Goal: Task Accomplishment & Management: Complete application form

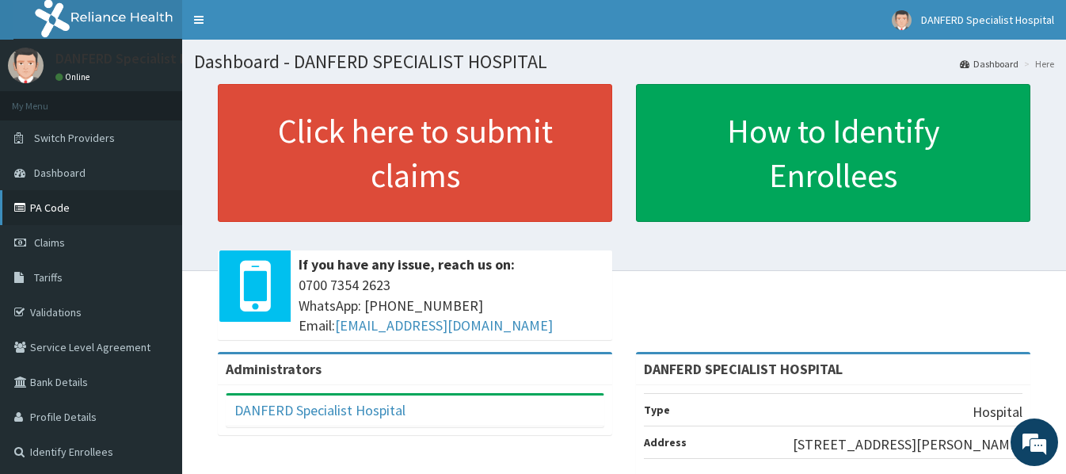
click at [51, 206] on link "PA Code" at bounding box center [91, 207] width 182 height 35
click at [54, 211] on link "PA Code" at bounding box center [91, 207] width 182 height 35
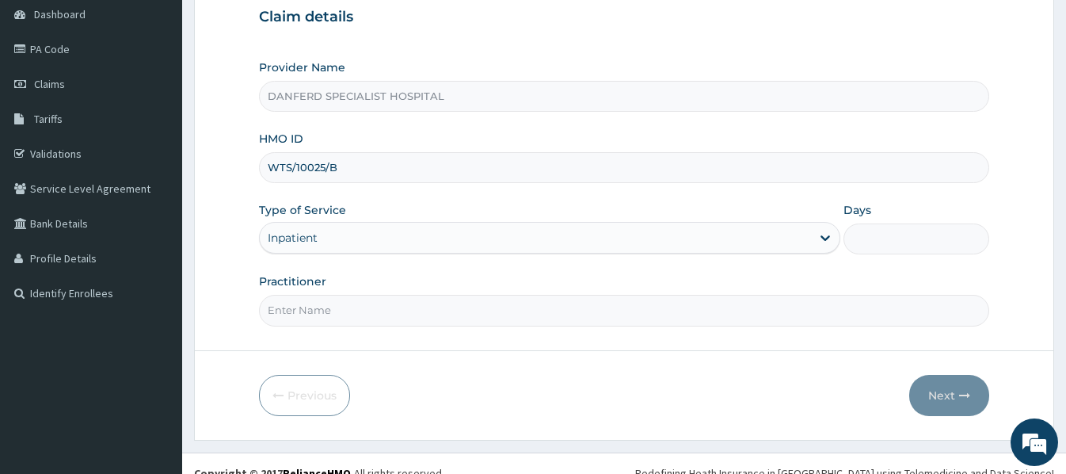
click at [342, 239] on div "Inpatient" at bounding box center [535, 237] width 551 height 25
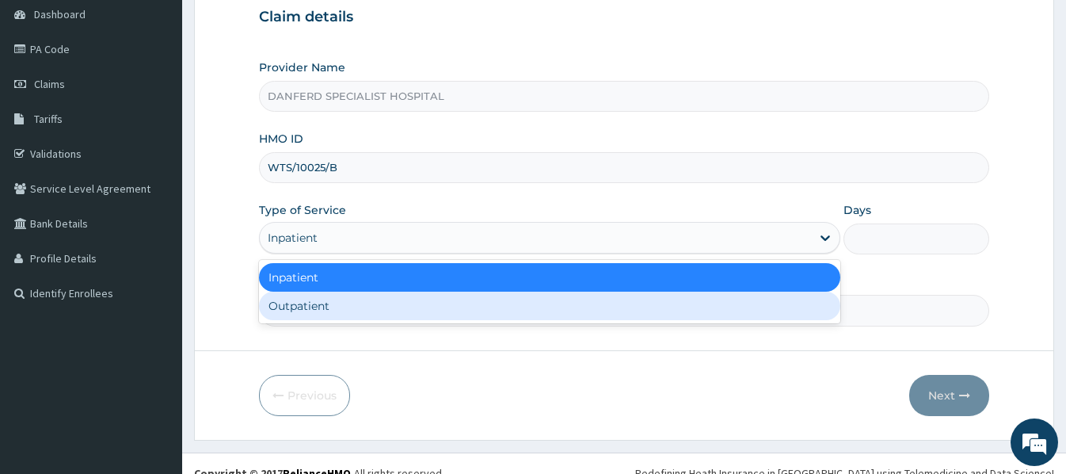
click at [361, 304] on div "Outpatient" at bounding box center [549, 305] width 581 height 29
type input "1"
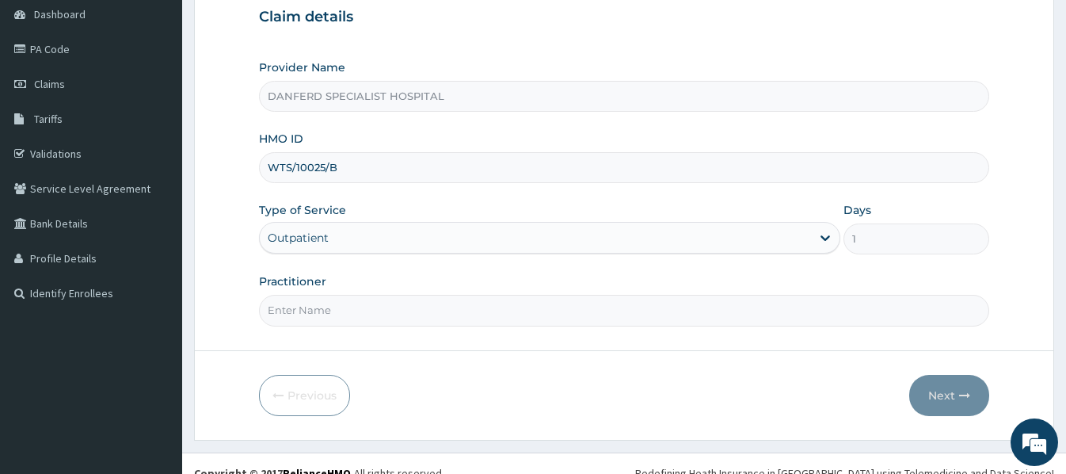
click at [352, 314] on input "Practitioner" at bounding box center [624, 310] width 730 height 31
type input "DR. THEOPHILUS"
click at [947, 395] on button "Next" at bounding box center [949, 395] width 80 height 41
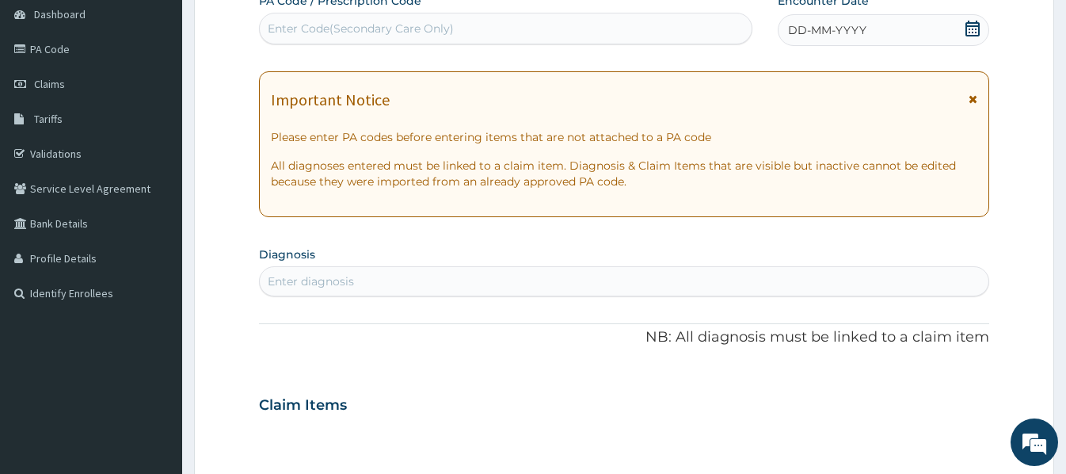
click at [432, 26] on div "Enter Code(Secondary Care Only)" at bounding box center [361, 29] width 186 height 16
paste input "PA/E6B8CB"
type input "PA/E6B8CB"
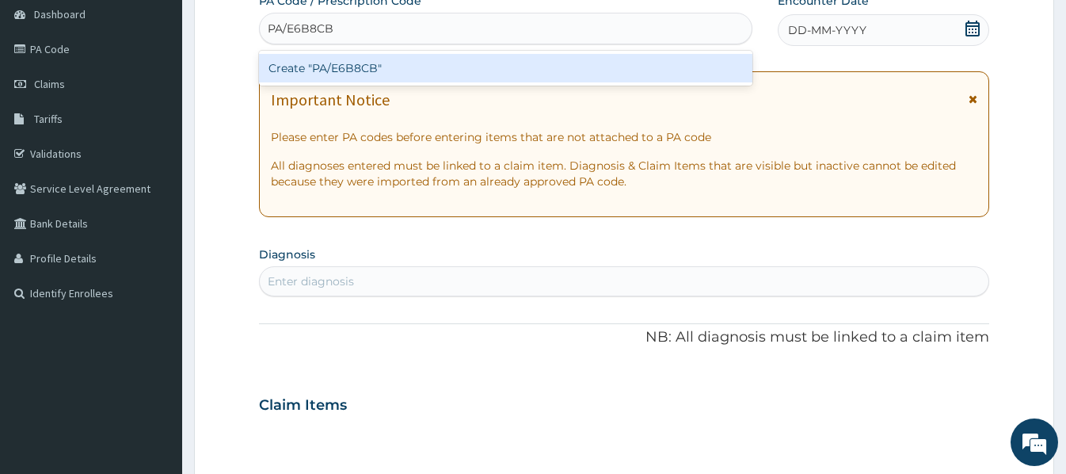
click at [417, 61] on div "Create "PA/E6B8CB"" at bounding box center [505, 68] width 493 height 29
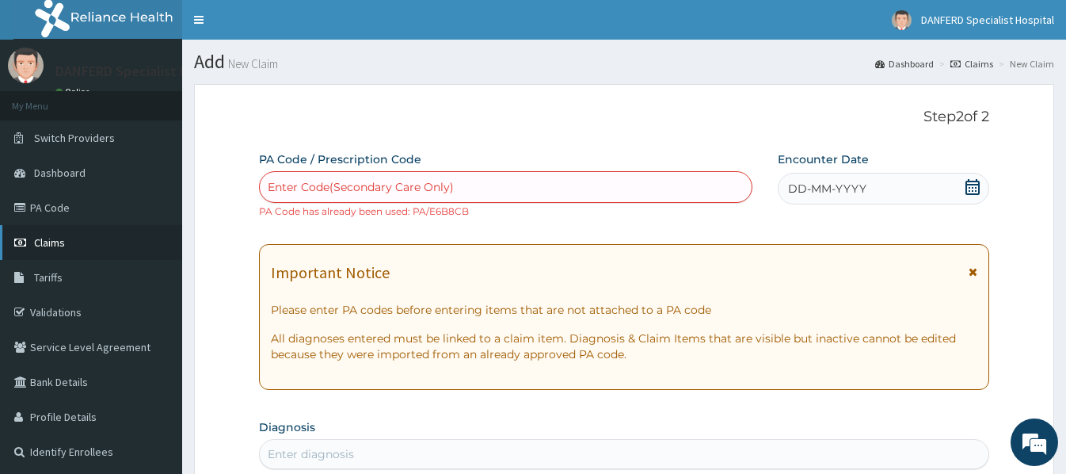
click at [58, 242] on span "Claims" at bounding box center [49, 242] width 31 height 14
click at [352, 177] on div "Enter Code(Secondary Care Only)" at bounding box center [506, 186] width 492 height 25
click at [50, 248] on span "Claims" at bounding box center [49, 242] width 31 height 14
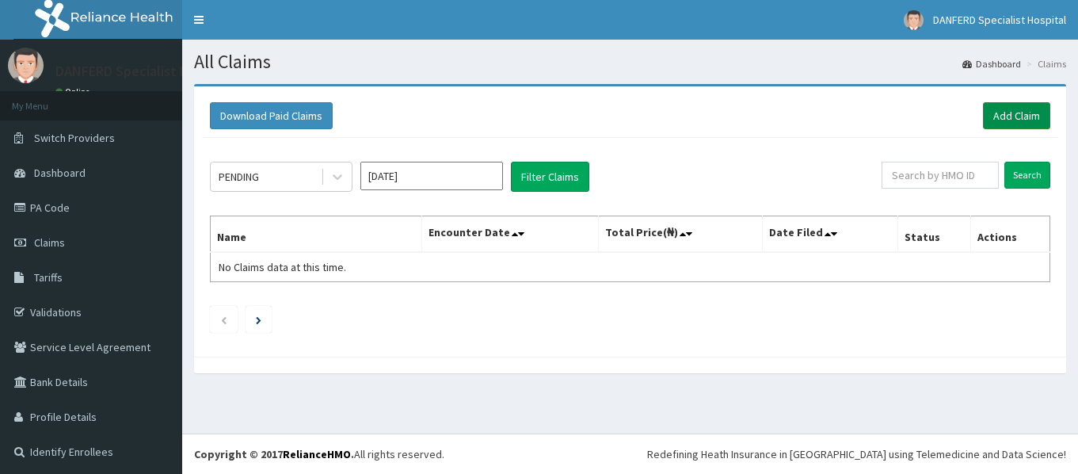
click at [1004, 116] on link "Add Claim" at bounding box center [1016, 115] width 67 height 27
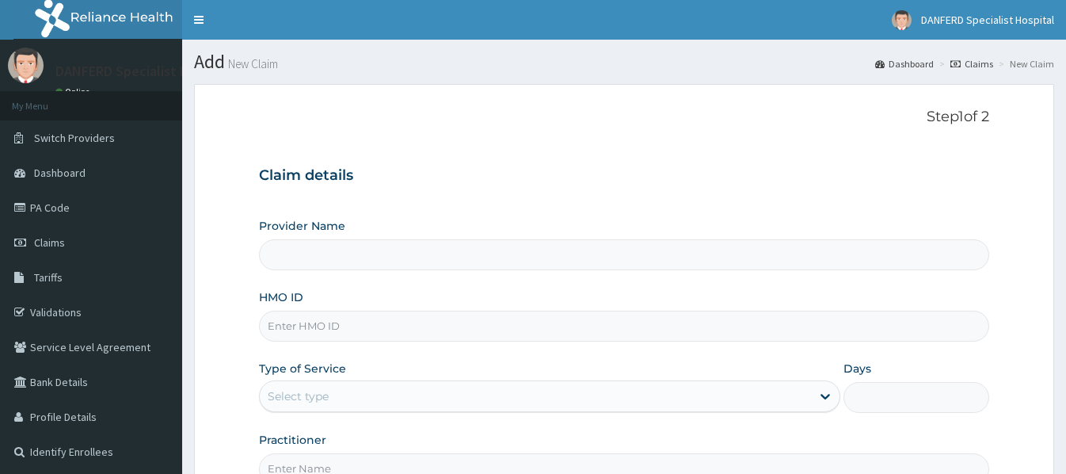
type input "DANFERD SPECIALIST HOSPITAL"
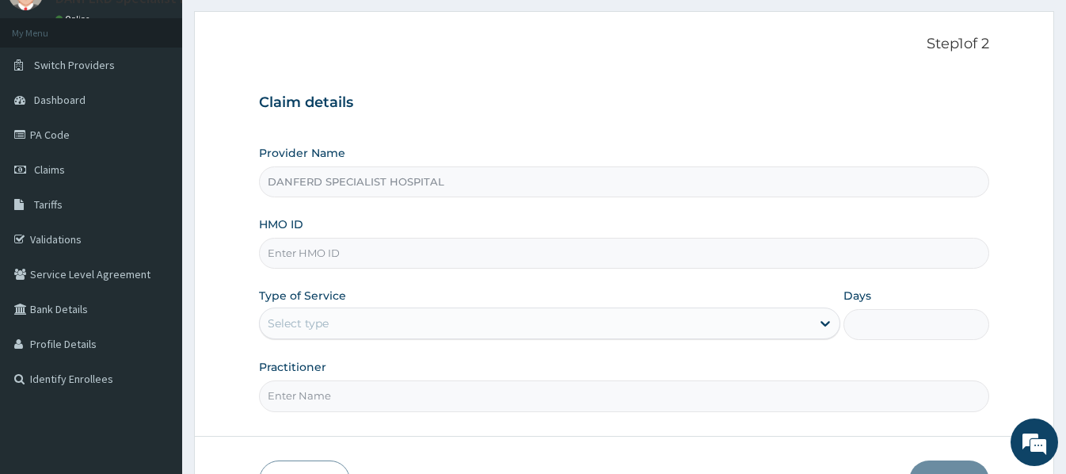
scroll to position [79, 0]
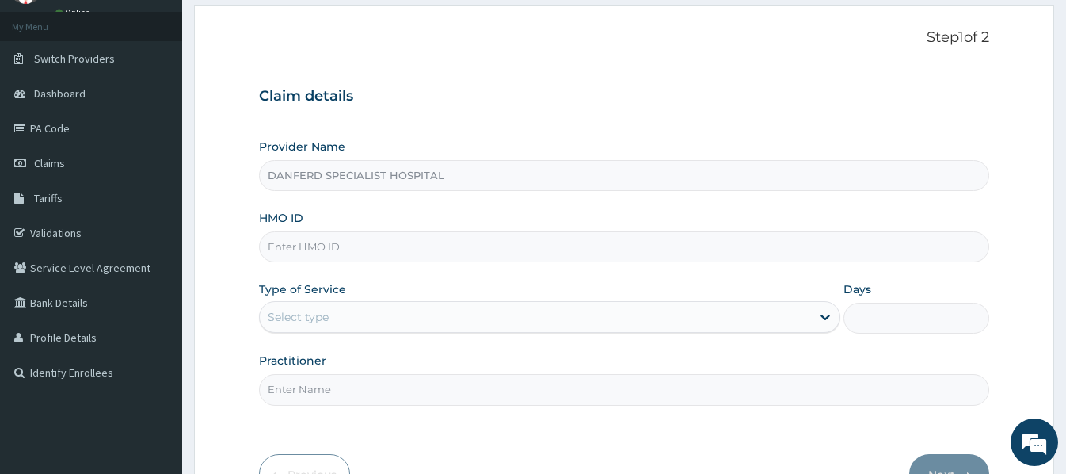
click at [363, 247] on input "HMO ID" at bounding box center [624, 246] width 730 height 31
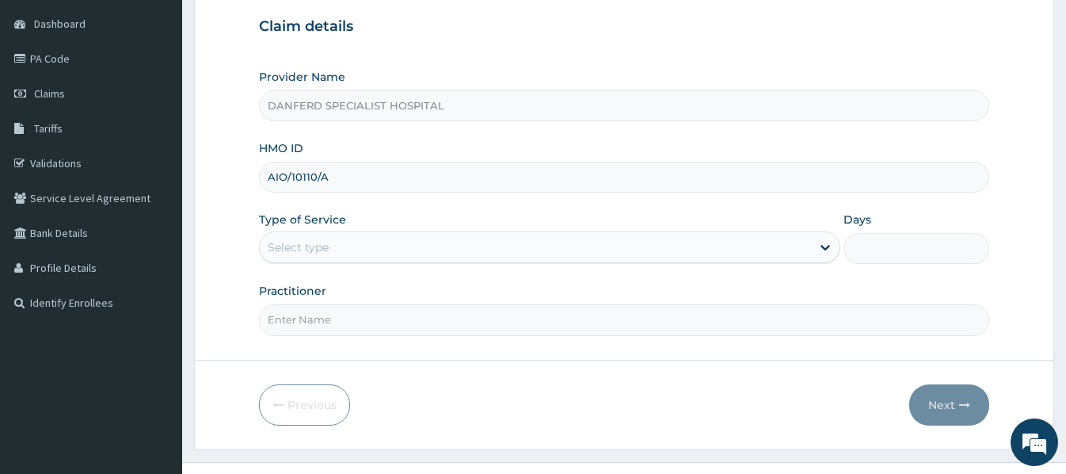
scroll to position [158, 0]
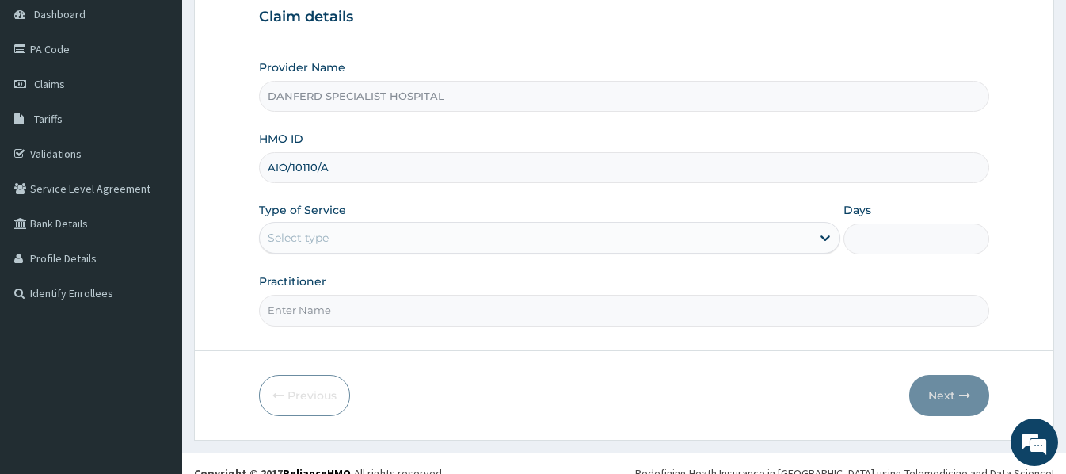
type input "AIO/10110/A"
click at [384, 238] on div "Select type" at bounding box center [535, 237] width 551 height 25
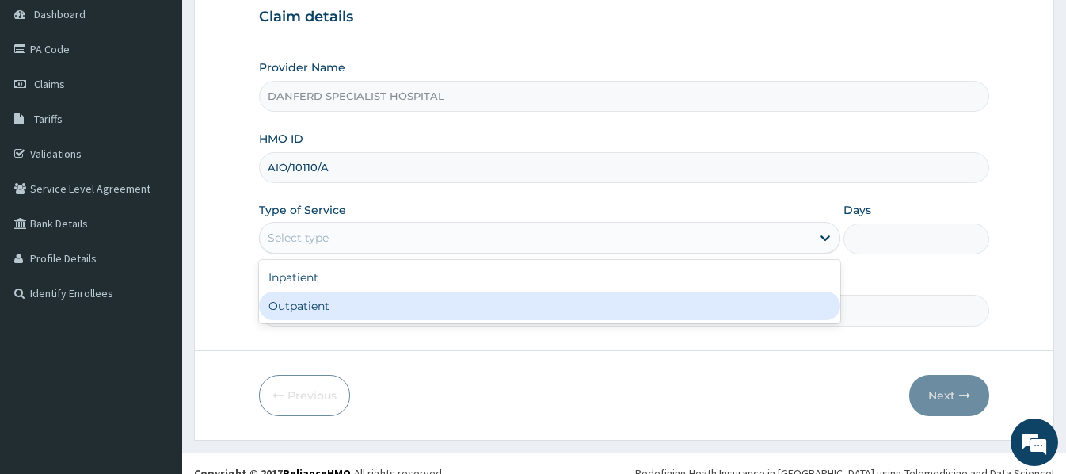
click at [349, 306] on div "Outpatient" at bounding box center [549, 305] width 581 height 29
type input "1"
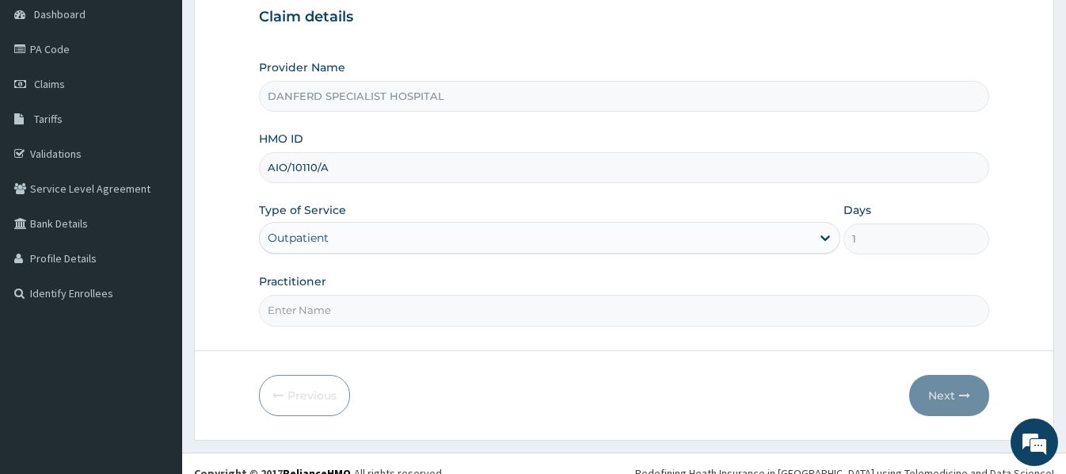
click at [346, 318] on input "Practitioner" at bounding box center [624, 310] width 730 height 31
type input "DR. THEOPHILUS"
click at [948, 398] on button "Next" at bounding box center [949, 395] width 80 height 41
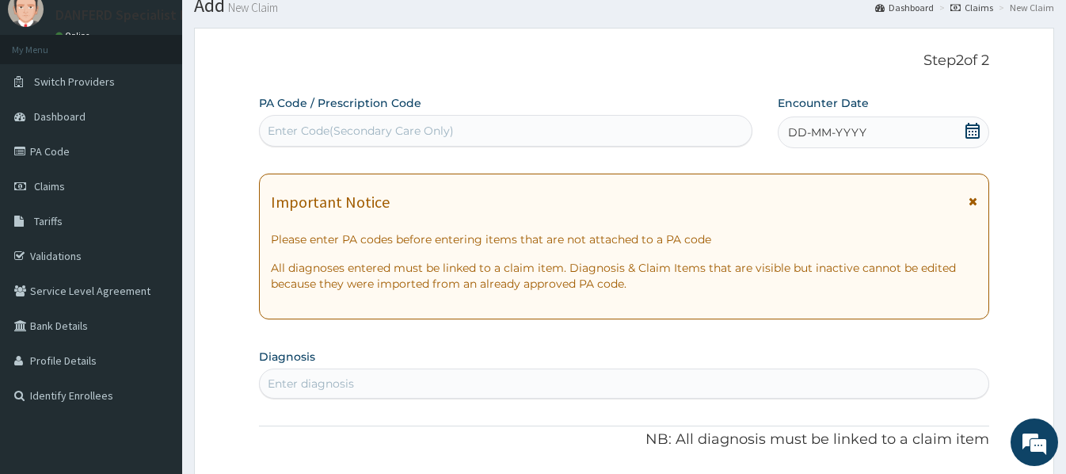
scroll to position [0, 0]
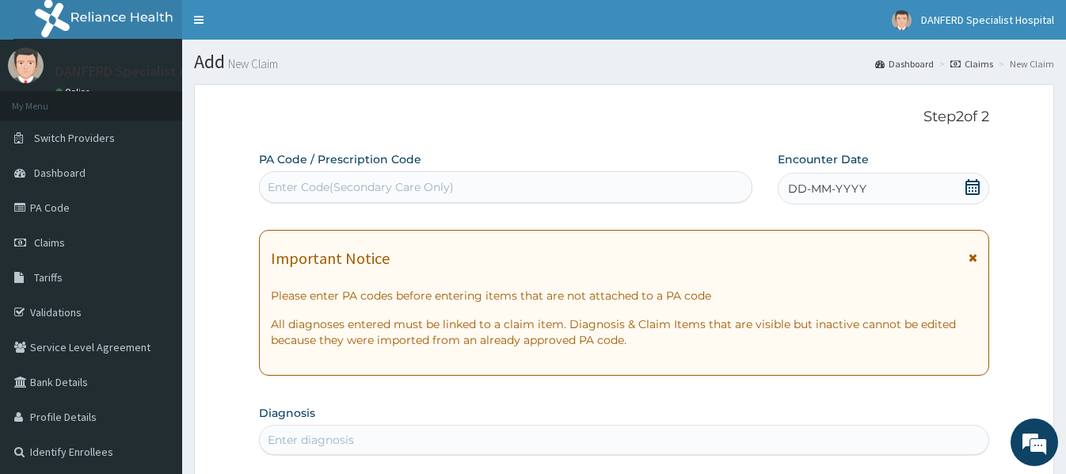
click at [821, 191] on span "DD-MM-YYYY" at bounding box center [827, 189] width 78 height 16
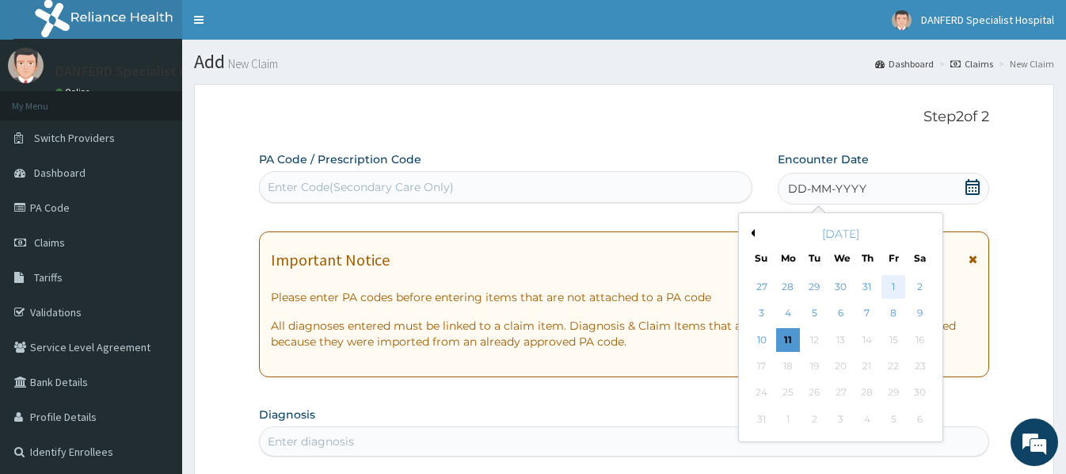
click at [895, 283] on div "1" at bounding box center [894, 287] width 24 height 24
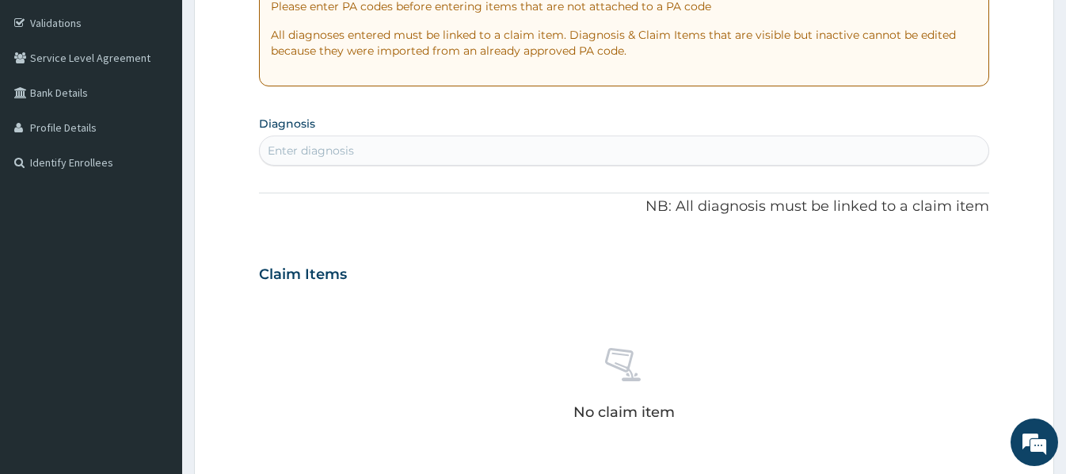
scroll to position [317, 0]
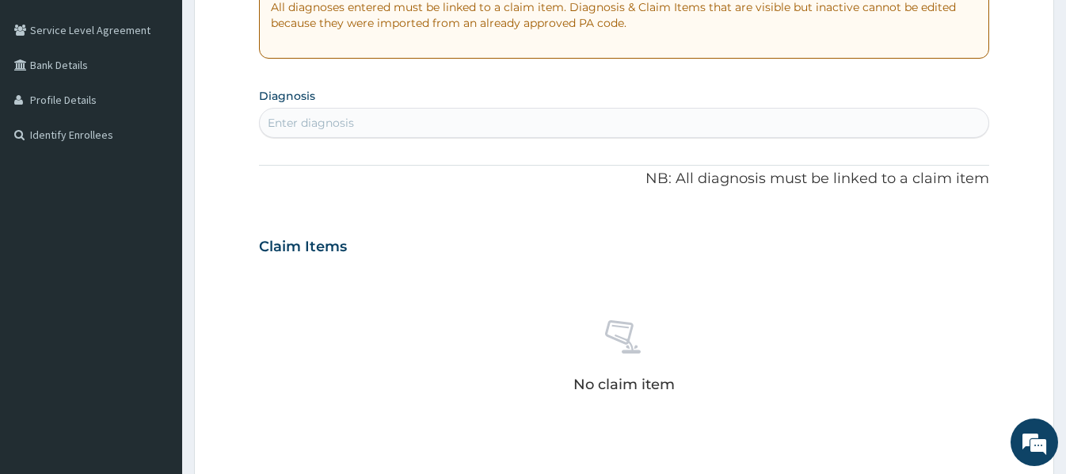
click at [299, 120] on div "Enter diagnosis" at bounding box center [311, 123] width 86 height 16
type input "[MEDICAL_DATA]"
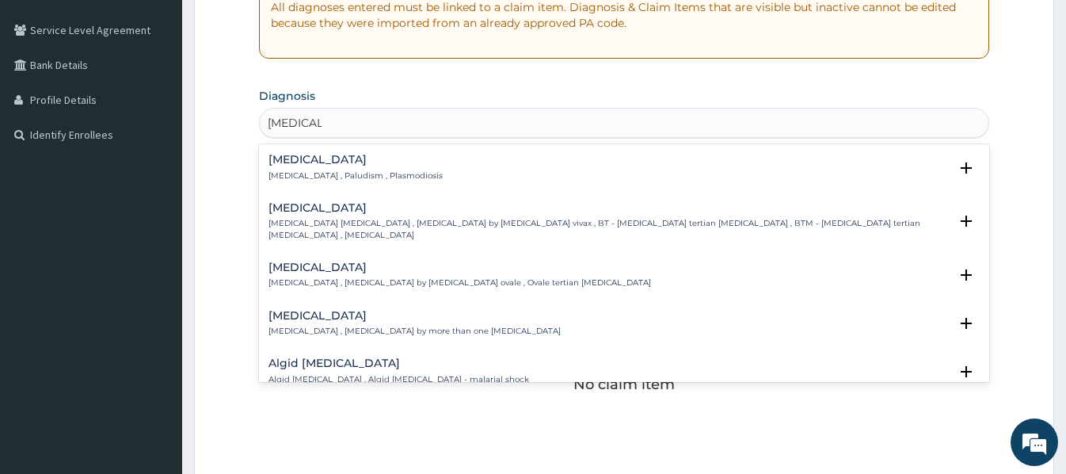
click at [323, 168] on div "Malaria Malaria , Paludism , Plasmodiosis" at bounding box center [356, 168] width 174 height 28
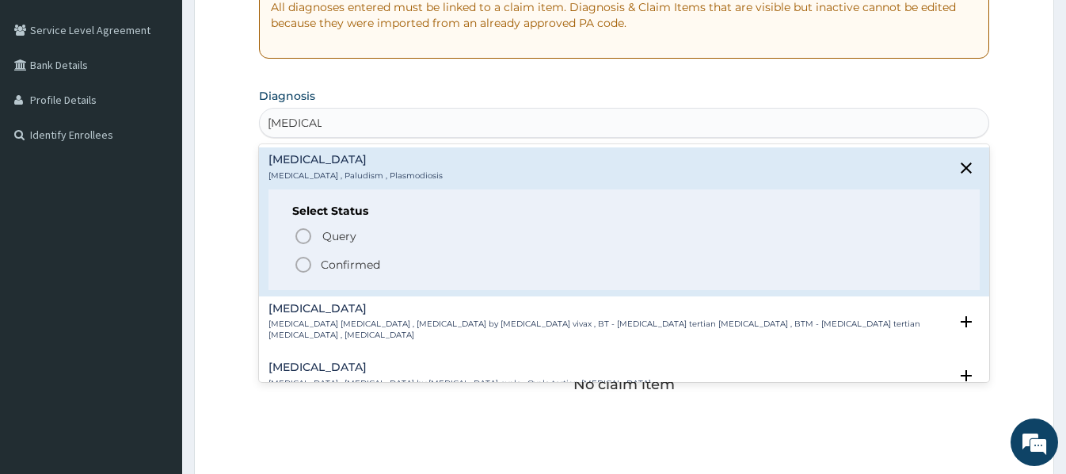
click at [351, 269] on p "Confirmed" at bounding box center [350, 265] width 59 height 16
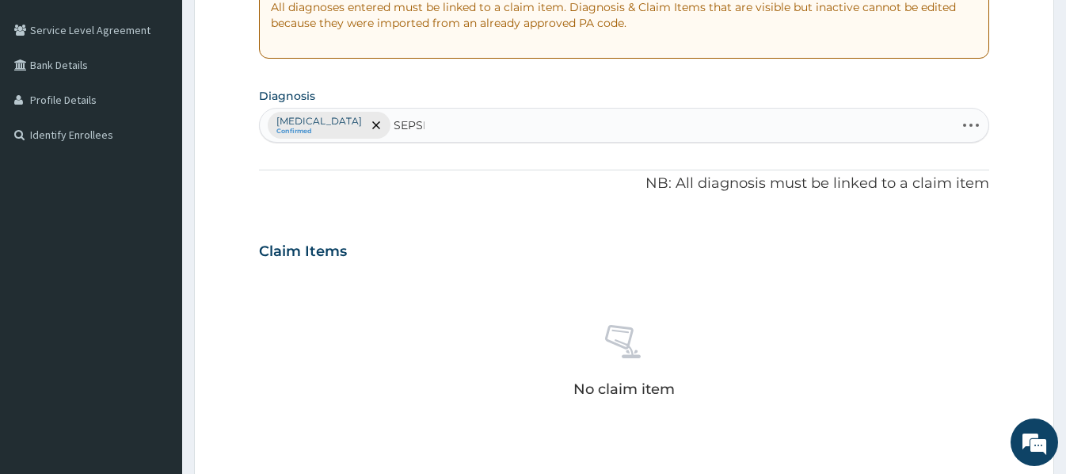
type input "SEPSIS"
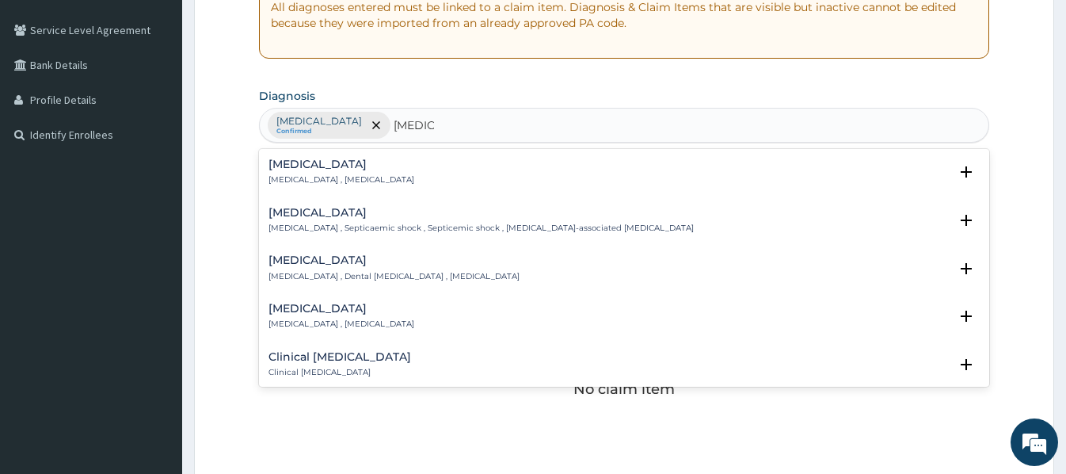
click at [317, 178] on p "Systemic infection , Sepsis" at bounding box center [342, 179] width 146 height 11
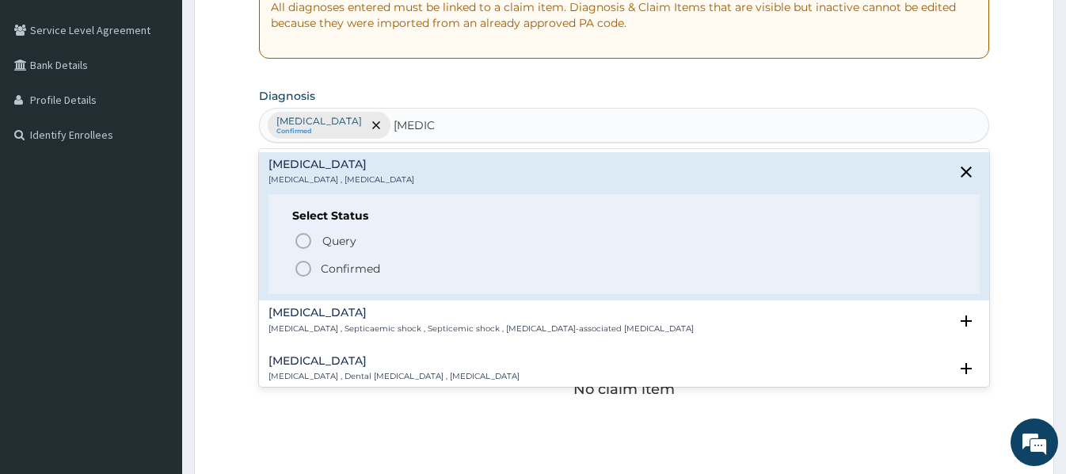
click at [360, 272] on p "Confirmed" at bounding box center [350, 269] width 59 height 16
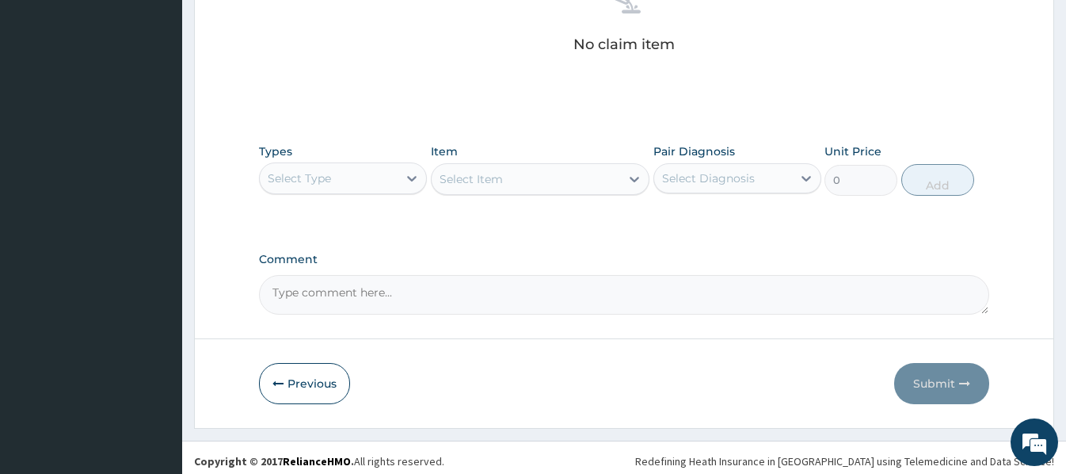
scroll to position [669, 0]
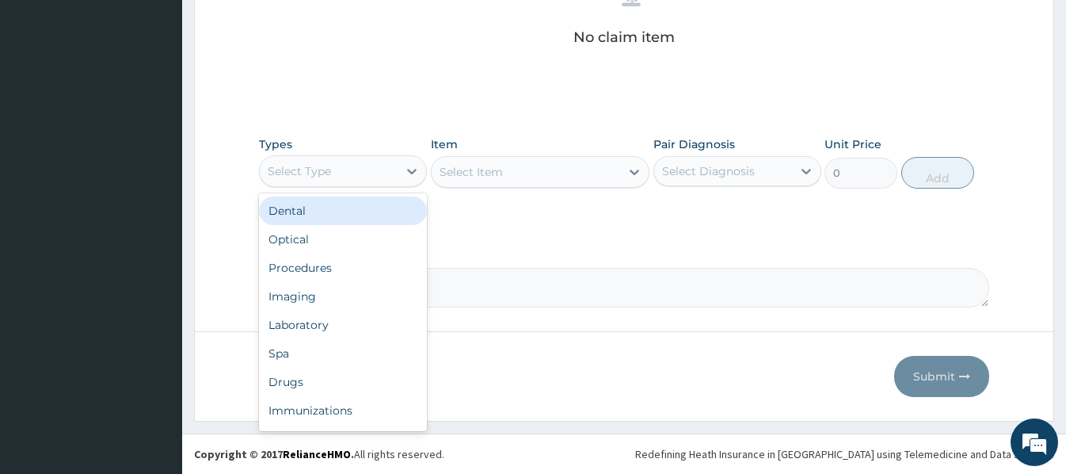
click at [353, 170] on div "Select Type" at bounding box center [329, 170] width 138 height 25
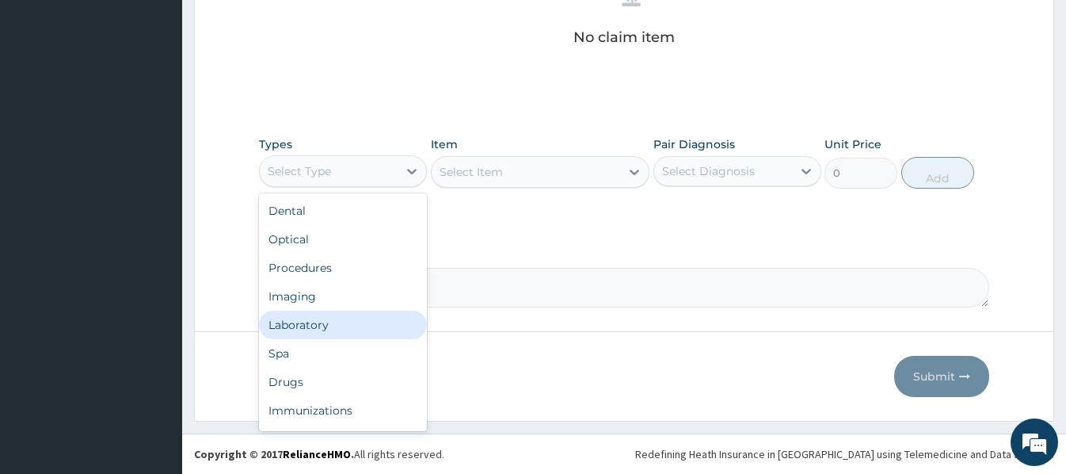
drag, startPoint x: 313, startPoint y: 326, endPoint x: 326, endPoint y: 320, distance: 14.9
click at [314, 326] on div "Laboratory" at bounding box center [343, 324] width 168 height 29
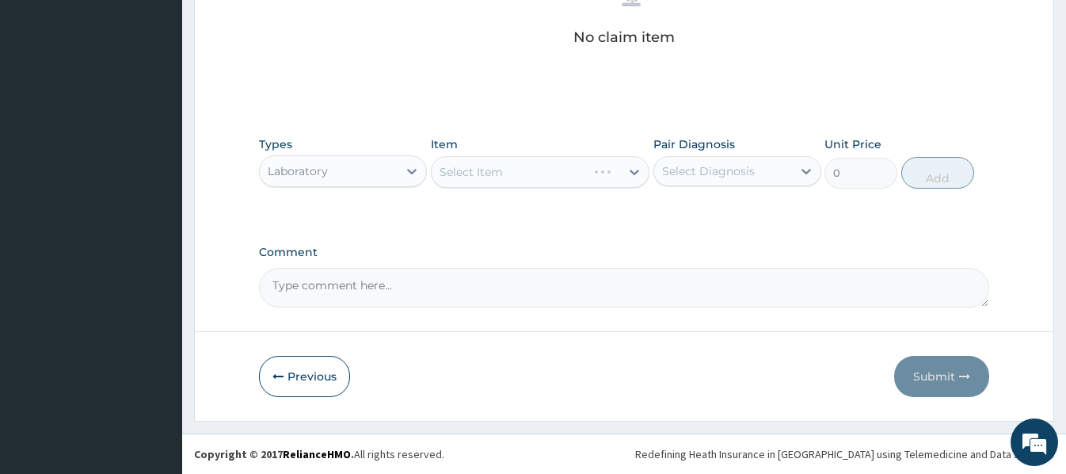
click at [451, 171] on div "Select Item" at bounding box center [540, 172] width 219 height 32
click at [441, 170] on div "Select Item" at bounding box center [540, 172] width 219 height 32
click at [443, 170] on div "Select Item" at bounding box center [471, 172] width 63 height 16
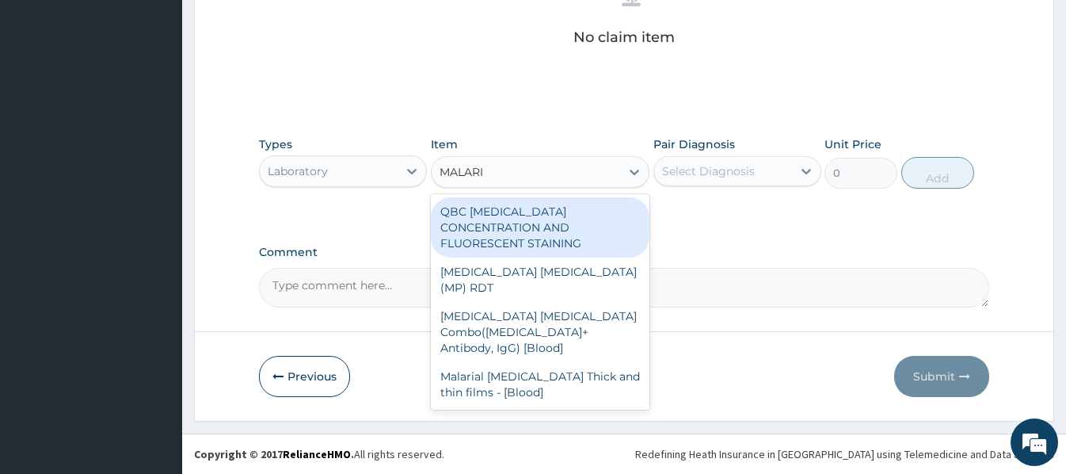
type input "MALARIA"
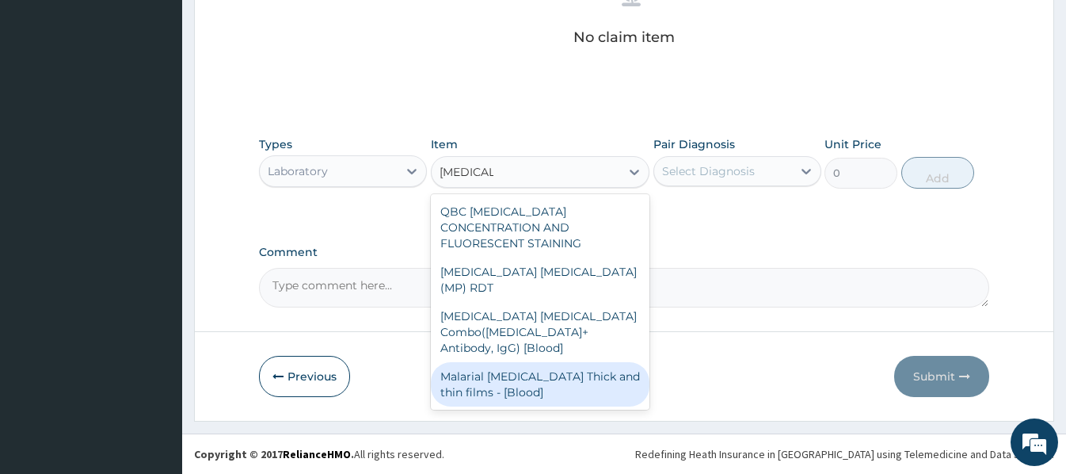
click at [534, 362] on div "Malarial Parasite Thick and thin films - [Blood]" at bounding box center [540, 384] width 219 height 44
type input "1612.5"
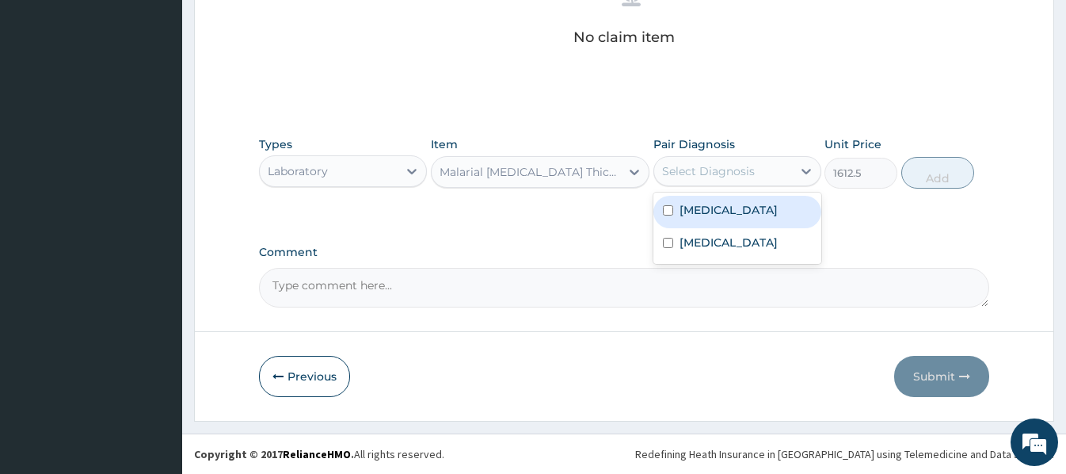
click at [749, 166] on div "Select Diagnosis" at bounding box center [708, 171] width 93 height 16
drag, startPoint x: 719, startPoint y: 215, endPoint x: 792, endPoint y: 201, distance: 74.3
click at [718, 215] on label "Malaria" at bounding box center [729, 210] width 98 height 16
checkbox input "true"
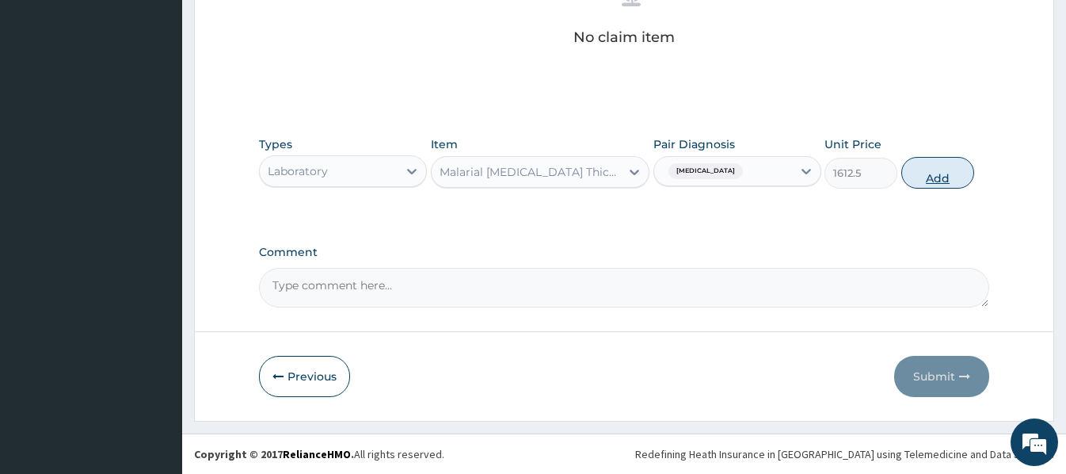
click at [943, 170] on button "Add" at bounding box center [937, 173] width 73 height 32
type input "0"
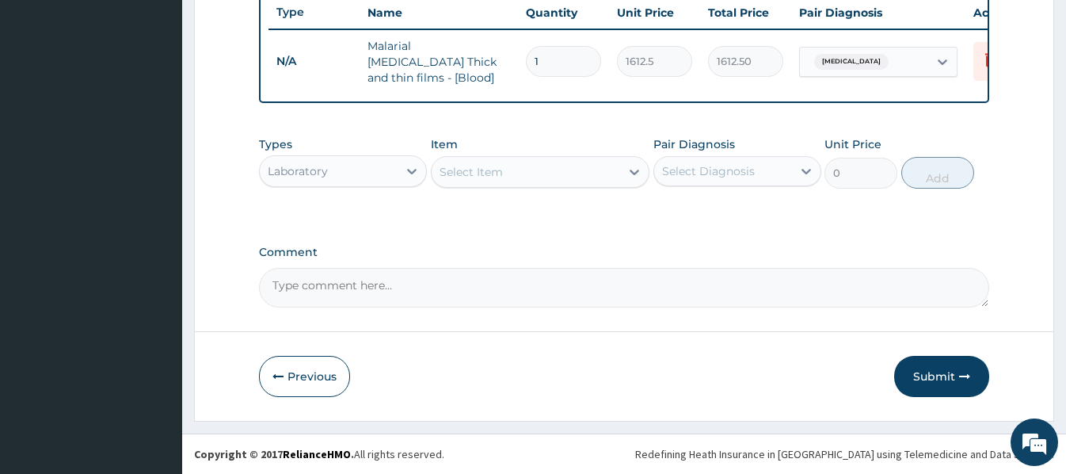
scroll to position [605, 0]
click at [445, 165] on div "Select Item" at bounding box center [471, 172] width 63 height 16
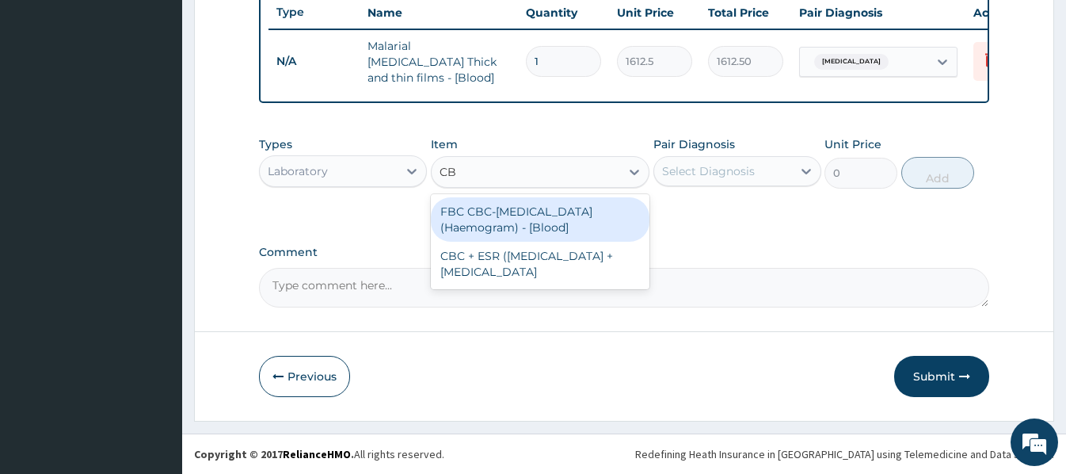
type input "CBC"
click at [530, 218] on div "FBC CBC-Complete Blood Count (Haemogram) - [Blood]" at bounding box center [540, 219] width 219 height 44
type input "4300"
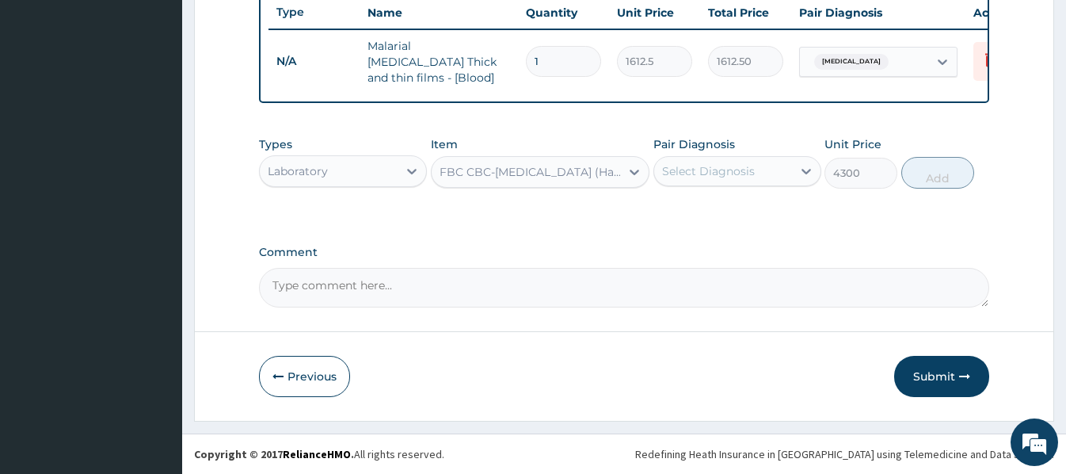
click at [699, 166] on div "Select Diagnosis" at bounding box center [708, 171] width 93 height 16
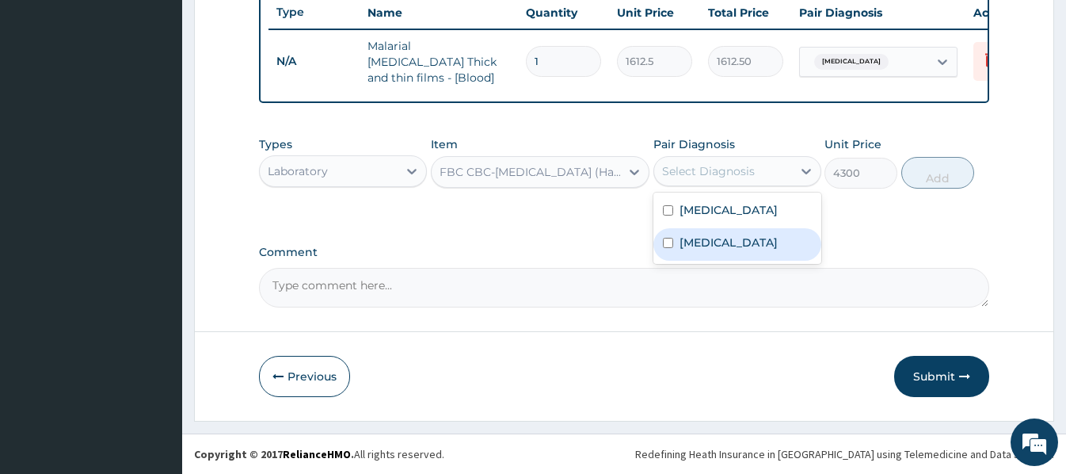
drag, startPoint x: 726, startPoint y: 247, endPoint x: 878, endPoint y: 196, distance: 160.3
click at [732, 246] on div "Sepsis" at bounding box center [737, 244] width 168 height 32
checkbox input "true"
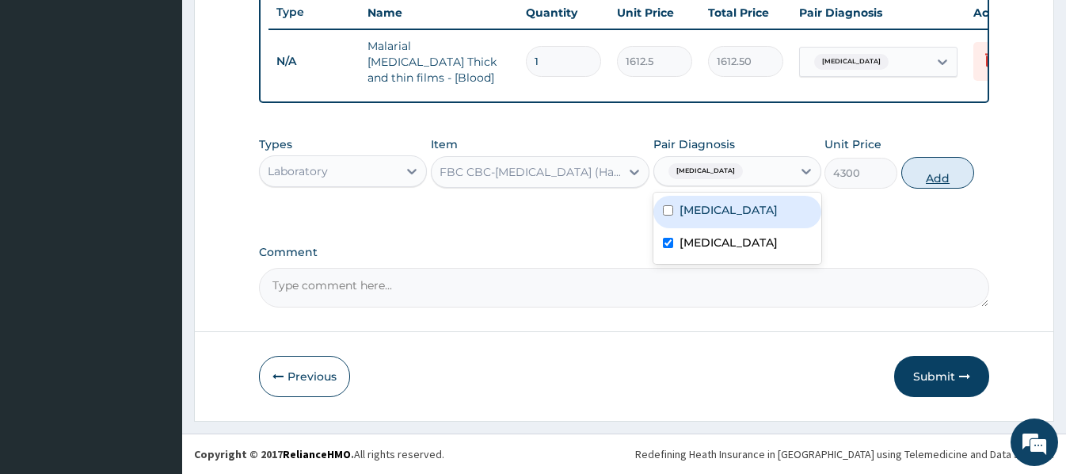
click at [933, 173] on button "Add" at bounding box center [937, 173] width 73 height 32
type input "0"
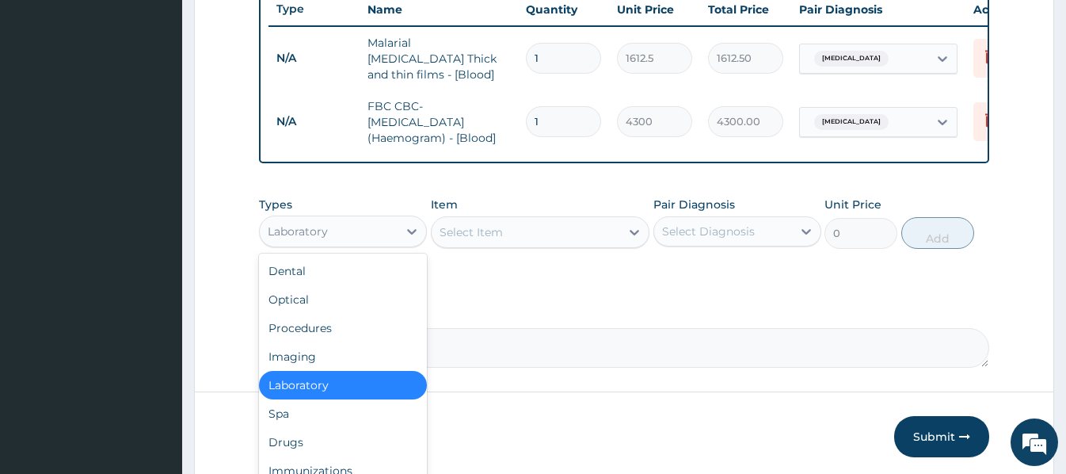
click at [297, 227] on div "Laboratory" at bounding box center [298, 231] width 60 height 16
click at [285, 446] on div "Drugs" at bounding box center [343, 442] width 168 height 29
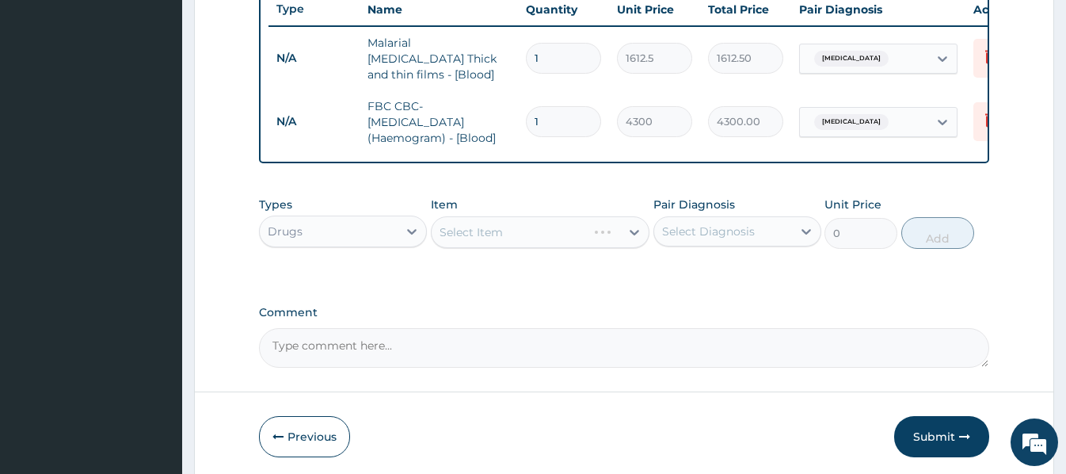
click at [444, 233] on div "Select Item" at bounding box center [540, 232] width 219 height 32
click at [440, 231] on div "Select Item" at bounding box center [540, 232] width 219 height 32
click at [440, 231] on div "Select Item" at bounding box center [526, 231] width 189 height 25
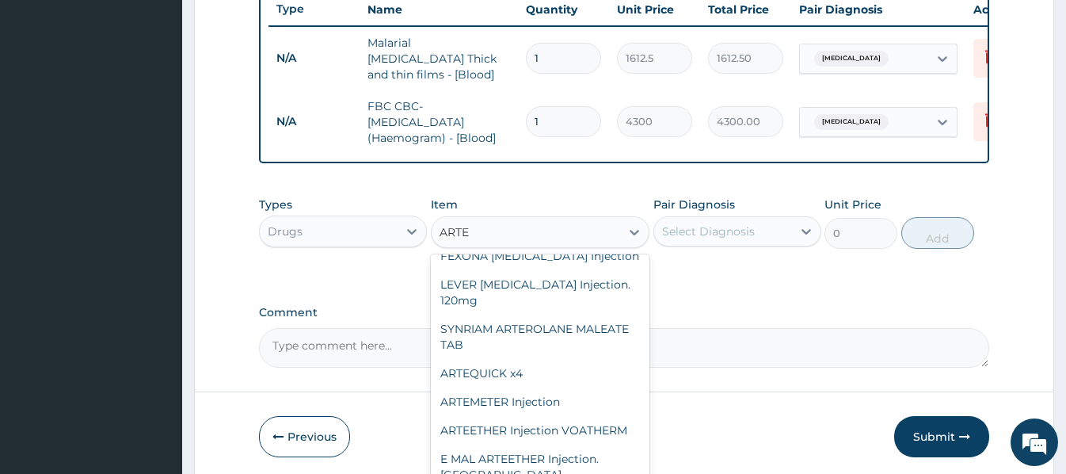
scroll to position [0, 0]
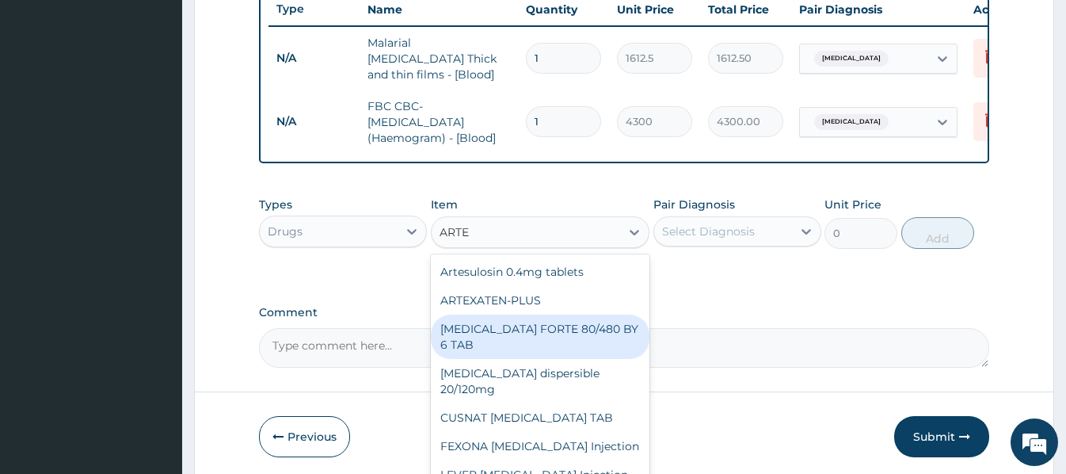
type input "ARTEE"
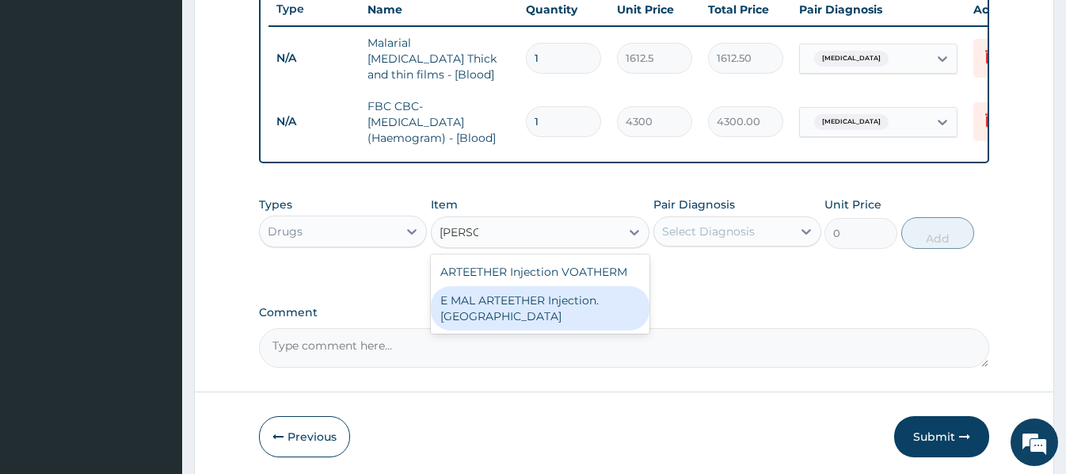
click at [573, 305] on div "E MAL ARTEETHER Injection. FIDSON" at bounding box center [540, 308] width 219 height 44
type input "1773.75"
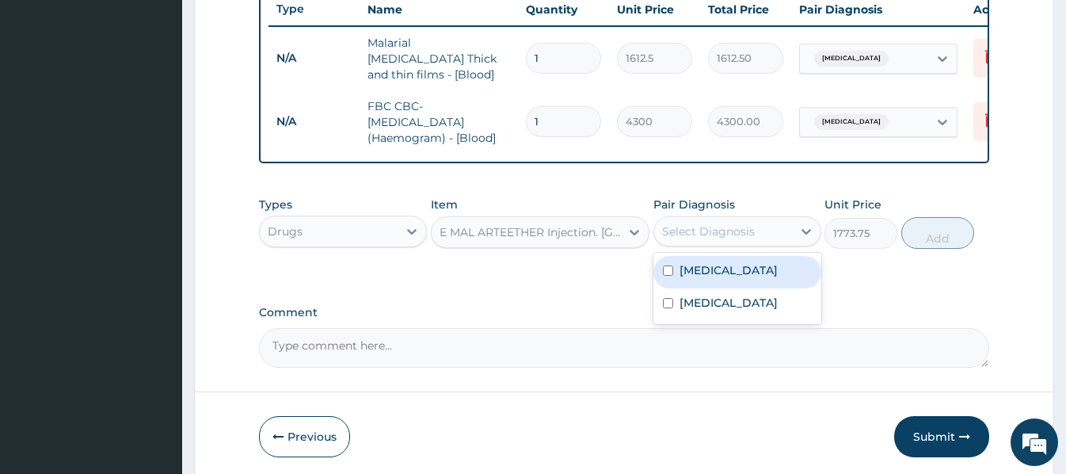
click at [704, 232] on div "Select Diagnosis" at bounding box center [708, 231] width 93 height 16
drag, startPoint x: 726, startPoint y: 271, endPoint x: 765, endPoint y: 265, distance: 39.2
click at [728, 270] on div "Malaria" at bounding box center [737, 272] width 168 height 32
checkbox input "true"
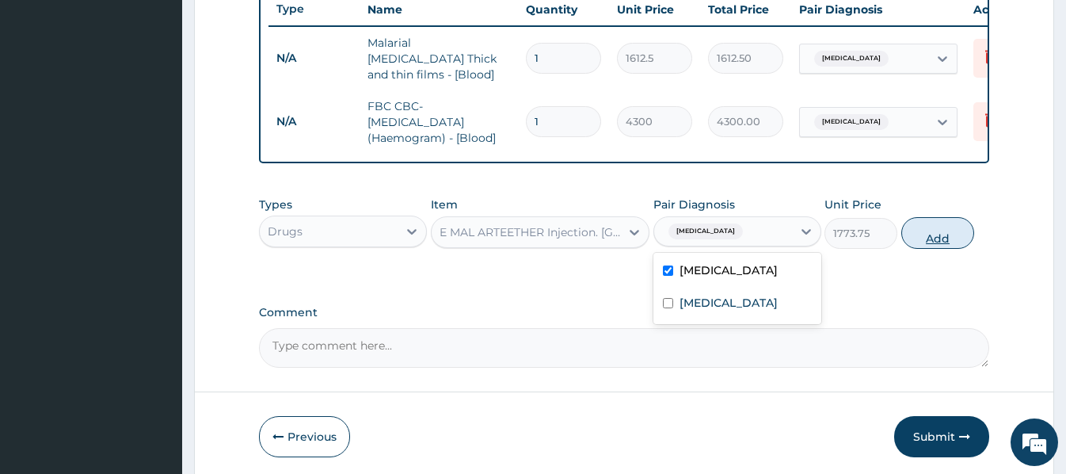
click at [926, 238] on button "Add" at bounding box center [937, 233] width 73 height 32
type input "0"
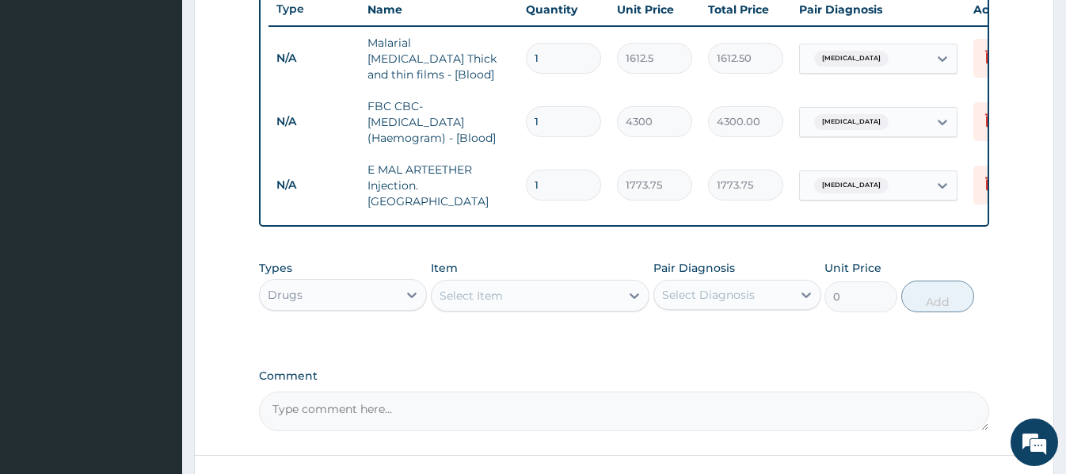
click at [448, 288] on div "Select Item" at bounding box center [471, 296] width 63 height 16
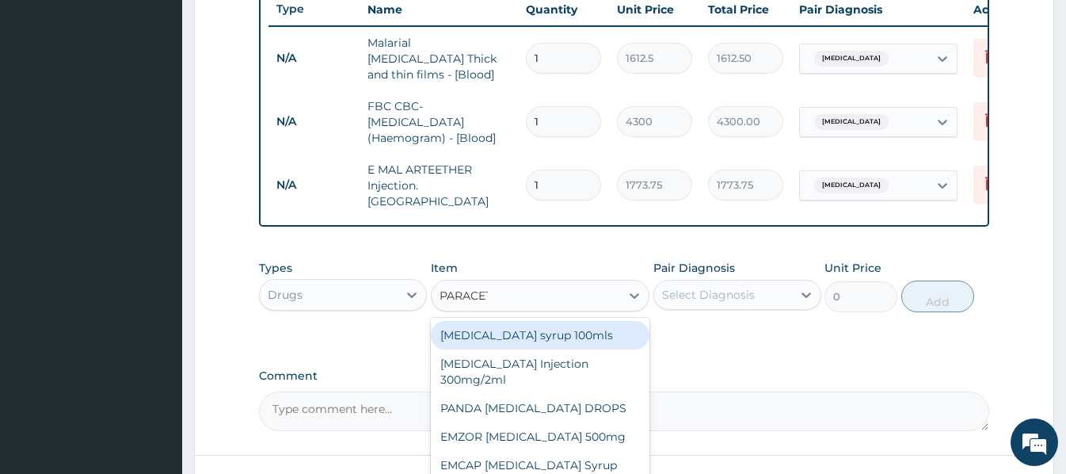
type input "PARACETA"
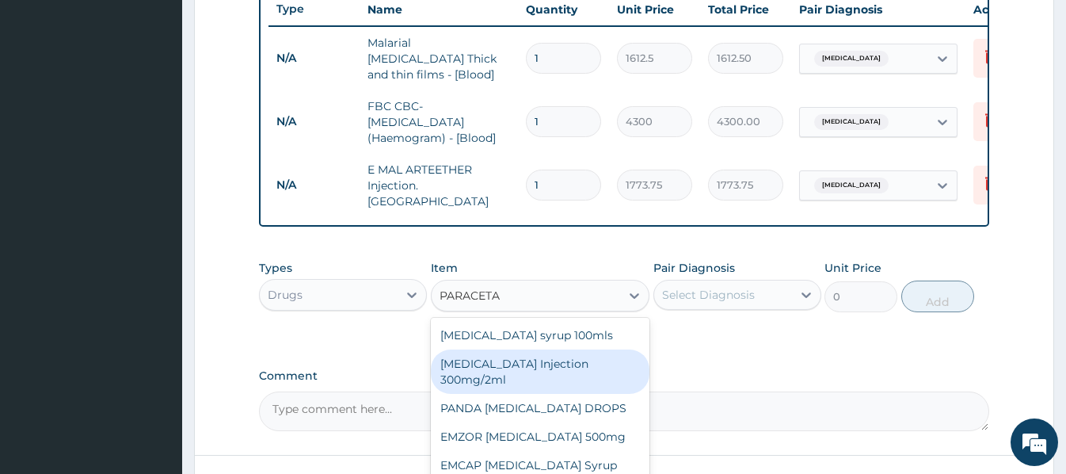
click at [487, 362] on div "PARACETAMOL Injection 300mg/2ml" at bounding box center [540, 371] width 219 height 44
type input "260.15"
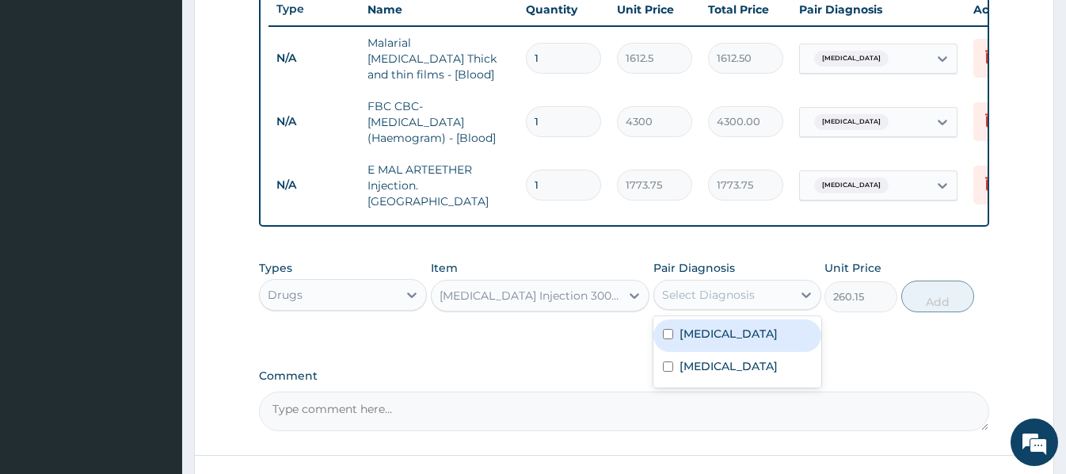
click at [732, 293] on div "Select Diagnosis" at bounding box center [708, 295] width 93 height 16
click at [724, 330] on div "Malaria" at bounding box center [737, 335] width 168 height 32
checkbox input "true"
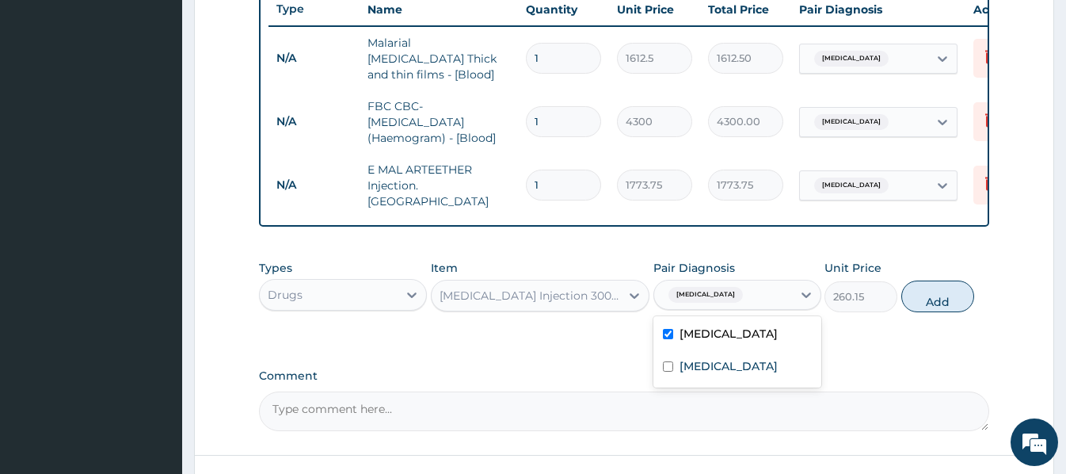
click at [943, 292] on button "Add" at bounding box center [937, 296] width 73 height 32
type input "0"
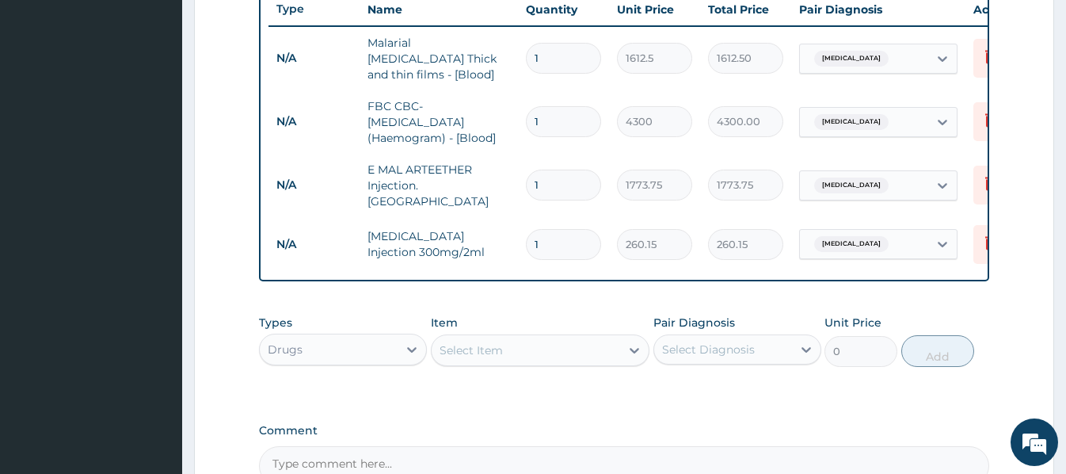
click at [444, 351] on div "Select Item" at bounding box center [471, 350] width 63 height 16
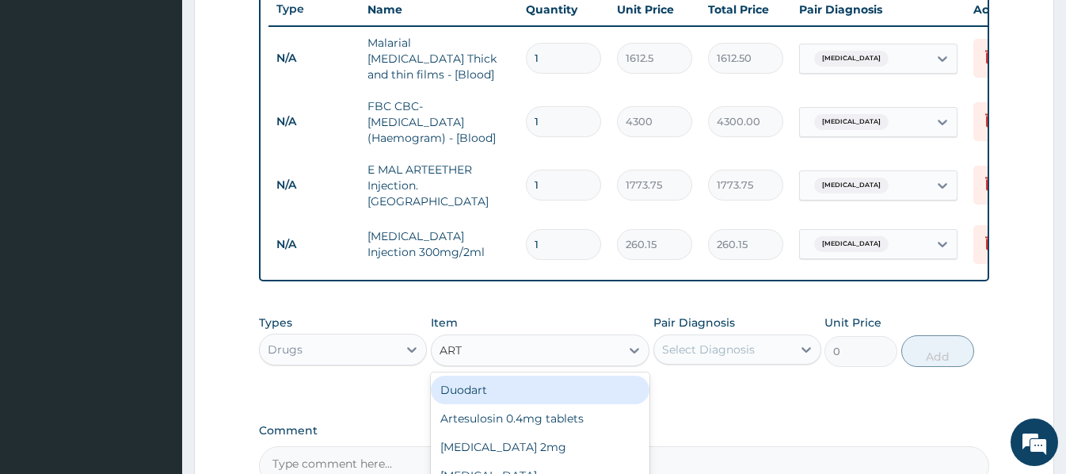
type input "ARTE"
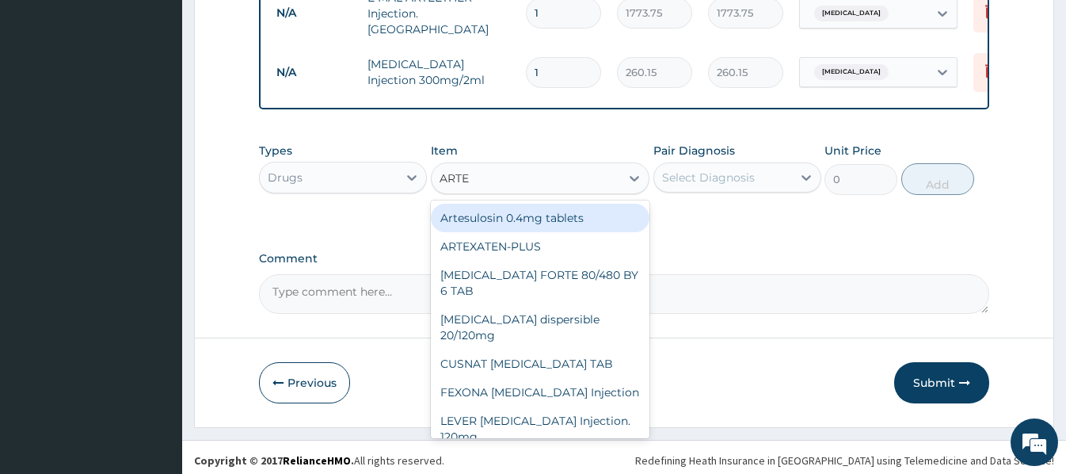
scroll to position [778, 0]
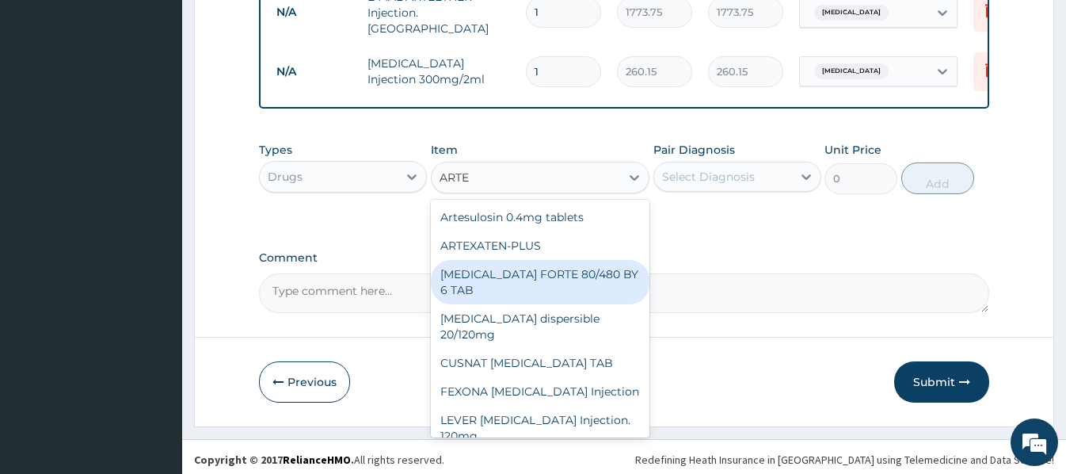
click at [564, 276] on div "COARTEM FORTE 80/480 BY 6 TAB" at bounding box center [540, 282] width 219 height 44
type input "449.35"
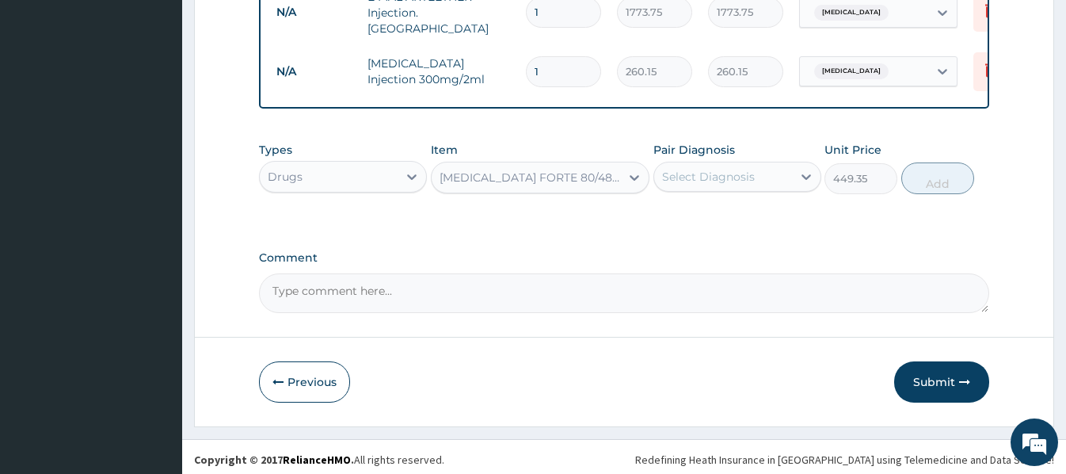
click at [735, 169] on div "Select Diagnosis" at bounding box center [708, 177] width 93 height 16
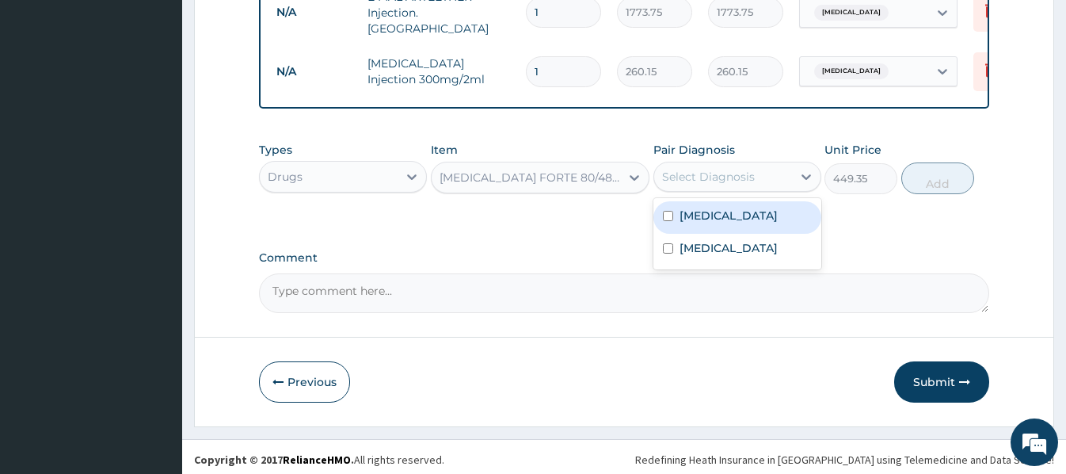
click at [716, 211] on label "Malaria" at bounding box center [729, 216] width 98 height 16
checkbox input "true"
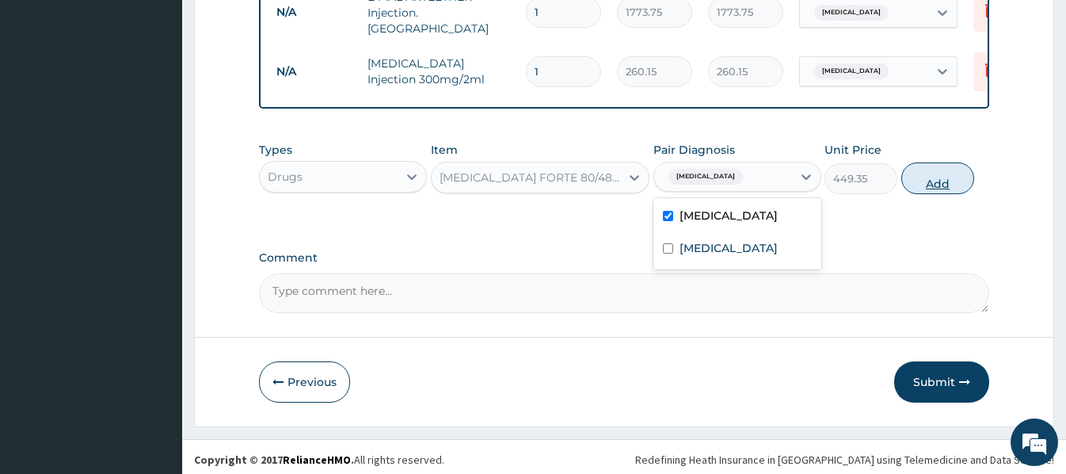
click at [924, 177] on button "Add" at bounding box center [937, 178] width 73 height 32
type input "0"
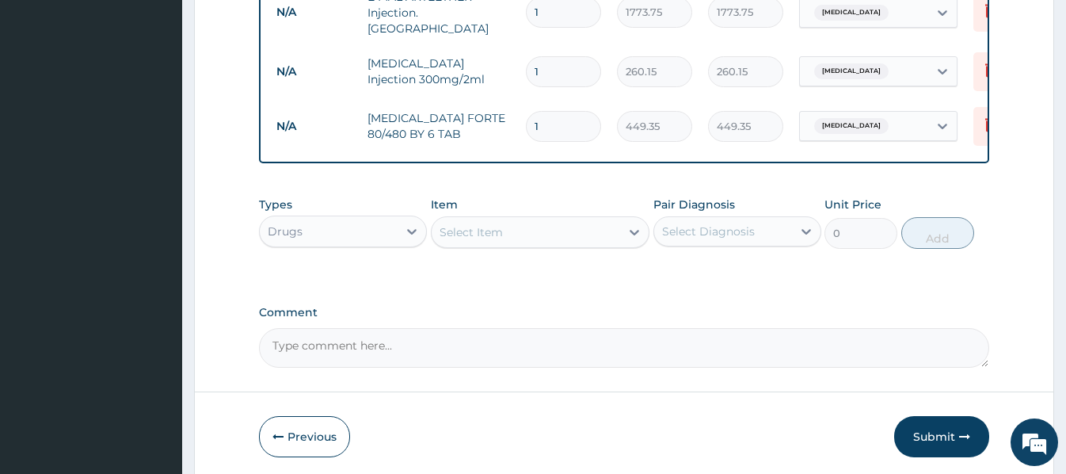
click at [452, 225] on div "Select Item" at bounding box center [471, 232] width 63 height 16
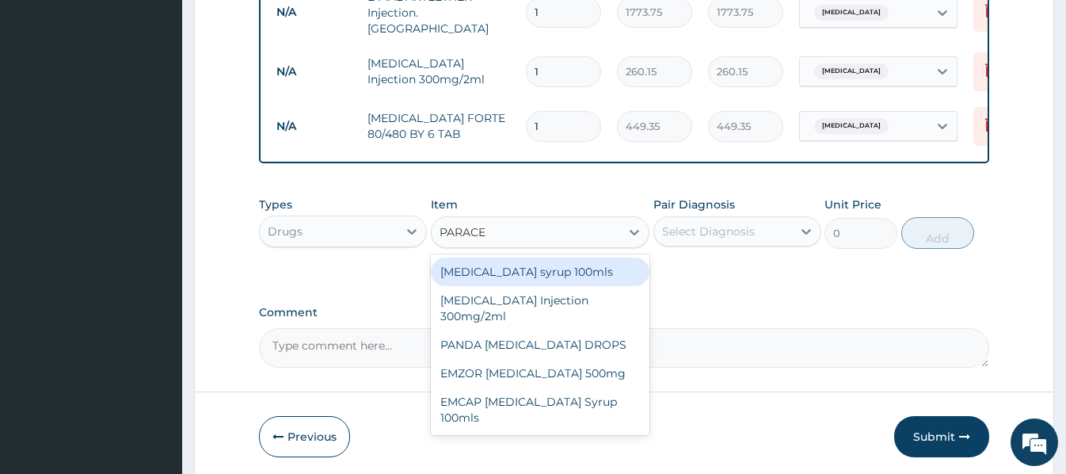
type input "PARACET"
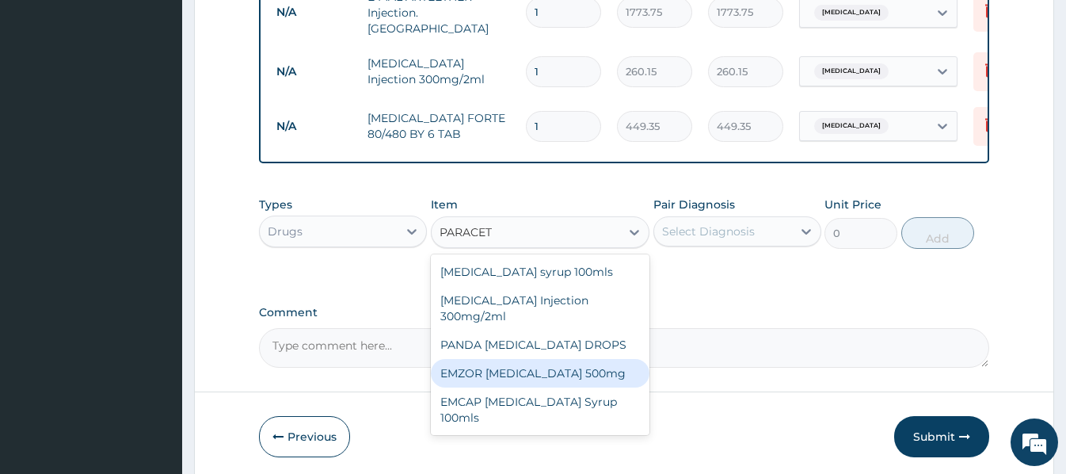
click at [598, 368] on div "EMZOR PARACETAMOL 500mg" at bounding box center [540, 373] width 219 height 29
type input "23.65"
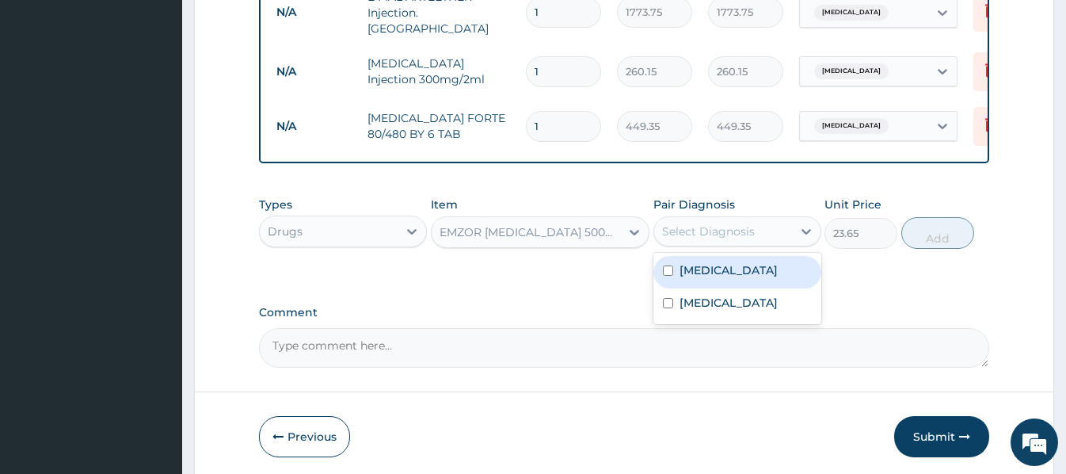
click at [713, 230] on div "Select Diagnosis" at bounding box center [708, 231] width 93 height 16
click at [712, 272] on label "Malaria" at bounding box center [729, 270] width 98 height 16
checkbox input "true"
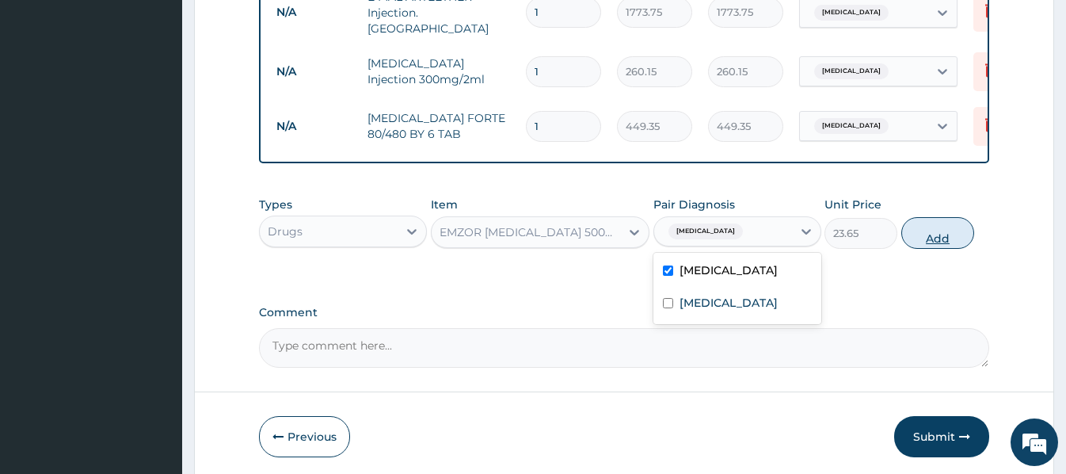
click at [930, 233] on button "Add" at bounding box center [937, 233] width 73 height 32
type input "0"
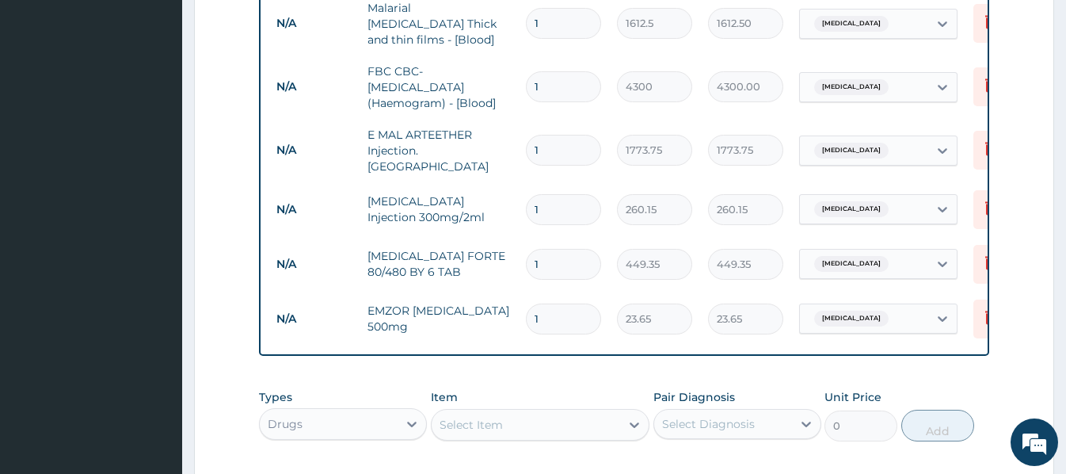
scroll to position [650, 0]
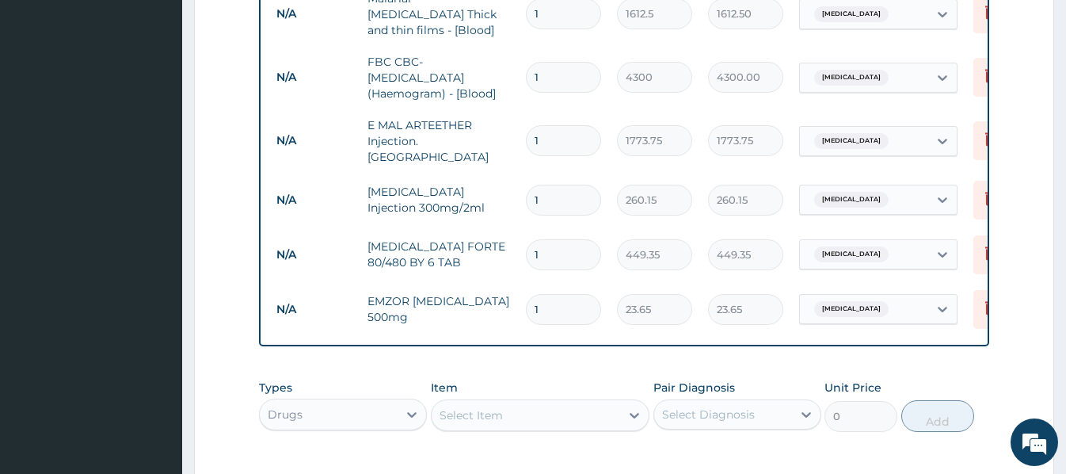
drag, startPoint x: 544, startPoint y: 183, endPoint x: 525, endPoint y: 186, distance: 19.3
click at [525, 186] on td "1" at bounding box center [563, 200] width 91 height 47
type input "2"
type input "520.30"
type input "2"
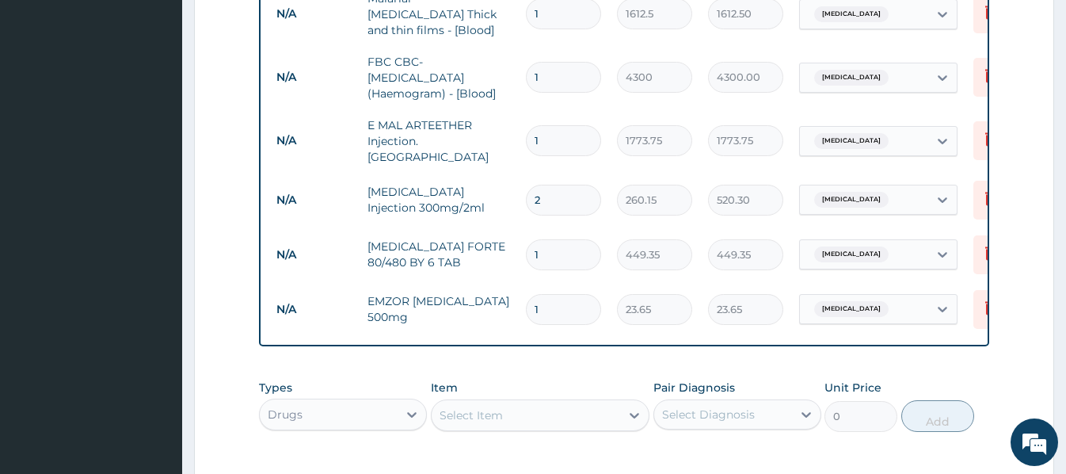
drag, startPoint x: 548, startPoint y: 128, endPoint x: 509, endPoint y: 130, distance: 38.9
click at [509, 130] on tr "N/A E MAL ARTEETHER Injection. FIDSON 1 1773.75 1773.75 Malaria Delete" at bounding box center [657, 140] width 776 height 63
type input "3"
type input "5321.25"
type input "4"
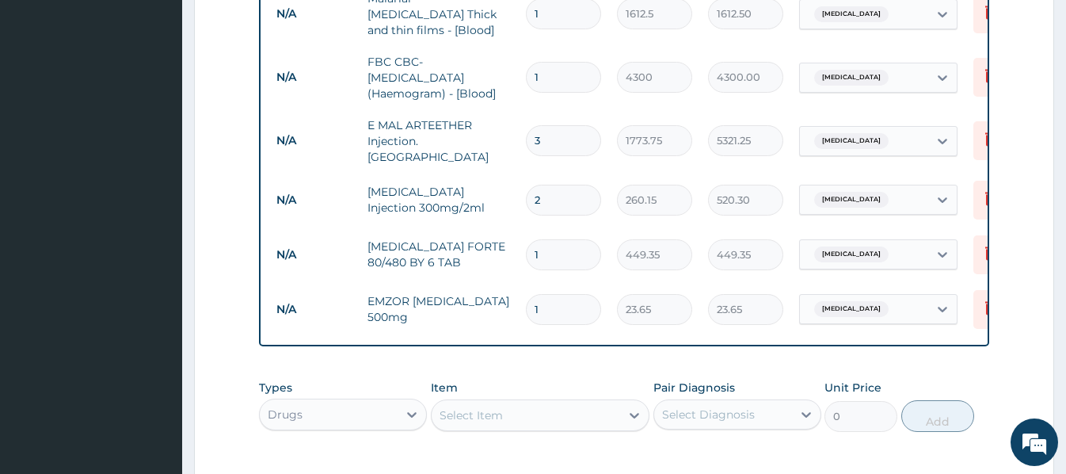
type input "7095.00"
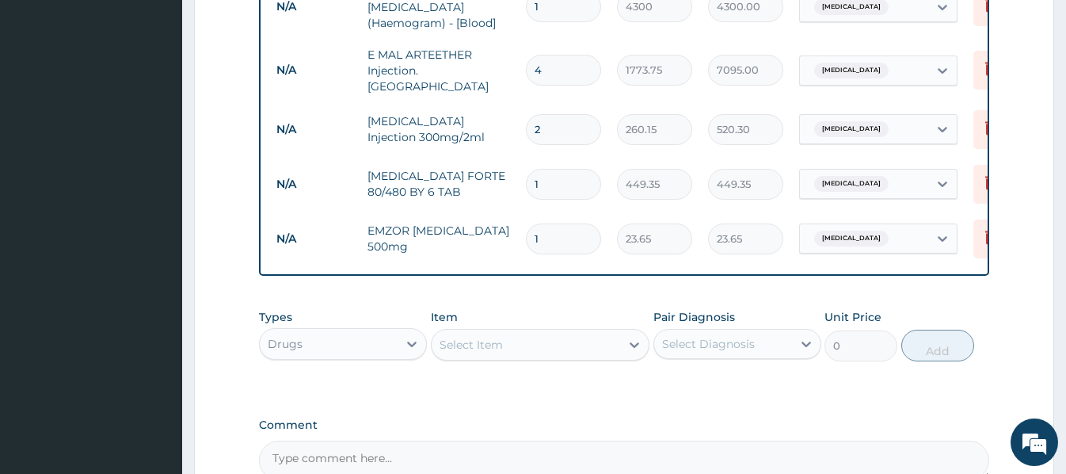
scroll to position [729, 0]
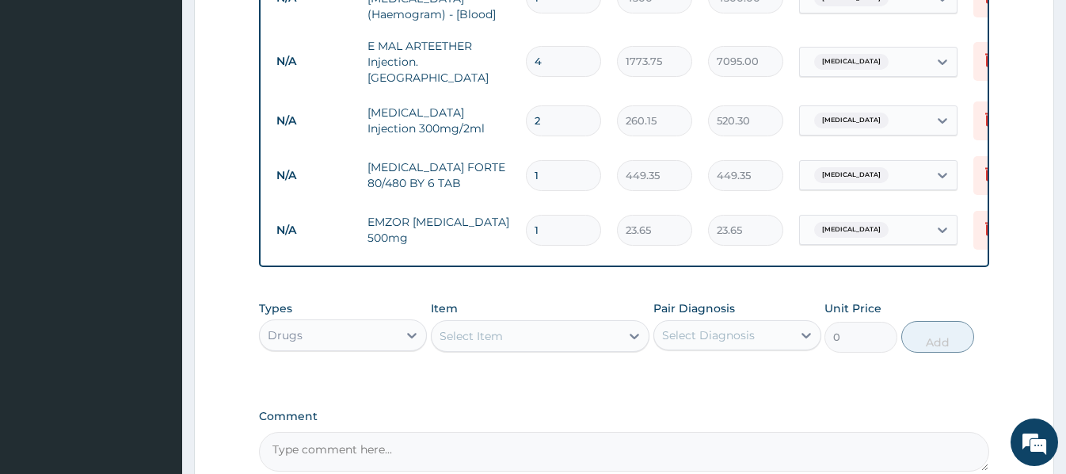
type input "4"
drag, startPoint x: 546, startPoint y: 159, endPoint x: 522, endPoint y: 162, distance: 24.0
click at [522, 162] on td "1" at bounding box center [563, 175] width 91 height 47
type input "6"
type input "2696.10"
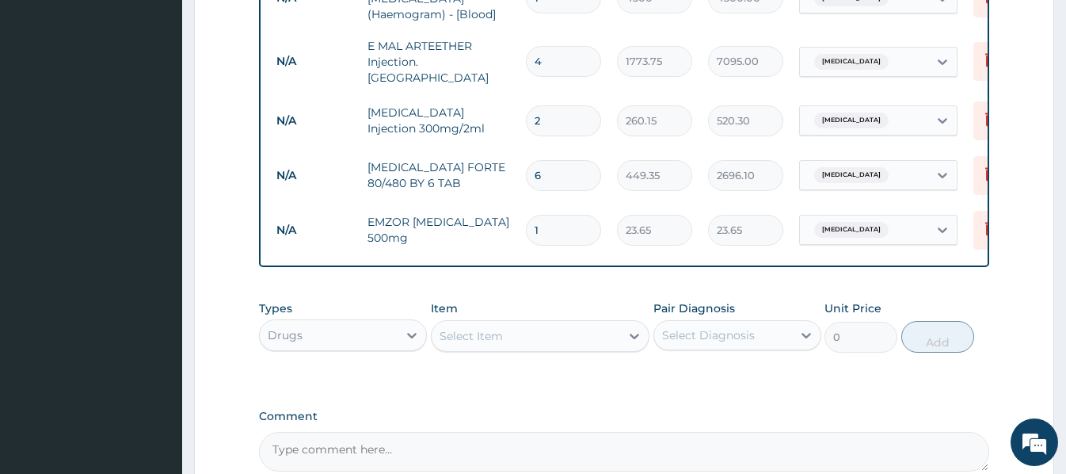
type input "6"
click at [548, 215] on input "1" at bounding box center [563, 230] width 75 height 31
type input "18"
type input "425.70"
type input "19"
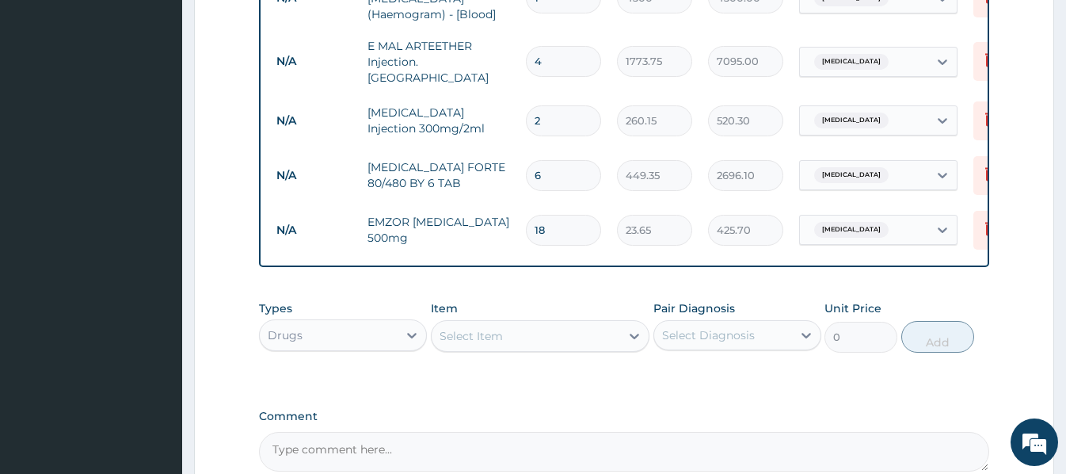
type input "449.35"
type input "19"
click at [359, 334] on div "Drugs" at bounding box center [329, 334] width 138 height 25
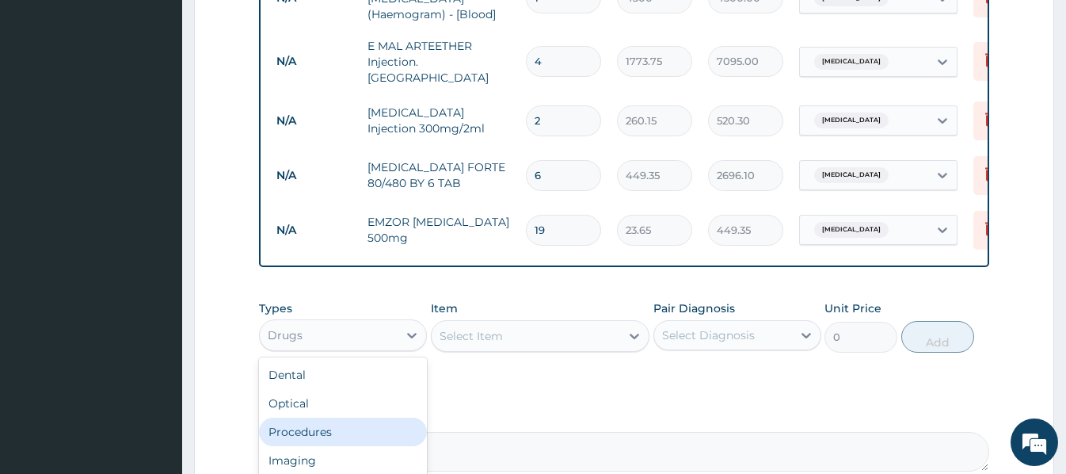
click at [322, 427] on div "Procedures" at bounding box center [343, 431] width 168 height 29
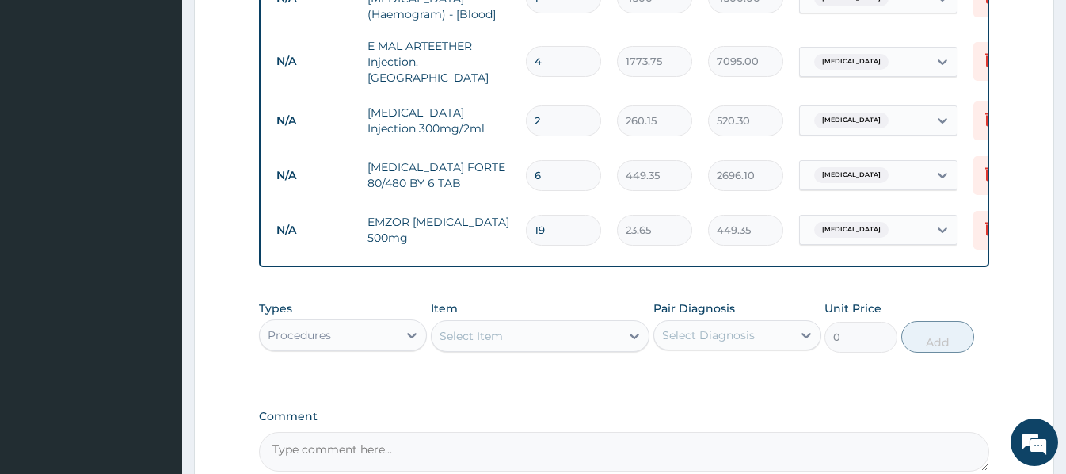
click at [443, 329] on div "Select Item" at bounding box center [471, 336] width 63 height 16
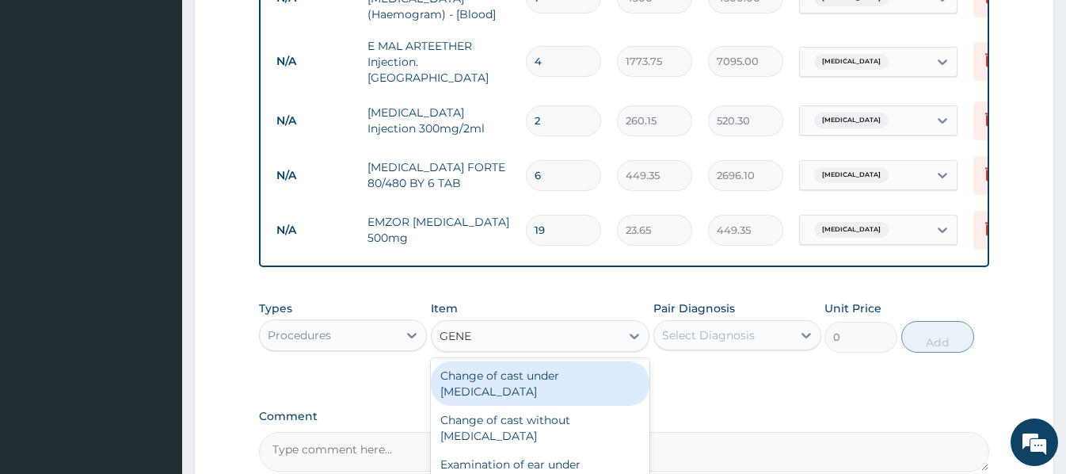
type input "GENER"
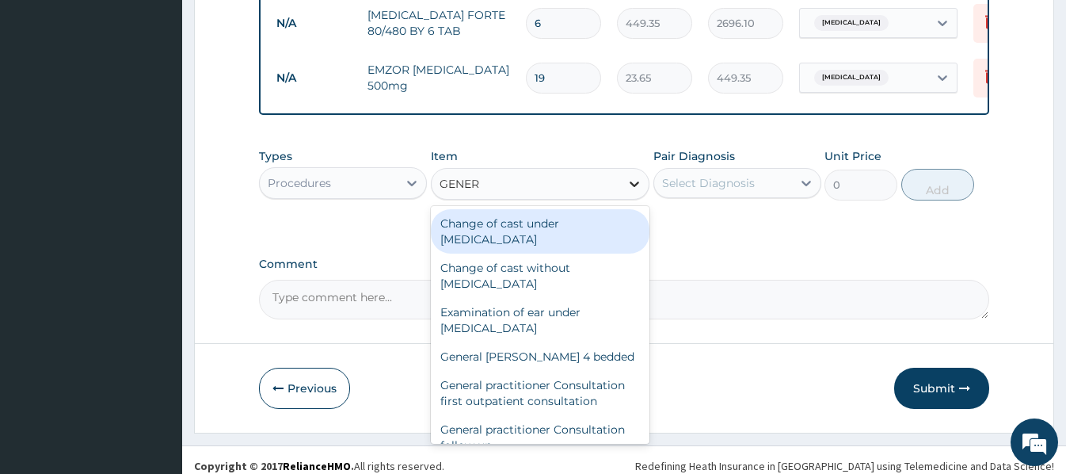
scroll to position [887, 0]
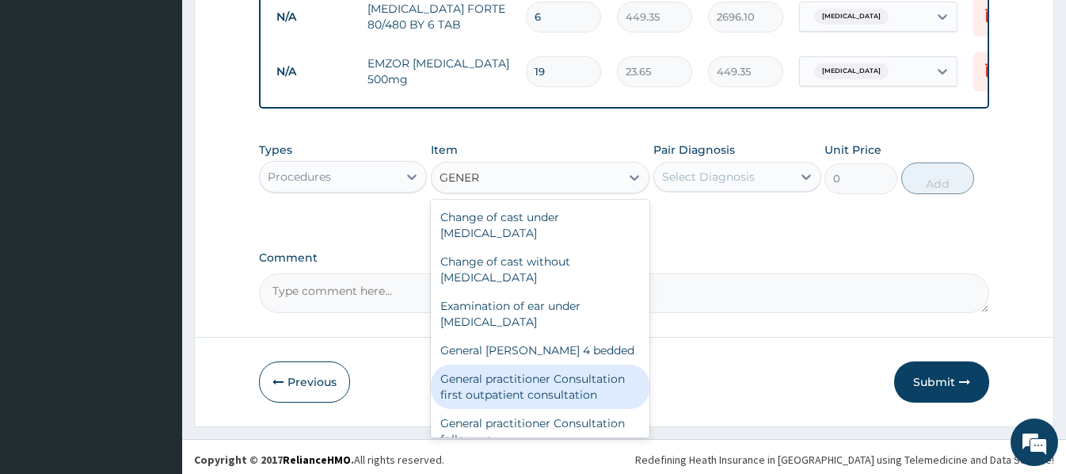
click at [509, 378] on div "General practitioner Consultation first outpatient consultation" at bounding box center [540, 386] width 219 height 44
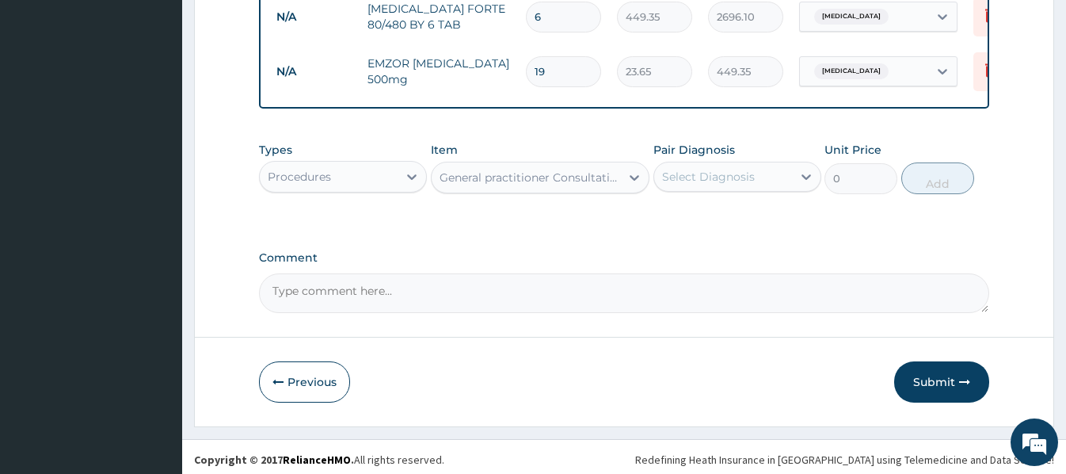
type input "3547.5"
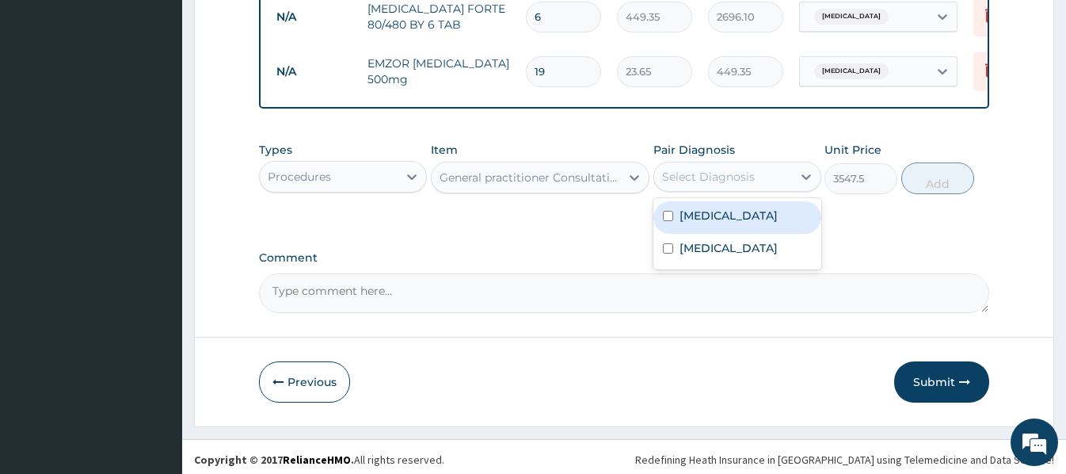
click at [707, 164] on div "Select Diagnosis" at bounding box center [723, 176] width 138 height 25
click at [718, 213] on label "Malaria" at bounding box center [729, 216] width 98 height 16
checkbox input "true"
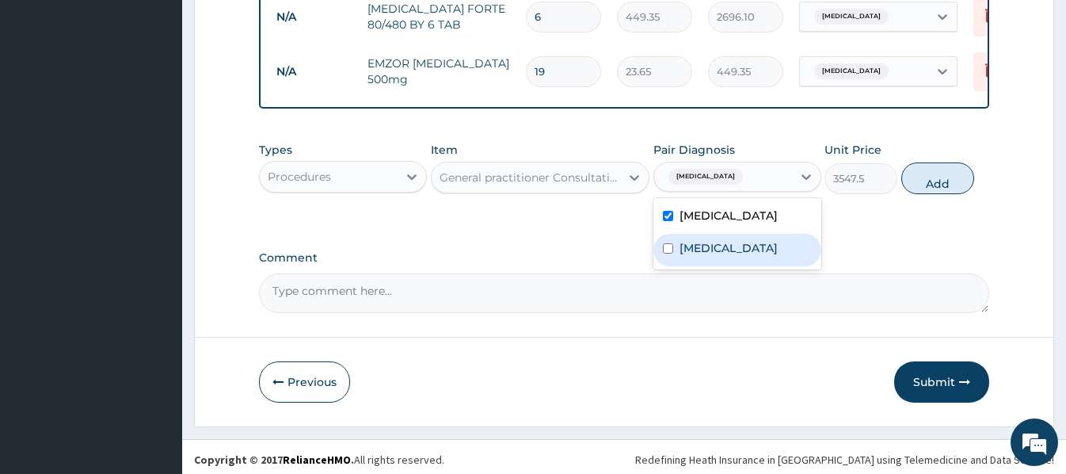
click at [704, 250] on label "Sepsis" at bounding box center [729, 248] width 98 height 16
checkbox input "true"
click at [946, 172] on button "Add" at bounding box center [937, 178] width 73 height 32
type input "0"
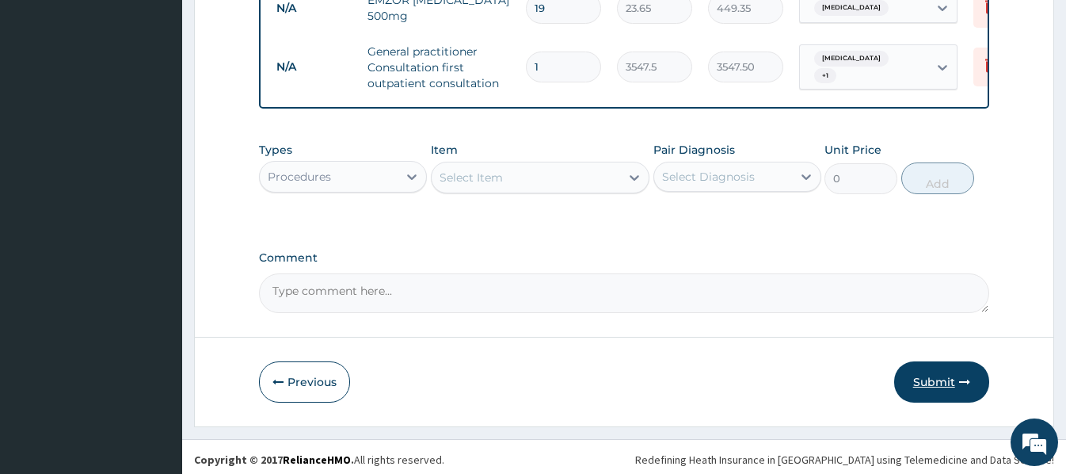
click at [942, 372] on button "Submit" at bounding box center [941, 381] width 95 height 41
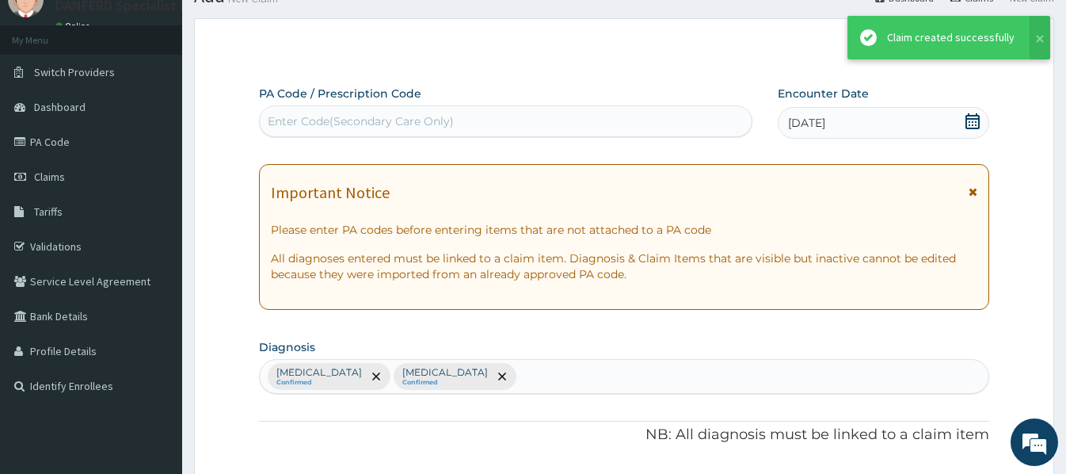
scroll to position [950, 0]
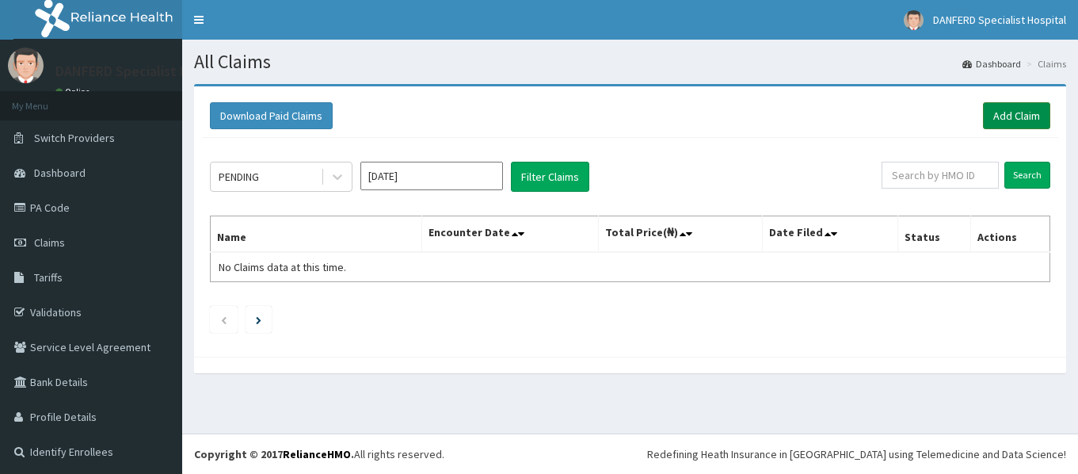
click at [1001, 116] on link "Add Claim" at bounding box center [1016, 115] width 67 height 27
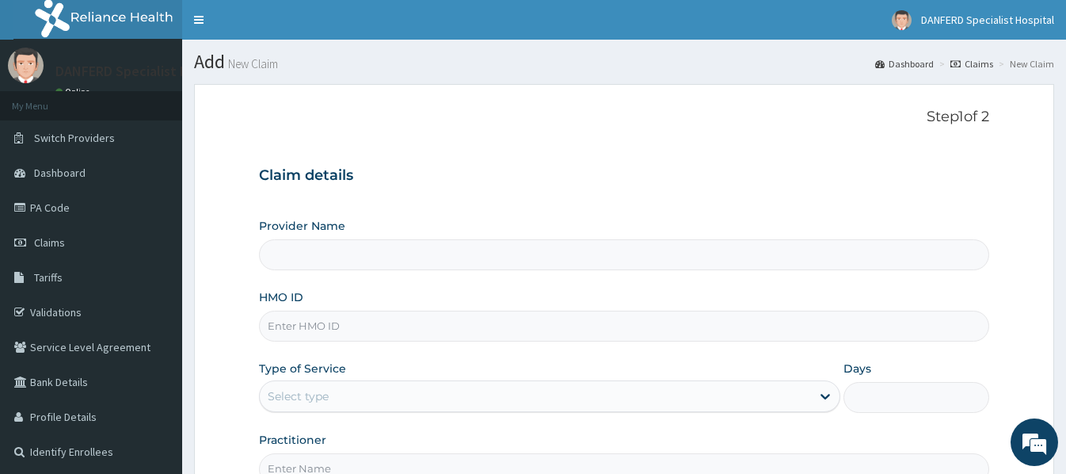
type input "DANFERD SPECIALIST HOSPITAL"
click at [326, 324] on input "HMO ID" at bounding box center [624, 325] width 730 height 31
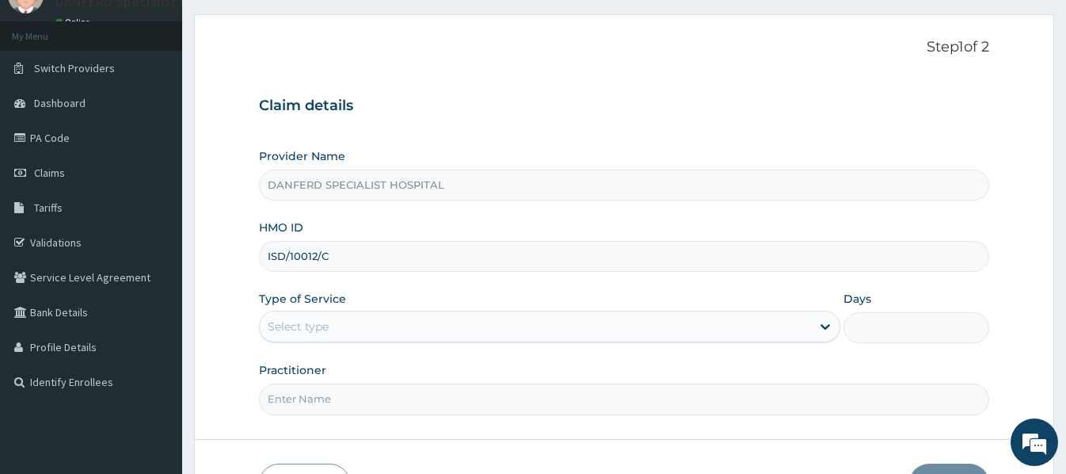
scroll to position [79, 0]
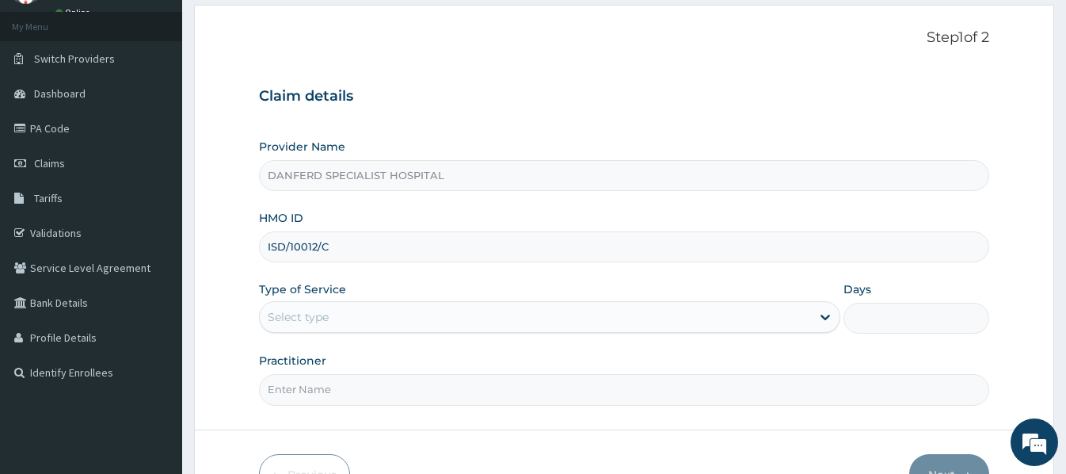
type input "ISD/10012/C"
click at [404, 317] on div "Select type" at bounding box center [535, 316] width 551 height 25
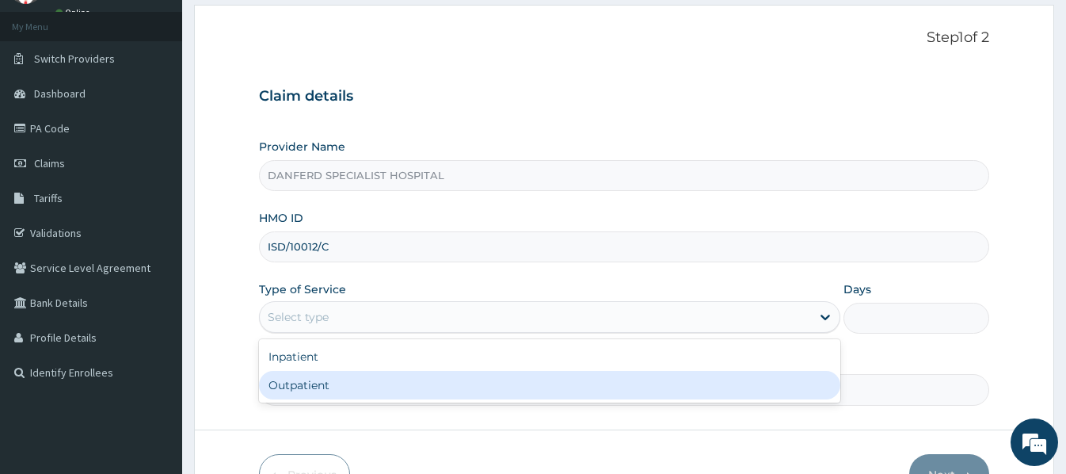
click at [338, 387] on div "Outpatient" at bounding box center [549, 385] width 581 height 29
type input "1"
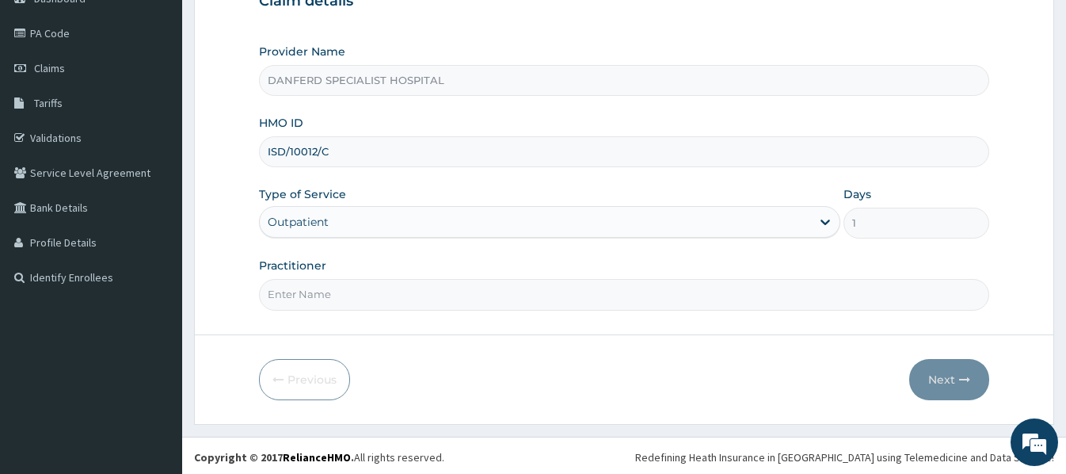
scroll to position [177, 0]
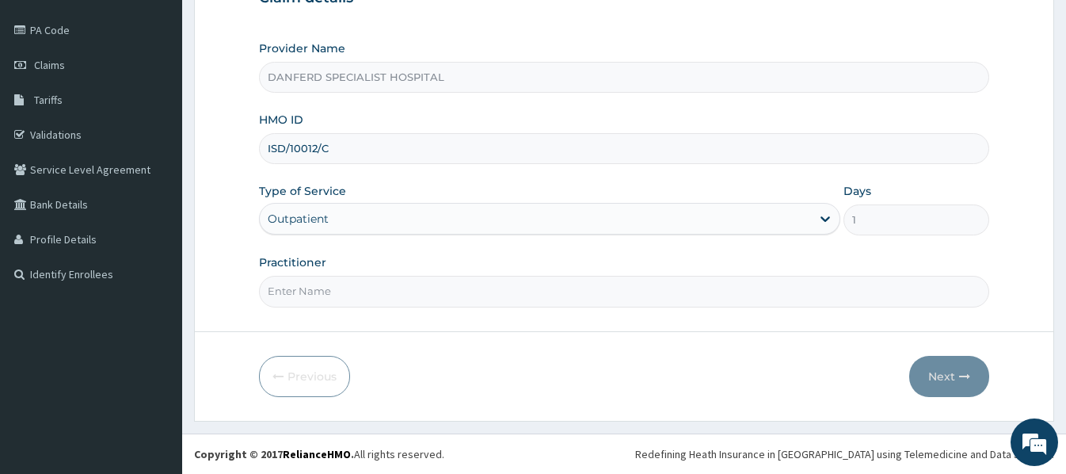
click at [385, 291] on input "Practitioner" at bounding box center [624, 291] width 730 height 31
type input "DR. THEOPHILUS"
click at [941, 378] on button "Next" at bounding box center [949, 376] width 80 height 41
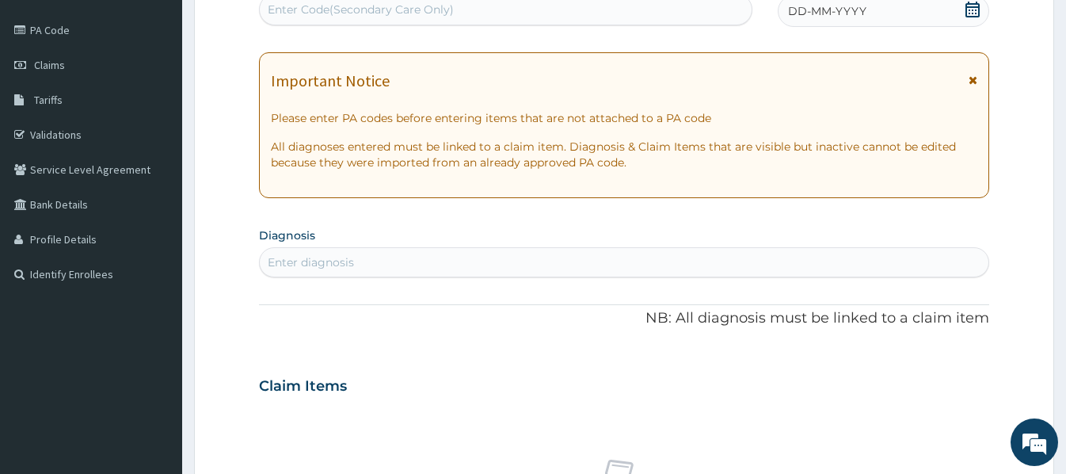
click at [840, 11] on span "DD-MM-YYYY" at bounding box center [827, 11] width 78 height 16
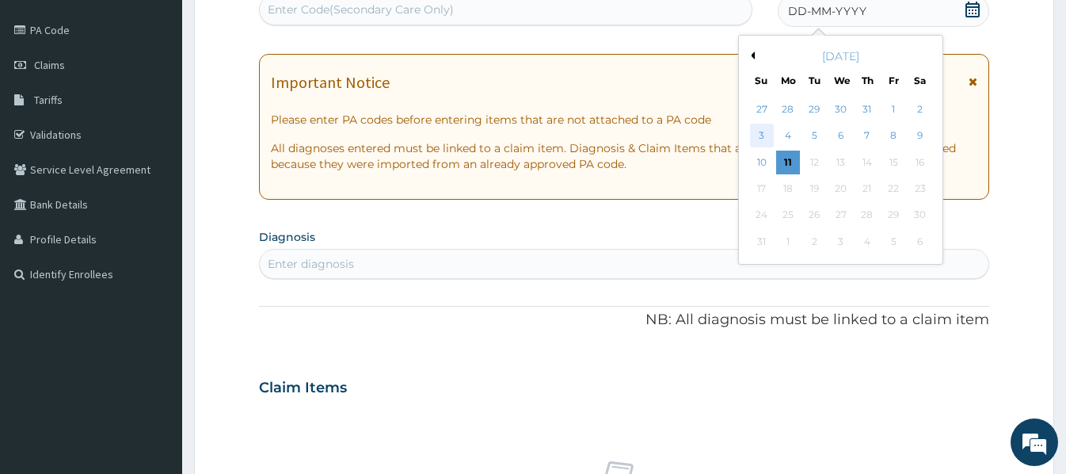
click at [755, 136] on div "3" at bounding box center [762, 136] width 24 height 24
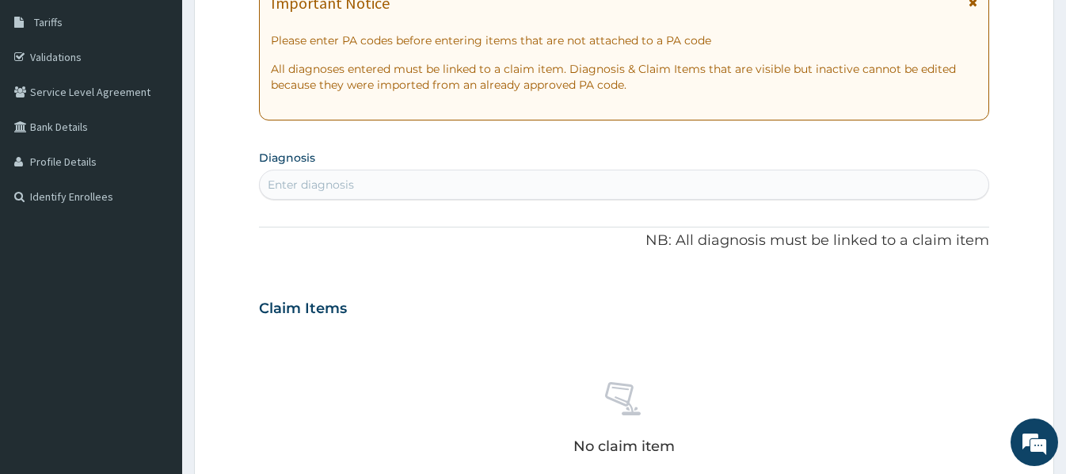
scroll to position [336, 0]
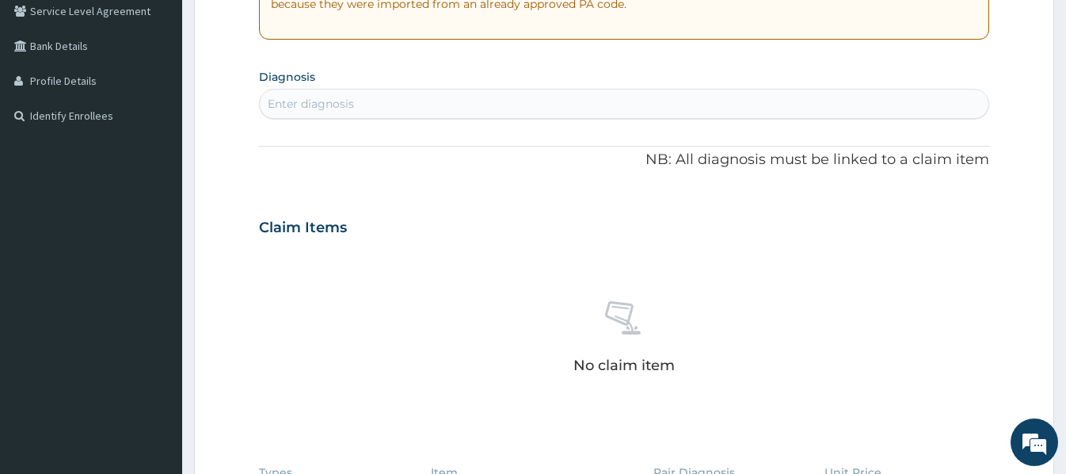
click at [383, 105] on div "Enter diagnosis" at bounding box center [624, 103] width 728 height 25
type input "MALARIA"
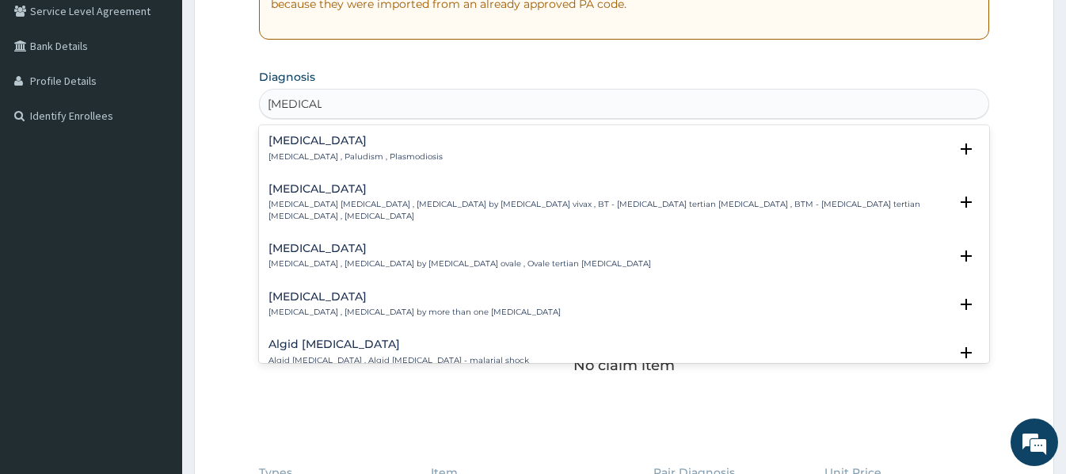
click at [302, 146] on h4 "Malaria" at bounding box center [356, 141] width 174 height 12
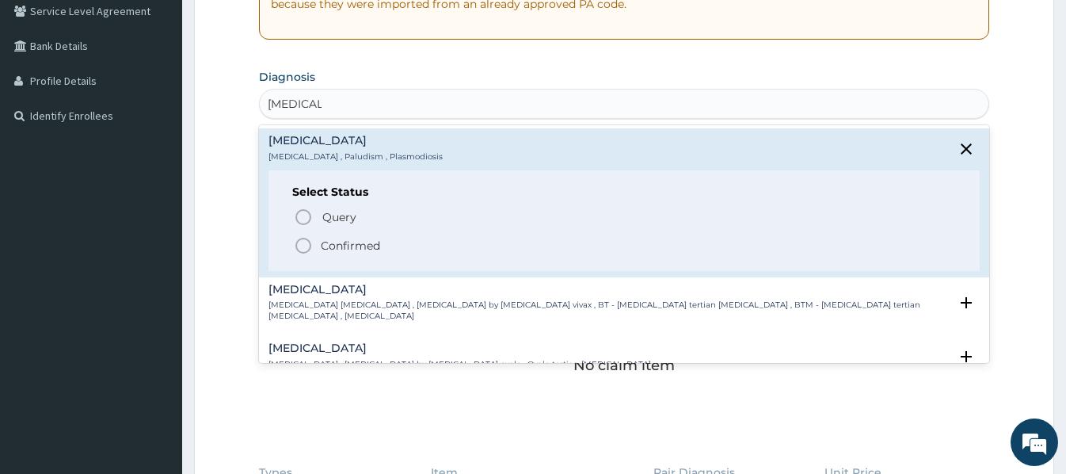
click at [334, 241] on p "Confirmed" at bounding box center [350, 246] width 59 height 16
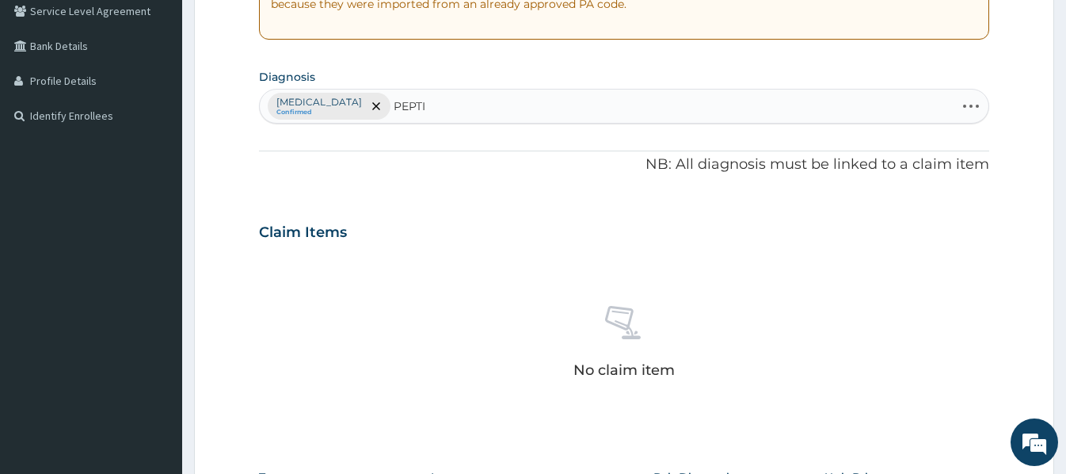
type input "PEPTIC"
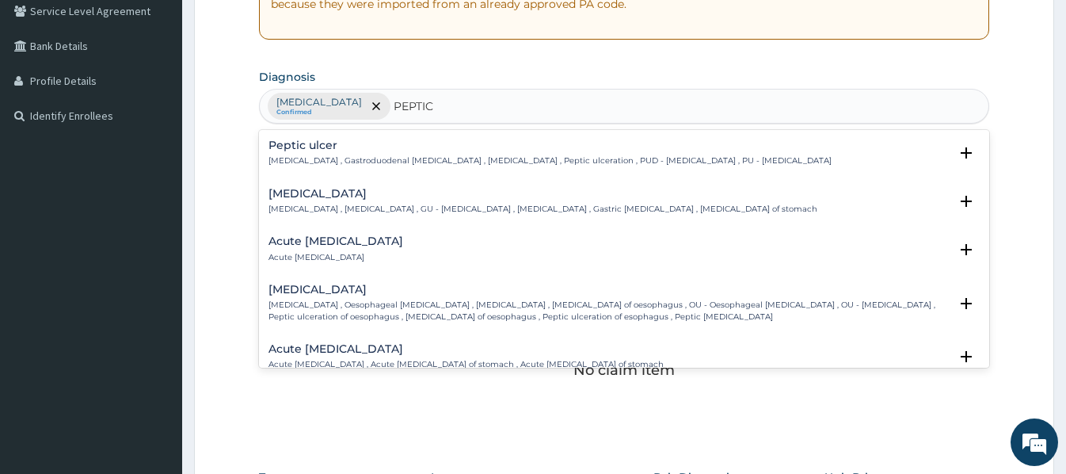
click at [326, 159] on p "Peptic ulcer , Gastroduodenal ulcer , Peptic ulcer disease , Peptic ulceration …" at bounding box center [550, 160] width 563 height 11
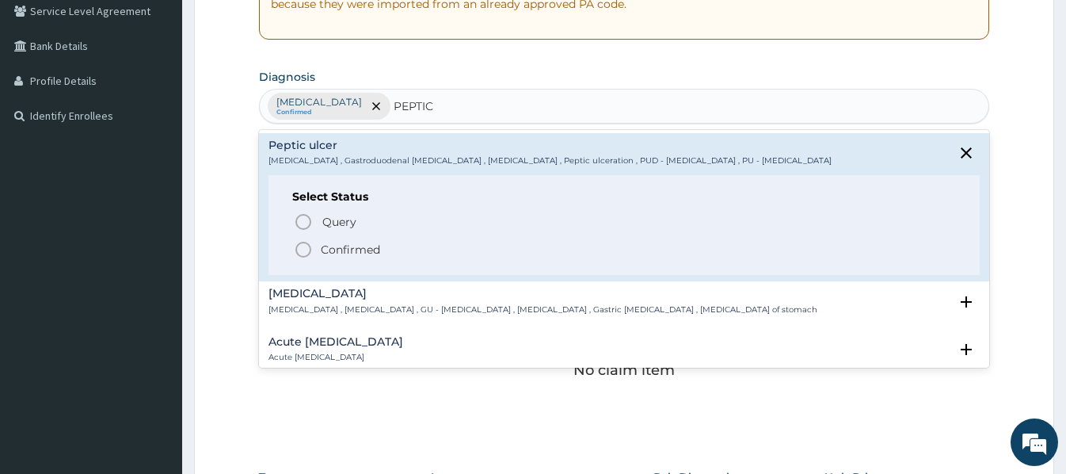
click at [363, 250] on p "Confirmed" at bounding box center [350, 250] width 59 height 16
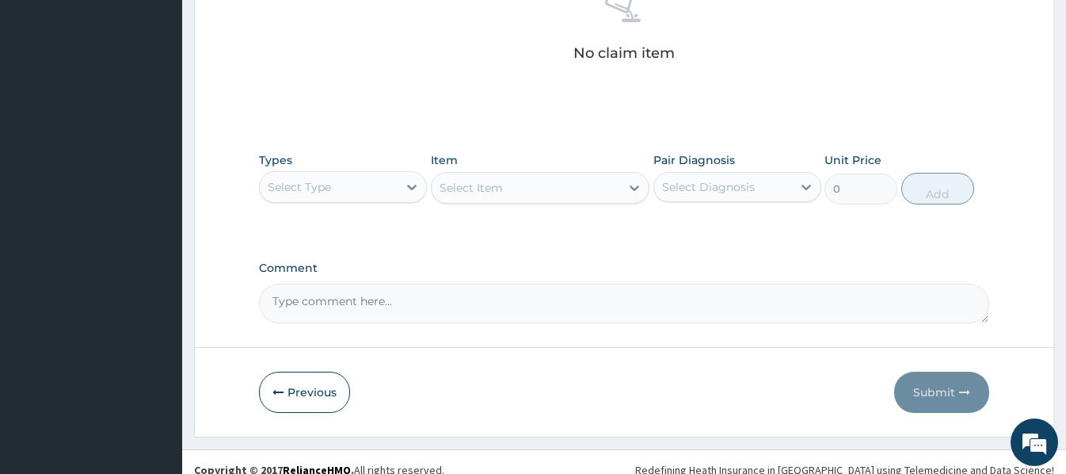
scroll to position [669, 0]
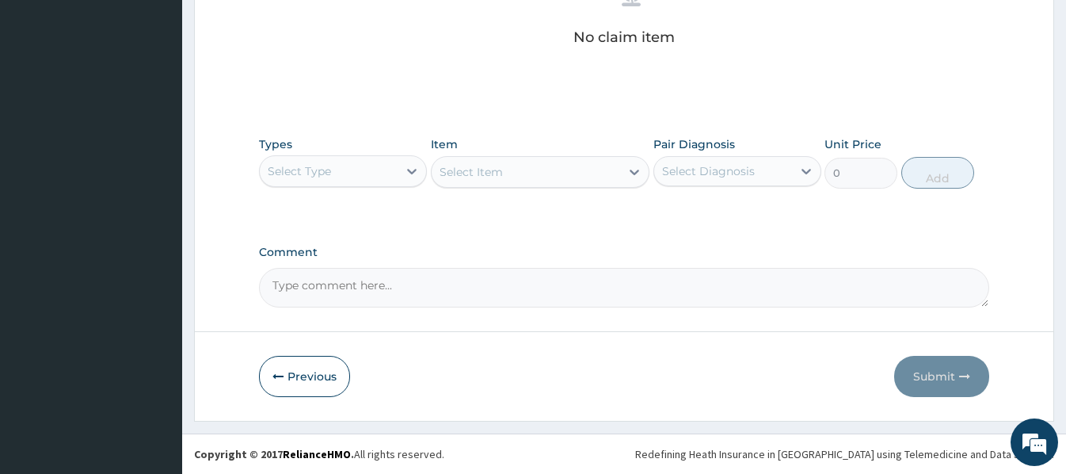
click at [392, 164] on div "Select Type" at bounding box center [329, 170] width 138 height 25
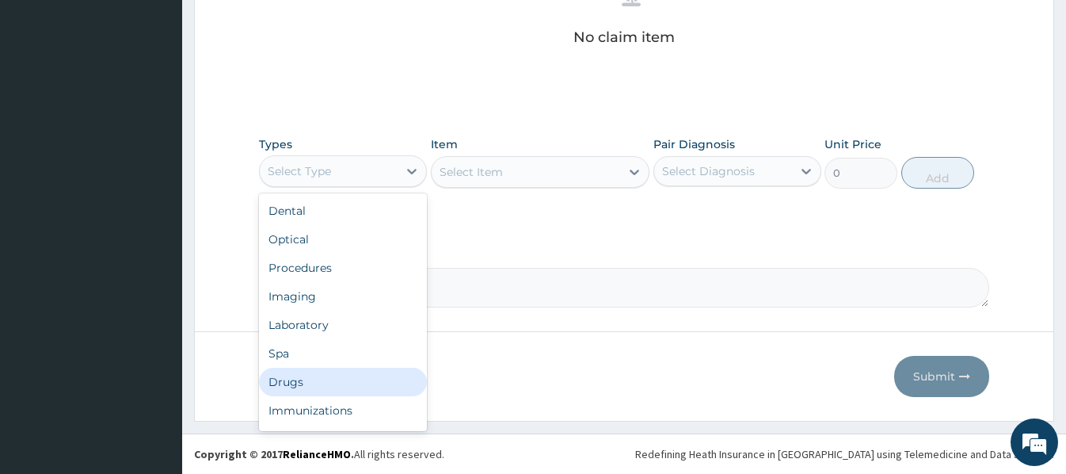
click at [298, 386] on div "Drugs" at bounding box center [343, 382] width 168 height 29
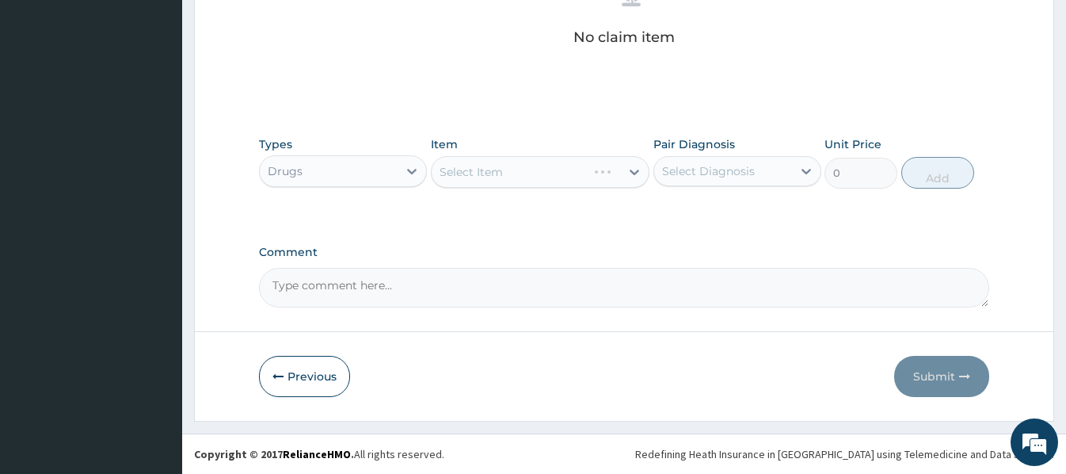
click at [444, 173] on div "Select Item" at bounding box center [540, 172] width 219 height 32
click at [440, 169] on div "Select Item" at bounding box center [540, 172] width 219 height 32
click at [440, 163] on div "Select Item" at bounding box center [540, 172] width 219 height 32
click at [442, 166] on div "Select Item" at bounding box center [471, 172] width 63 height 16
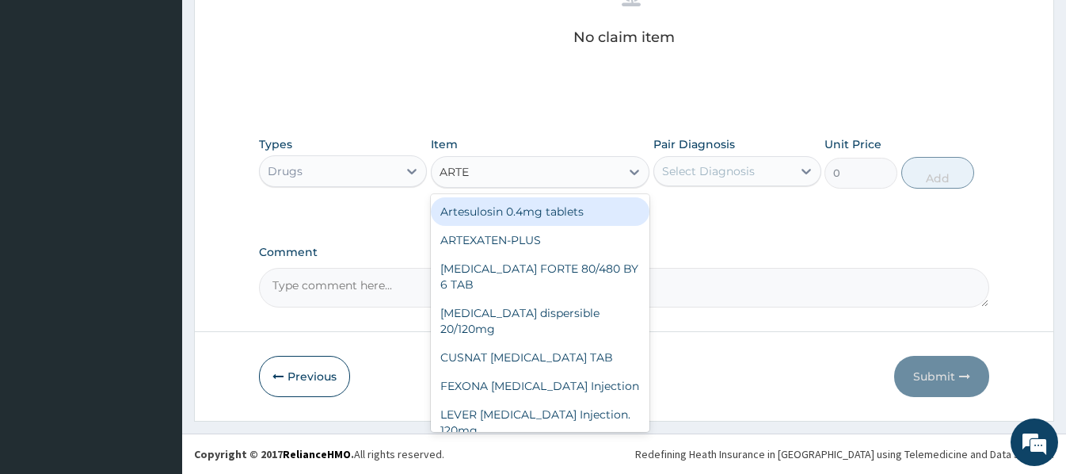
type input "ARTEM"
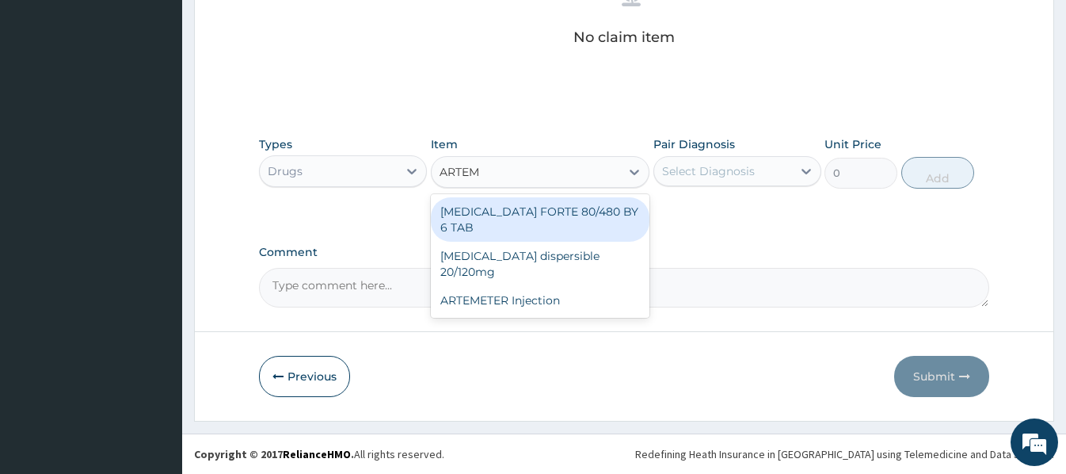
click at [593, 210] on div "COARTEM FORTE 80/480 BY 6 TAB" at bounding box center [540, 219] width 219 height 44
type input "449.35"
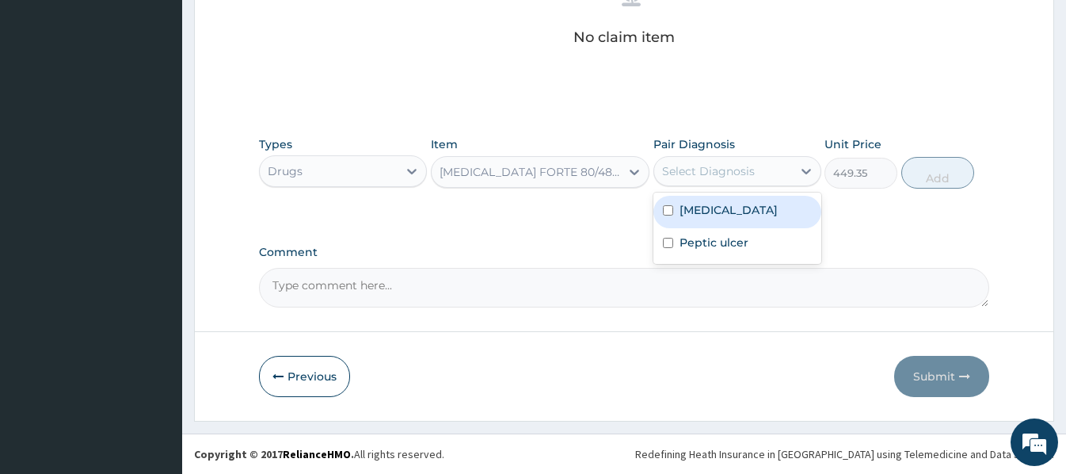
click at [735, 170] on div "Select Diagnosis" at bounding box center [708, 171] width 93 height 16
click at [730, 210] on div "Malaria" at bounding box center [737, 212] width 168 height 32
checkbox input "true"
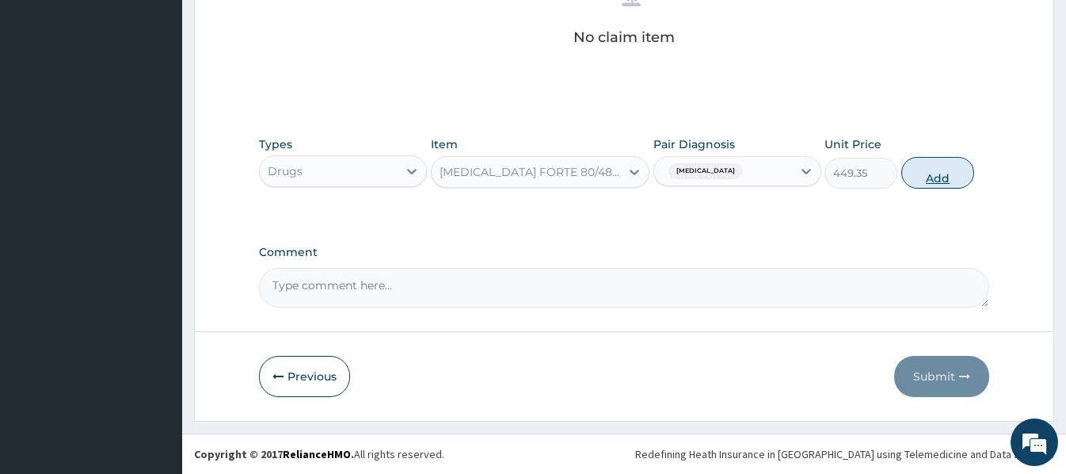
click at [936, 177] on button "Add" at bounding box center [937, 173] width 73 height 32
type input "0"
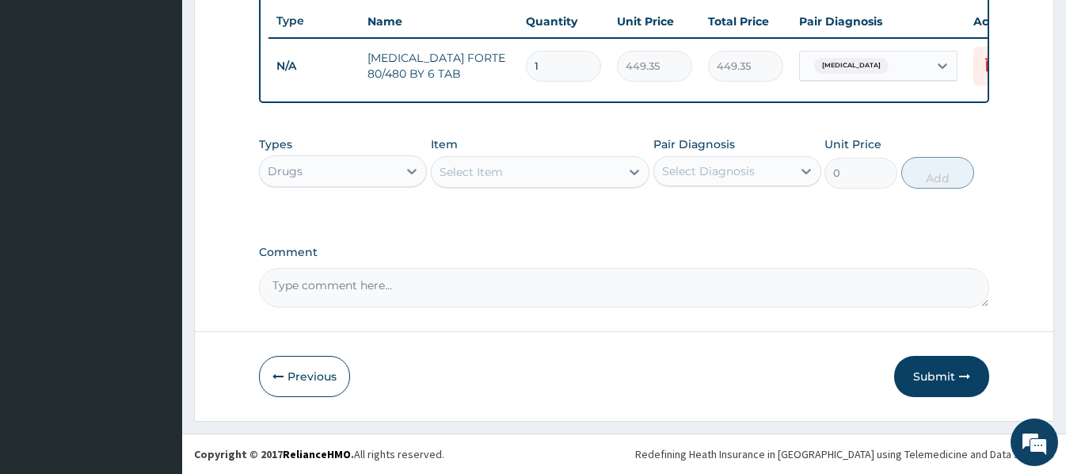
click at [466, 172] on div "Select Item" at bounding box center [471, 172] width 63 height 16
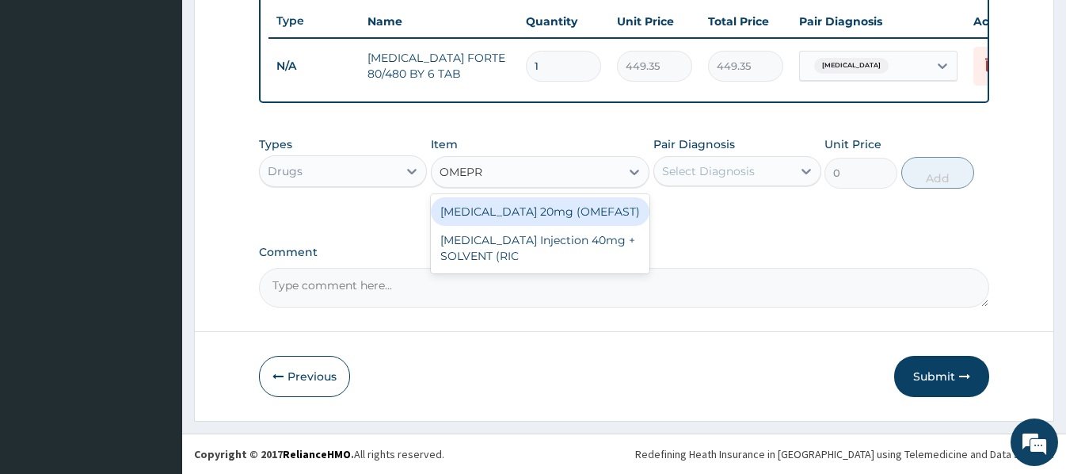
type input "OMEPRA"
click at [563, 214] on div "OMEPRAZOLE 20mg (OMEFAST)" at bounding box center [540, 211] width 219 height 29
type input "82.775"
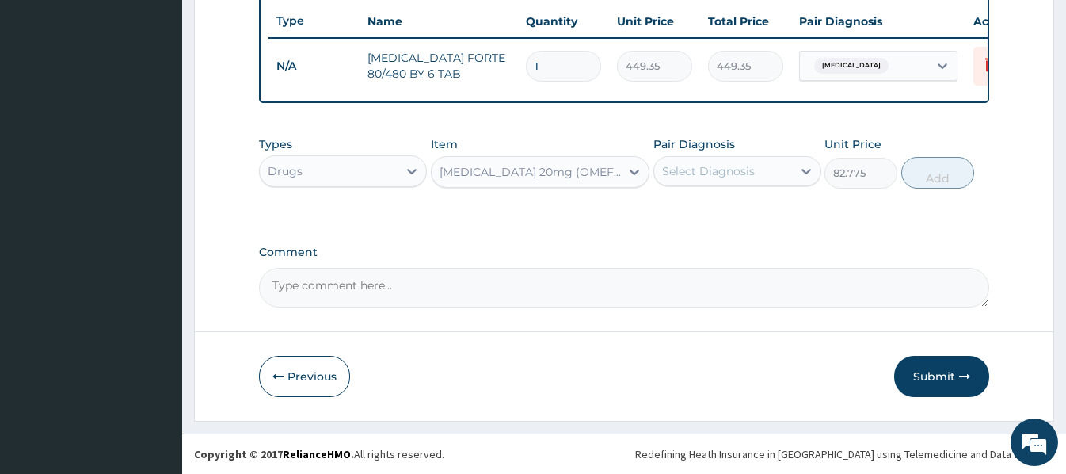
click at [737, 177] on div "Select Diagnosis" at bounding box center [708, 171] width 93 height 16
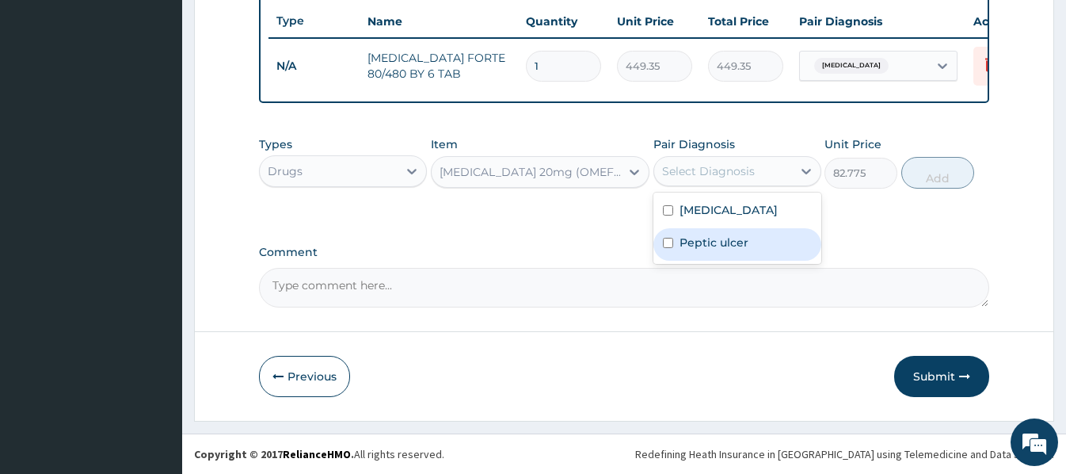
click at [727, 249] on label "Peptic ulcer" at bounding box center [714, 242] width 69 height 16
checkbox input "true"
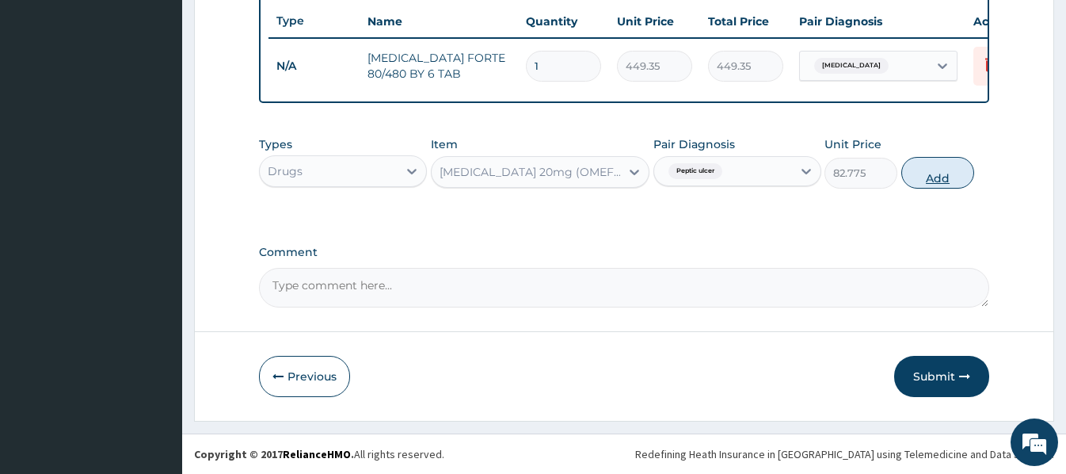
click at [919, 176] on button "Add" at bounding box center [937, 173] width 73 height 32
type input "0"
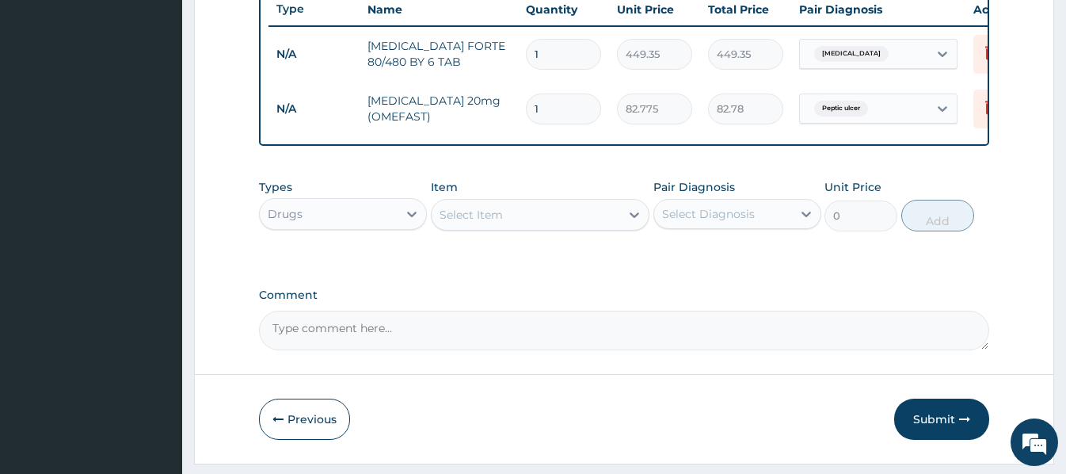
click at [452, 223] on div "Select Item" at bounding box center [471, 215] width 63 height 16
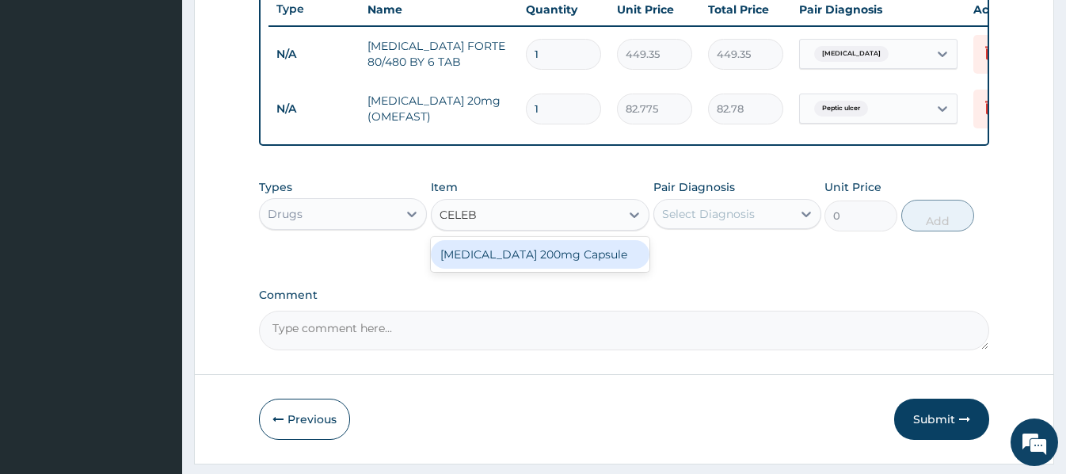
type input "CELEBR"
click at [540, 268] on div "Celebrex 200mg Capsule" at bounding box center [540, 254] width 219 height 29
type input "402.05"
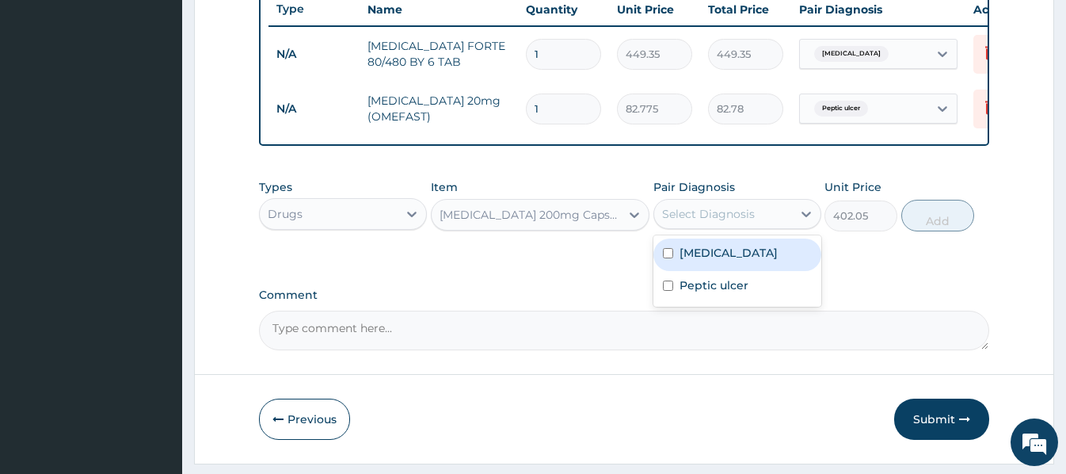
click at [749, 219] on div "Select Diagnosis" at bounding box center [708, 214] width 93 height 16
click at [726, 270] on div "Malaria" at bounding box center [737, 254] width 168 height 32
checkbox input "true"
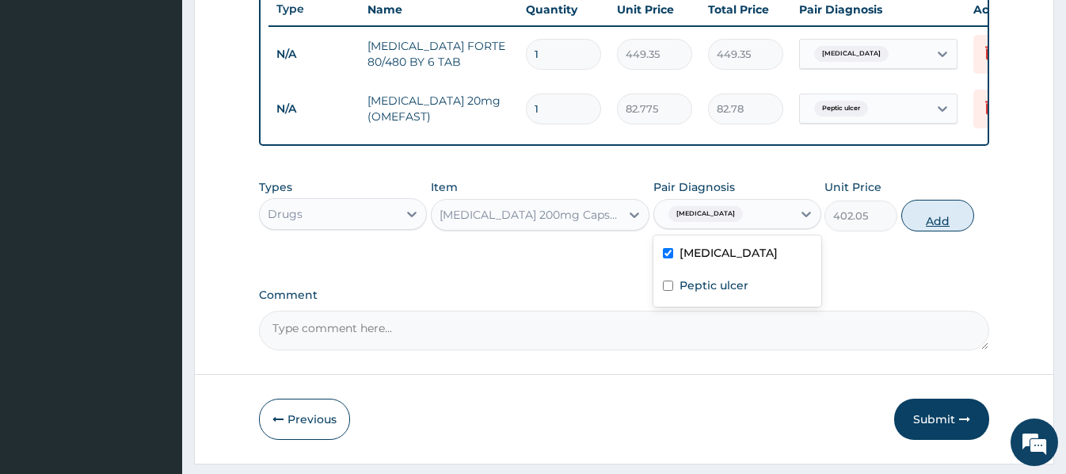
click at [929, 231] on button "Add" at bounding box center [937, 216] width 73 height 32
type input "0"
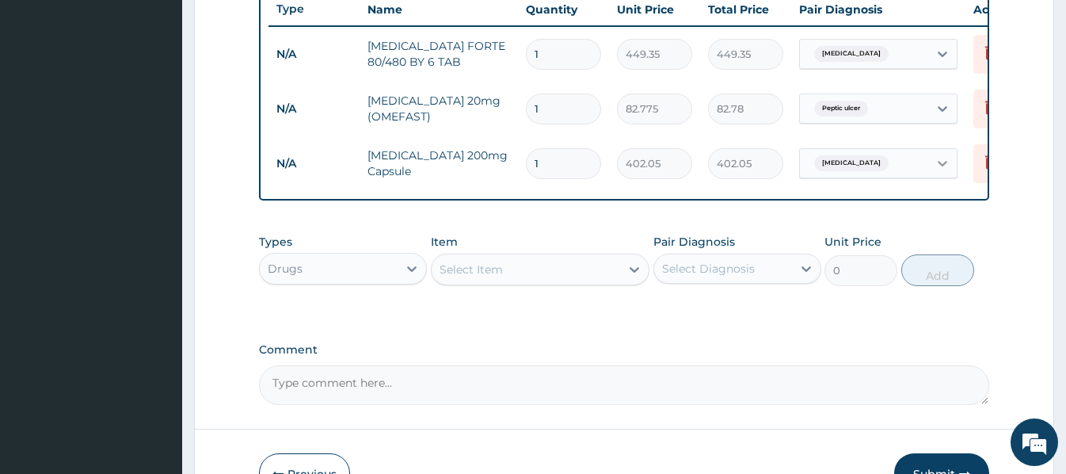
click at [939, 165] on icon at bounding box center [943, 163] width 16 height 16
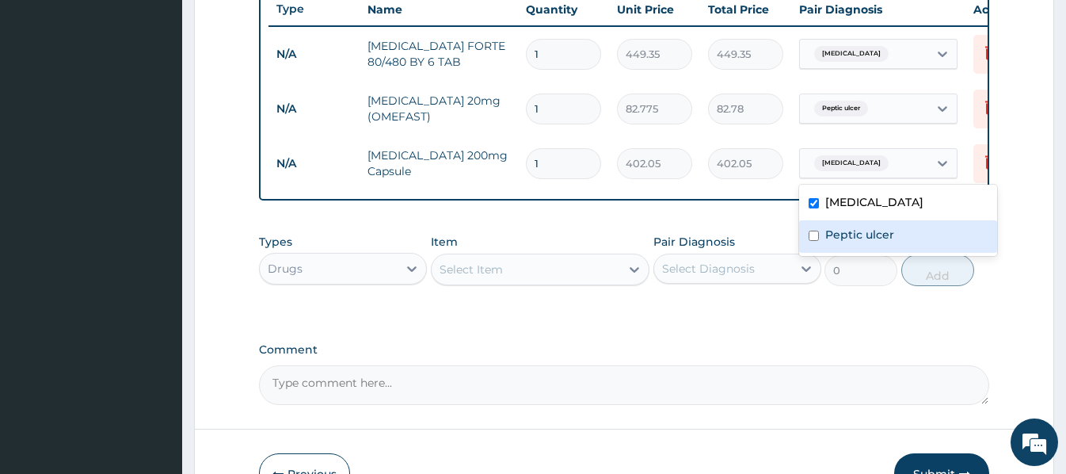
click at [842, 235] on label "Peptic ulcer" at bounding box center [859, 235] width 69 height 16
checkbox input "true"
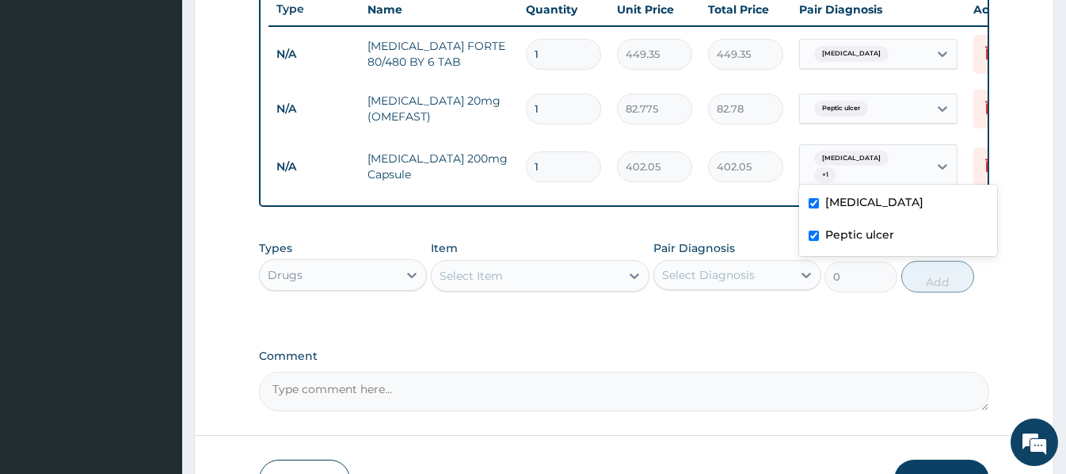
click at [520, 324] on div "Types Drugs Item Select Item Pair Diagnosis Select Diagnosis Unit Price 0 Add" at bounding box center [624, 278] width 730 height 92
click at [450, 278] on div "Select Item" at bounding box center [471, 276] width 63 height 16
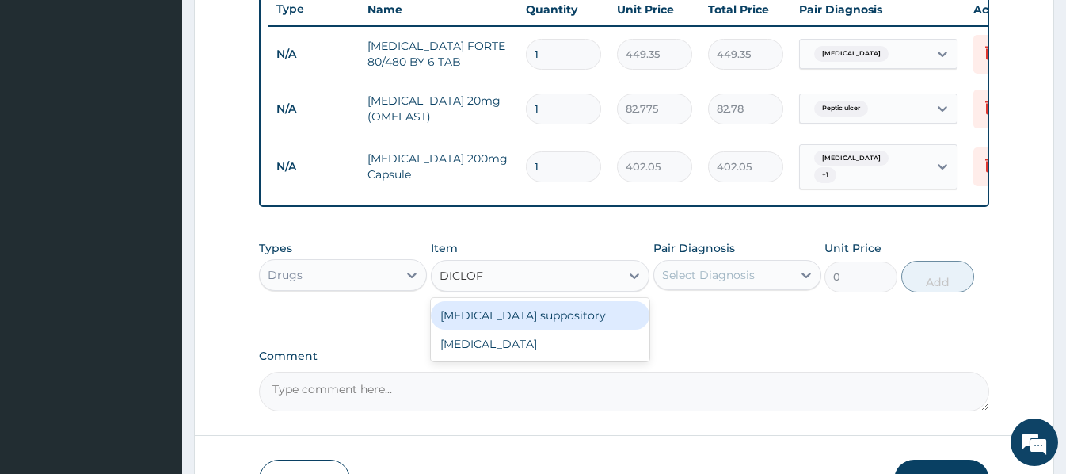
type input "DICLOFE"
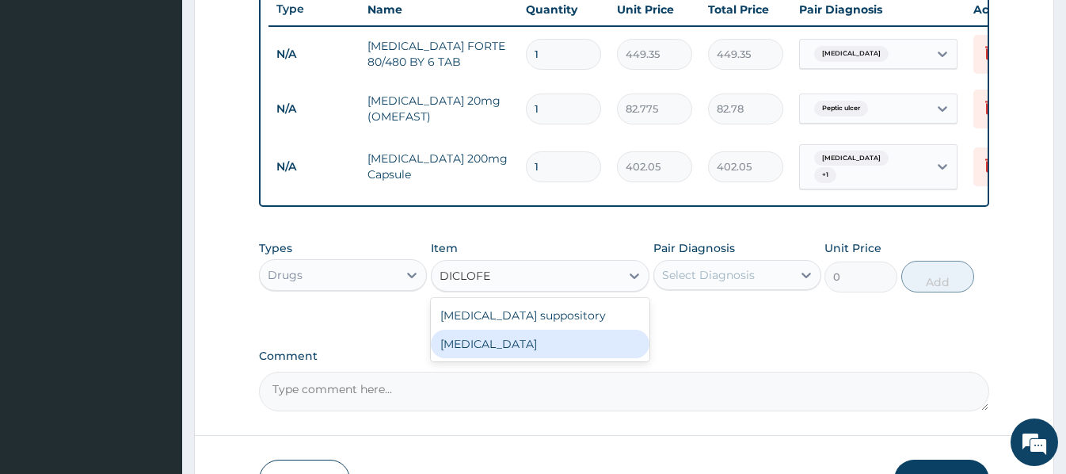
click at [509, 347] on div "Diclofenac" at bounding box center [540, 344] width 219 height 29
type input "591.25"
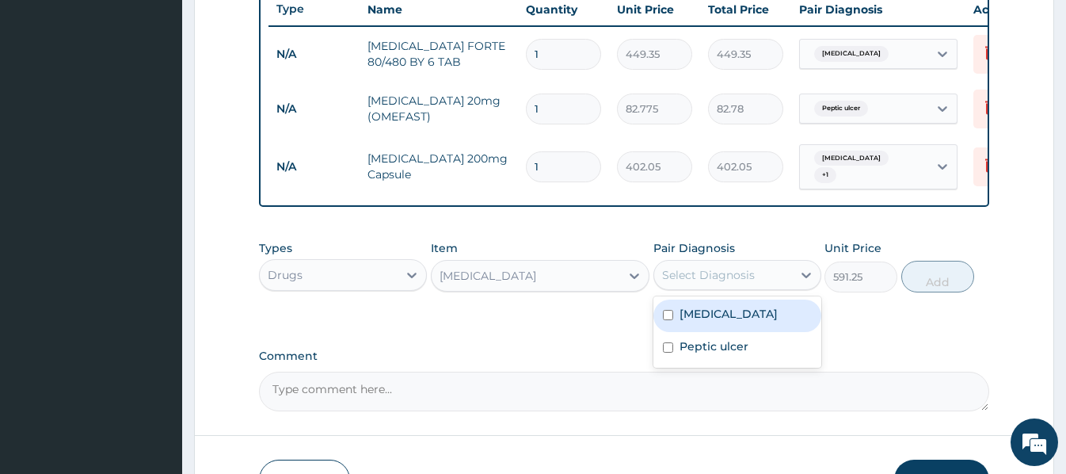
click at [762, 284] on div "Select Diagnosis" at bounding box center [723, 274] width 138 height 25
click at [749, 316] on div "Malaria" at bounding box center [737, 315] width 168 height 32
checkbox input "true"
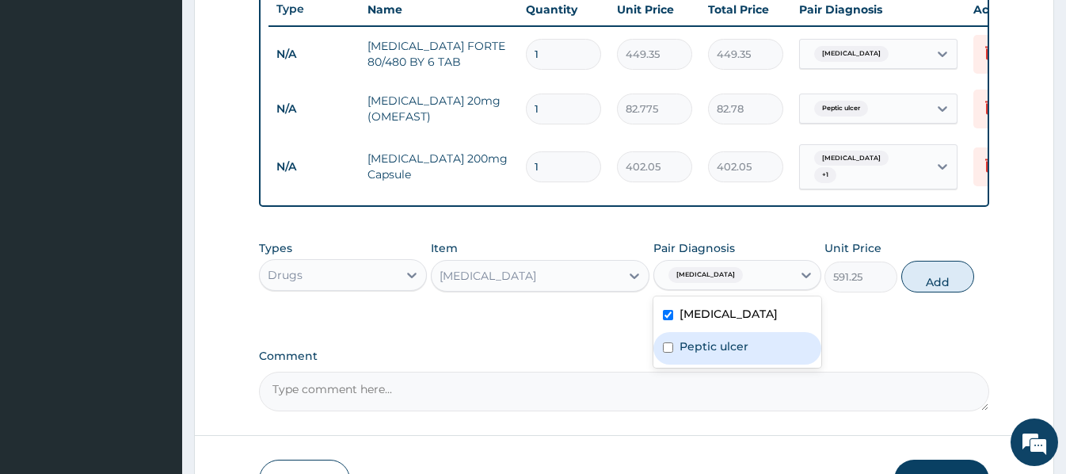
drag, startPoint x: 751, startPoint y: 360, endPoint x: 764, endPoint y: 353, distance: 15.2
click at [751, 361] on div "Peptic ulcer" at bounding box center [737, 348] width 168 height 32
checkbox input "true"
click at [955, 284] on button "Add" at bounding box center [937, 277] width 73 height 32
type input "0"
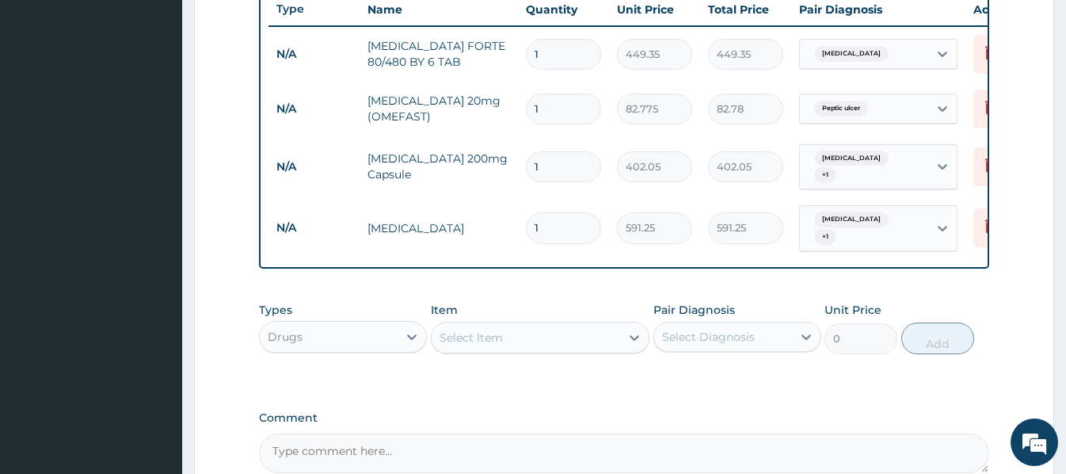
click at [448, 338] on div "Select Item" at bounding box center [471, 338] width 63 height 16
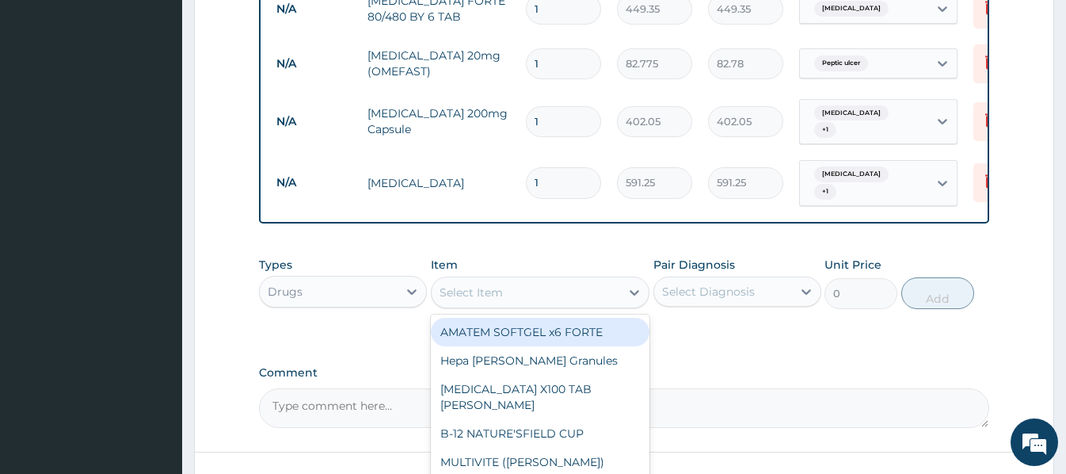
scroll to position [764, 0]
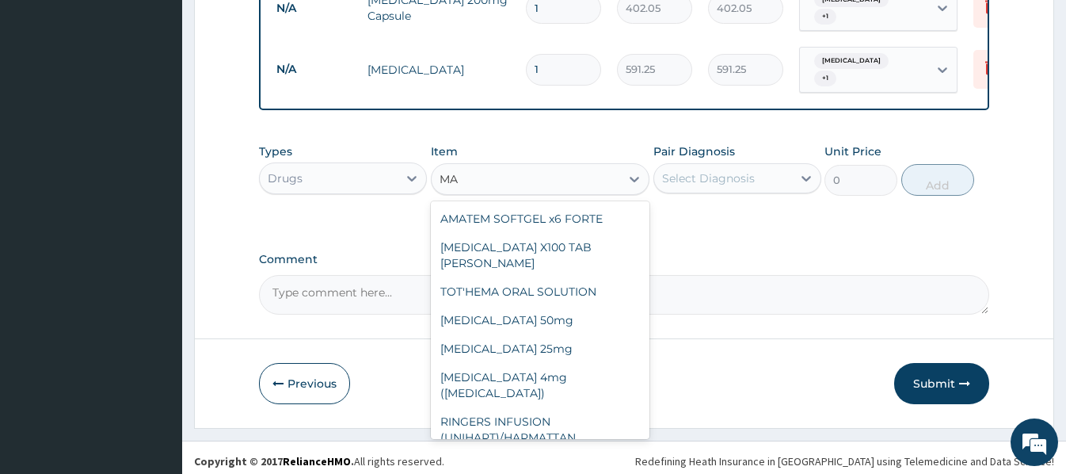
type input "M"
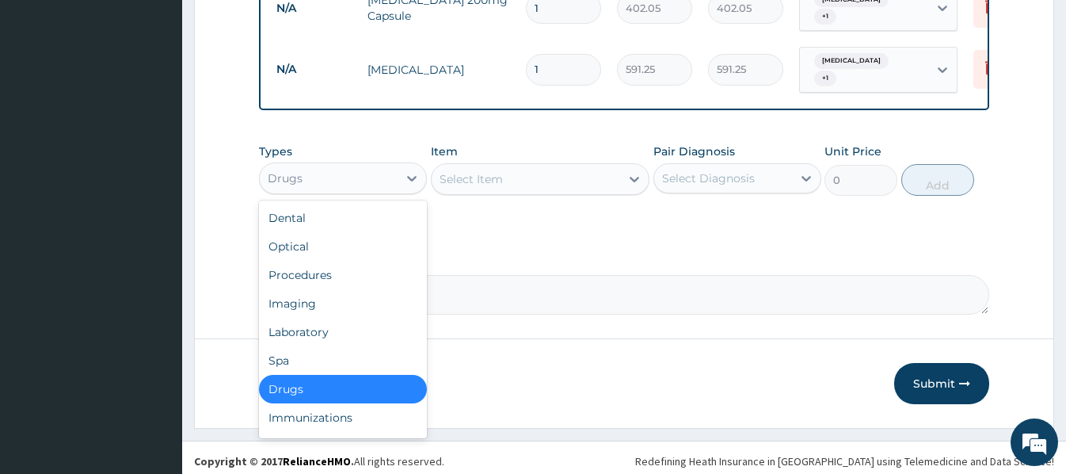
click at [332, 177] on div "Drugs" at bounding box center [329, 178] width 138 height 25
click at [302, 329] on div "Laboratory" at bounding box center [343, 332] width 168 height 29
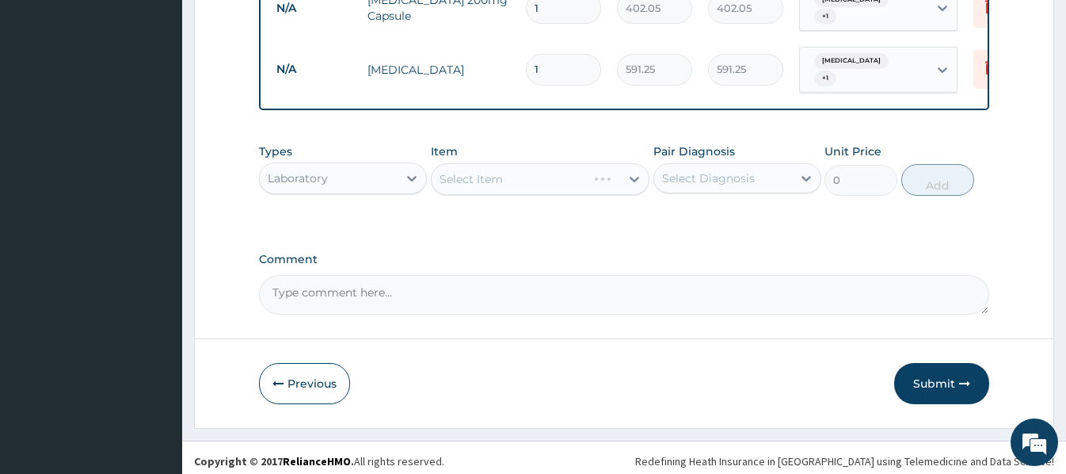
click at [441, 177] on div "Select Item" at bounding box center [540, 179] width 219 height 32
click at [444, 170] on div "Select Item" at bounding box center [540, 179] width 219 height 32
click at [438, 174] on div "Select Item" at bounding box center [526, 178] width 189 height 25
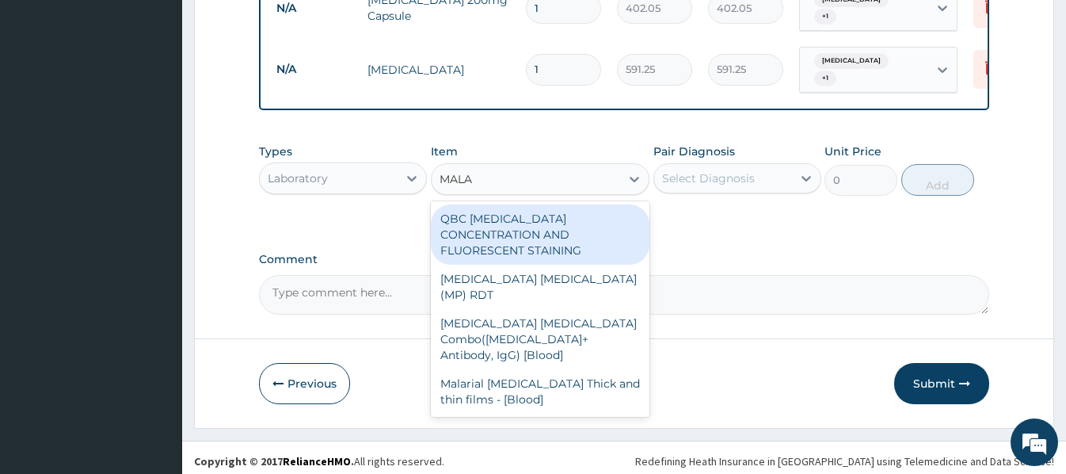
type input "MALAR"
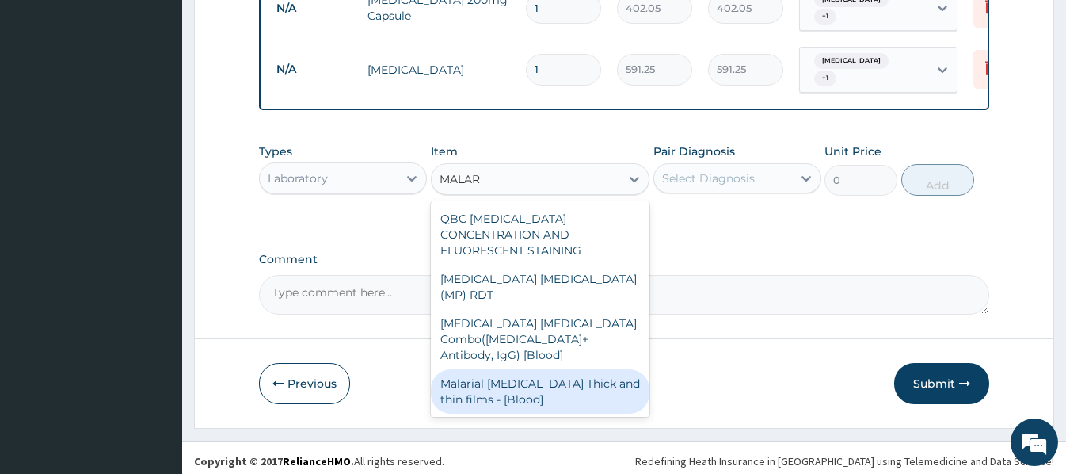
click at [543, 369] on div "Malarial Parasite Thick and thin films - [Blood]" at bounding box center [540, 391] width 219 height 44
type input "1612.5"
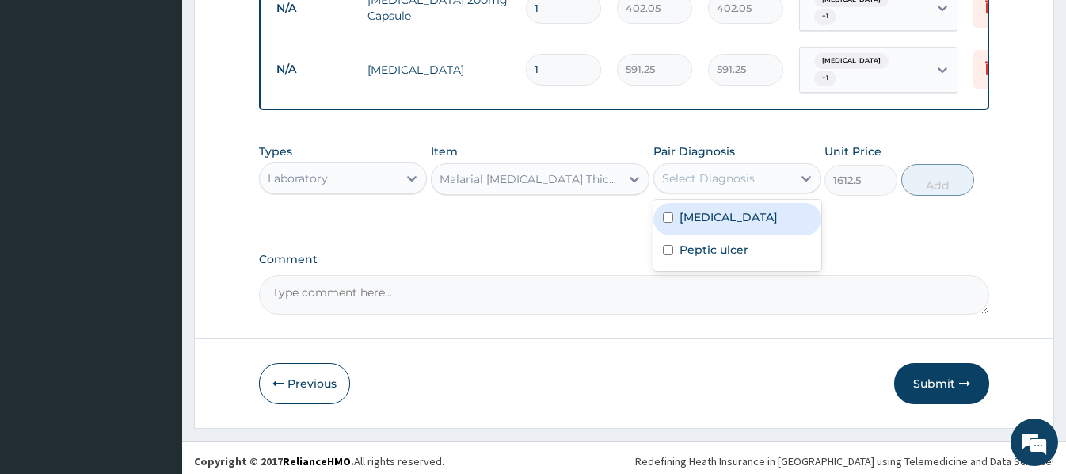
click at [735, 177] on div "Select Diagnosis" at bounding box center [708, 178] width 93 height 16
click at [720, 218] on label "Malaria" at bounding box center [729, 217] width 98 height 16
checkbox input "true"
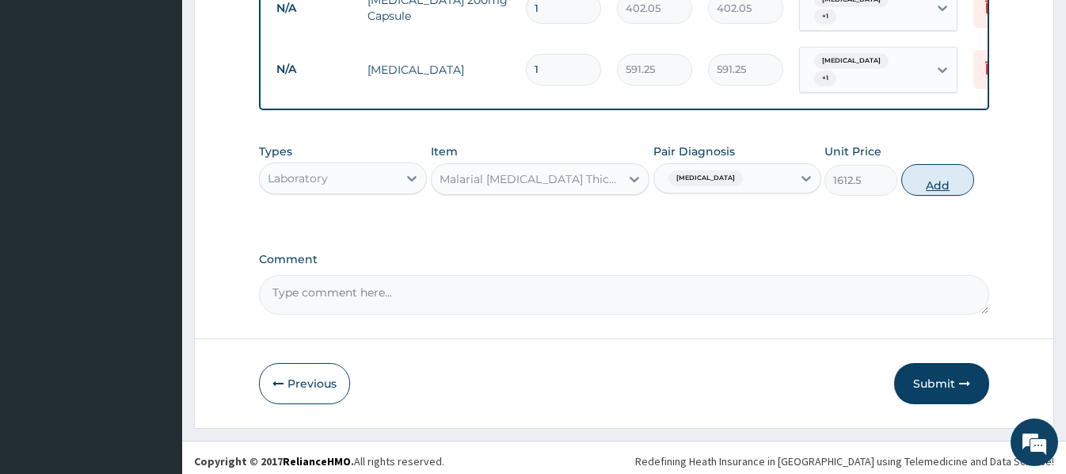
click at [928, 177] on button "Add" at bounding box center [937, 180] width 73 height 32
type input "0"
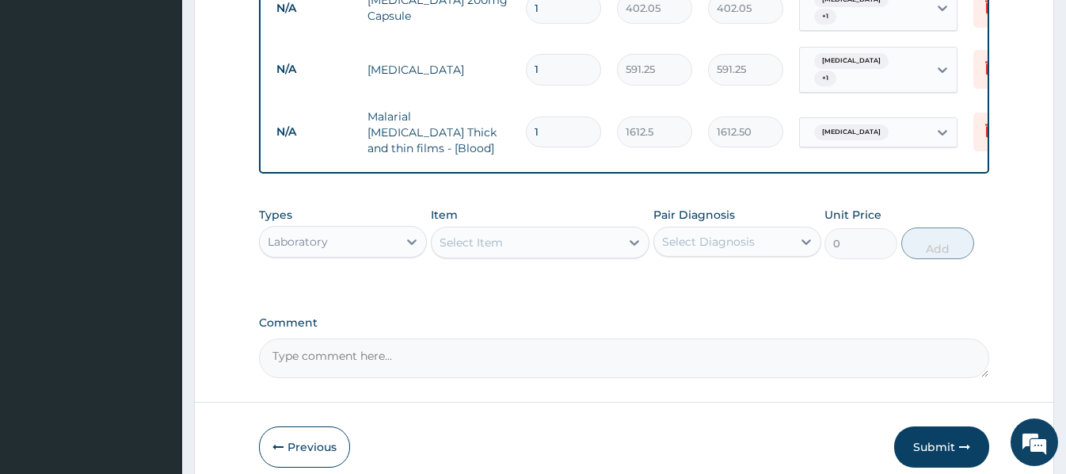
click at [444, 234] on div "Select Item" at bounding box center [471, 242] width 63 height 16
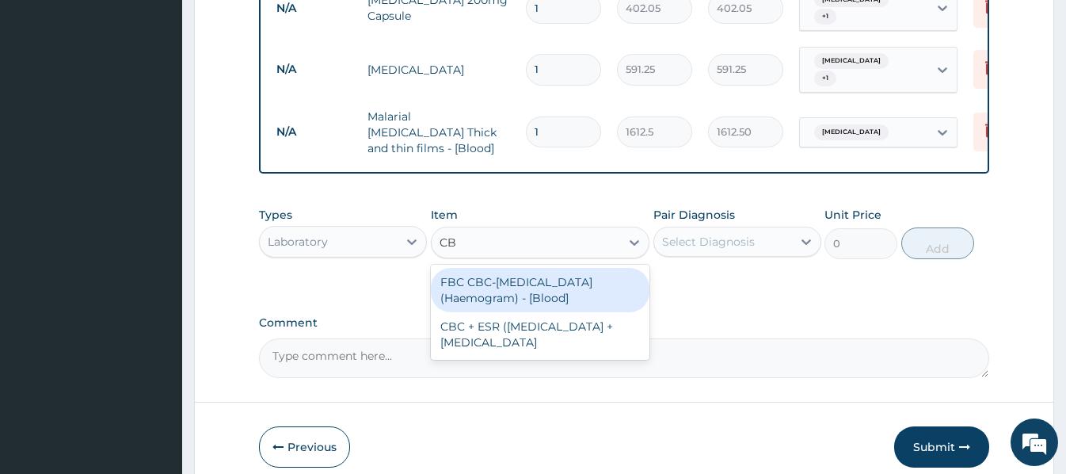
type input "CBC"
click at [521, 275] on div "FBC CBC-Complete Blood Count (Haemogram) - [Blood]" at bounding box center [540, 290] width 219 height 44
type input "4300"
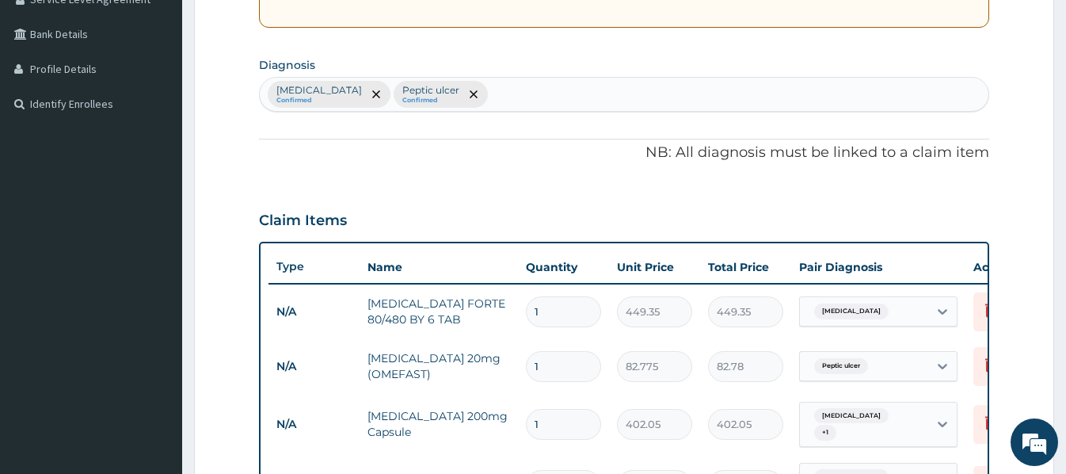
scroll to position [288, 0]
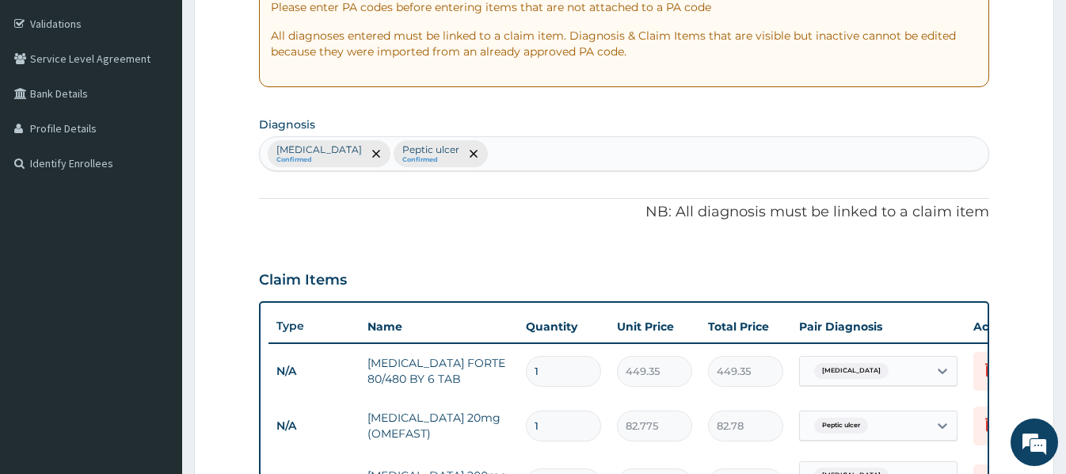
click at [498, 155] on div "Malaria Confirmed Peptic ulcer Confirmed" at bounding box center [624, 153] width 728 height 33
type input "SEPS"
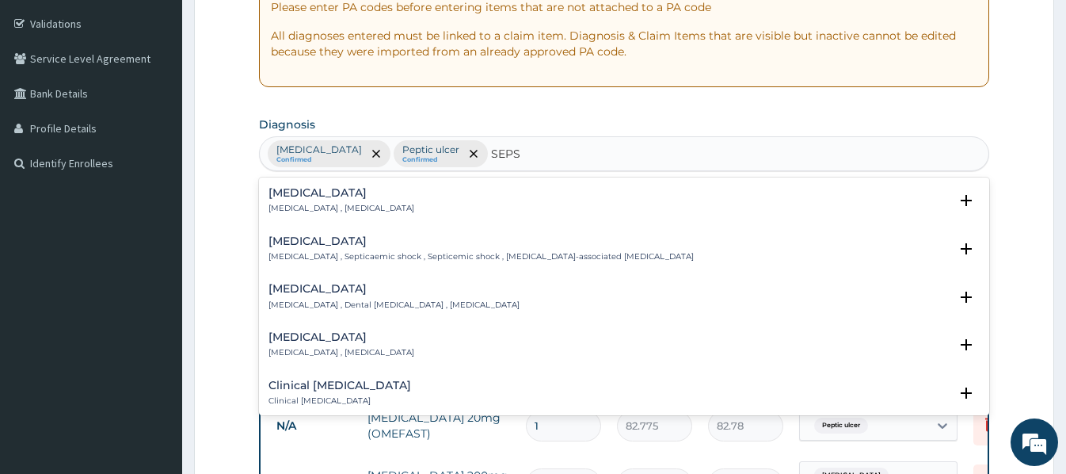
click at [303, 201] on div "Sepsis Systemic infection , Sepsis" at bounding box center [342, 201] width 146 height 28
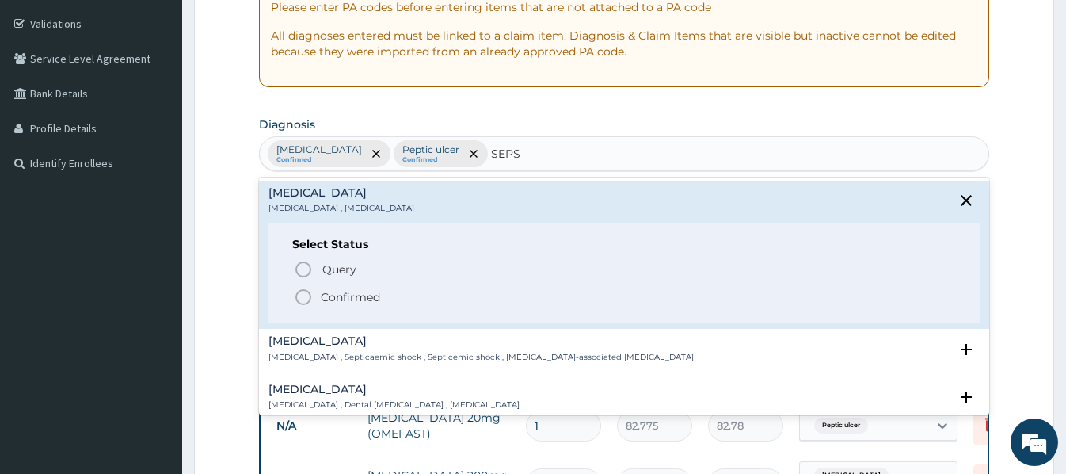
click at [351, 301] on p "Confirmed" at bounding box center [350, 297] width 59 height 16
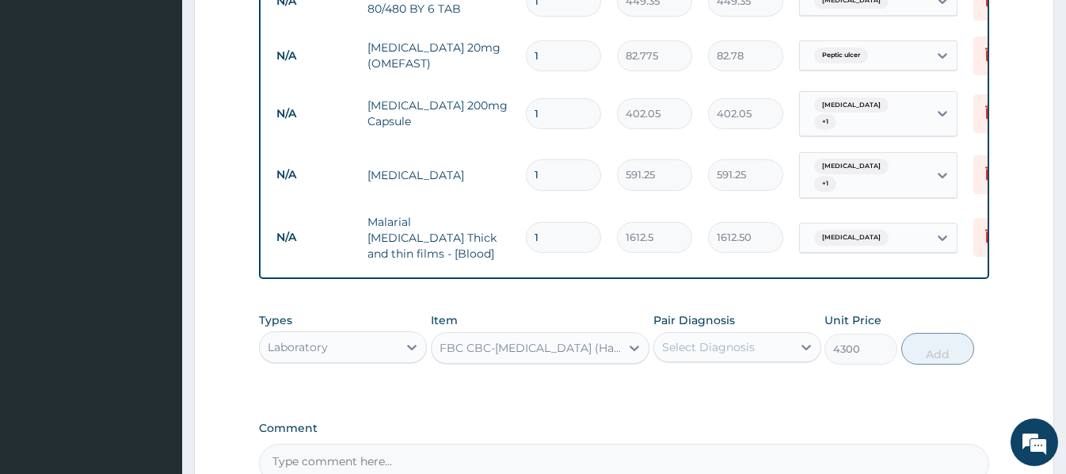
scroll to position [764, 0]
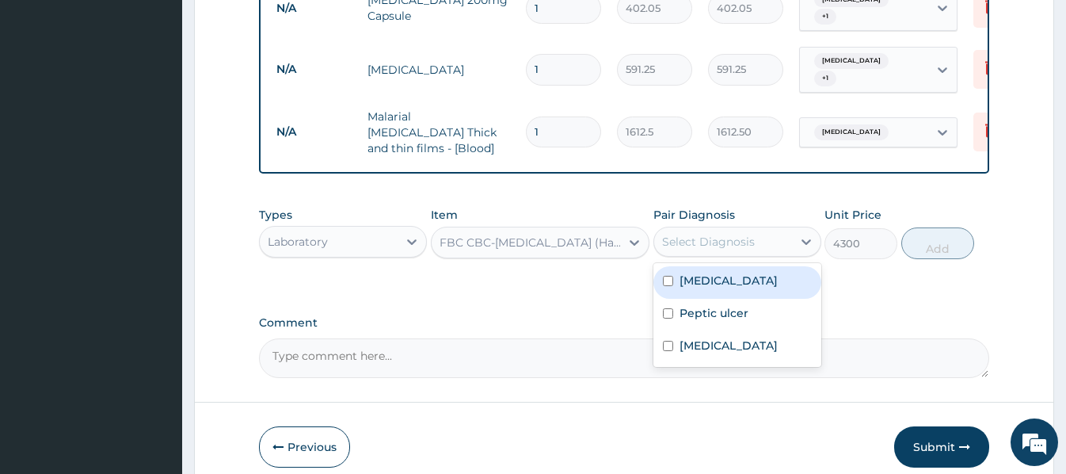
click at [698, 234] on div "Select Diagnosis" at bounding box center [708, 242] width 93 height 16
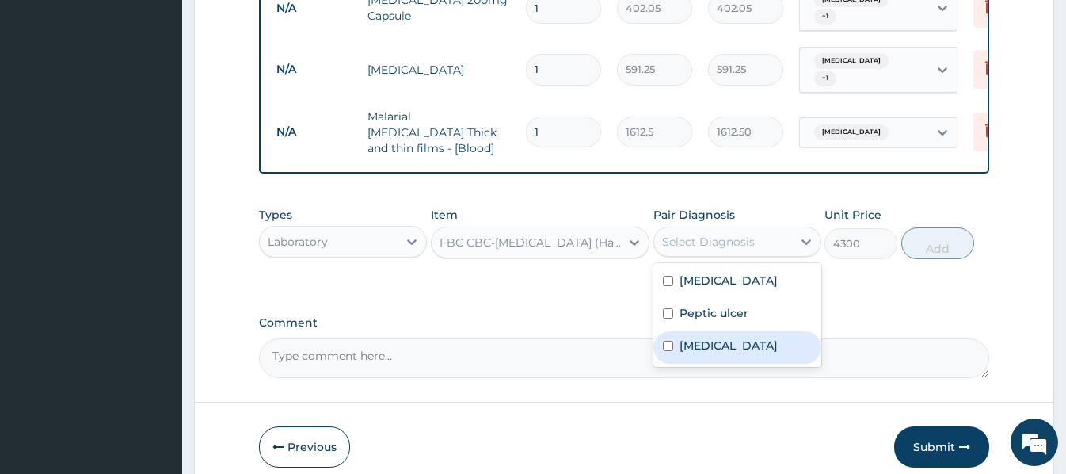
drag, startPoint x: 709, startPoint y: 344, endPoint x: 727, endPoint y: 322, distance: 28.1
click at [710, 337] on div "Sepsis" at bounding box center [737, 347] width 168 height 32
checkbox input "true"
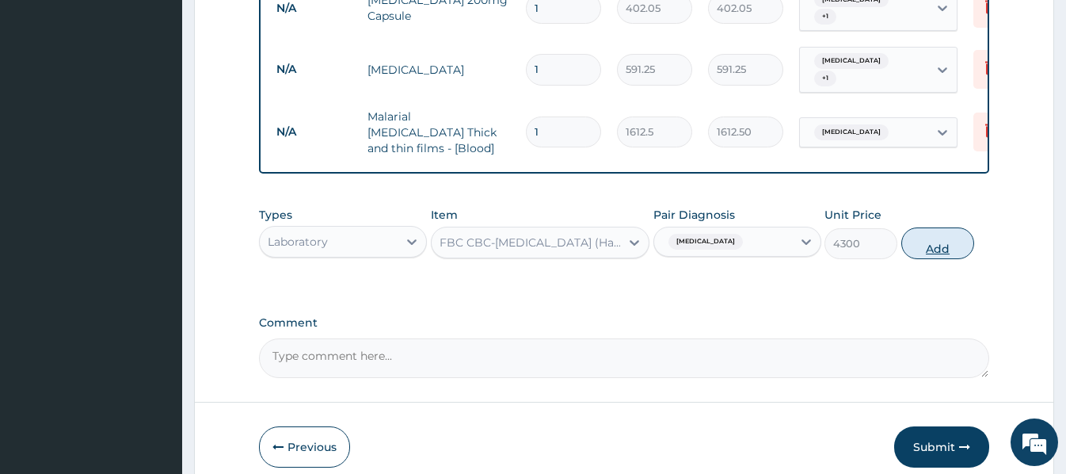
click at [931, 232] on button "Add" at bounding box center [937, 243] width 73 height 32
type input "0"
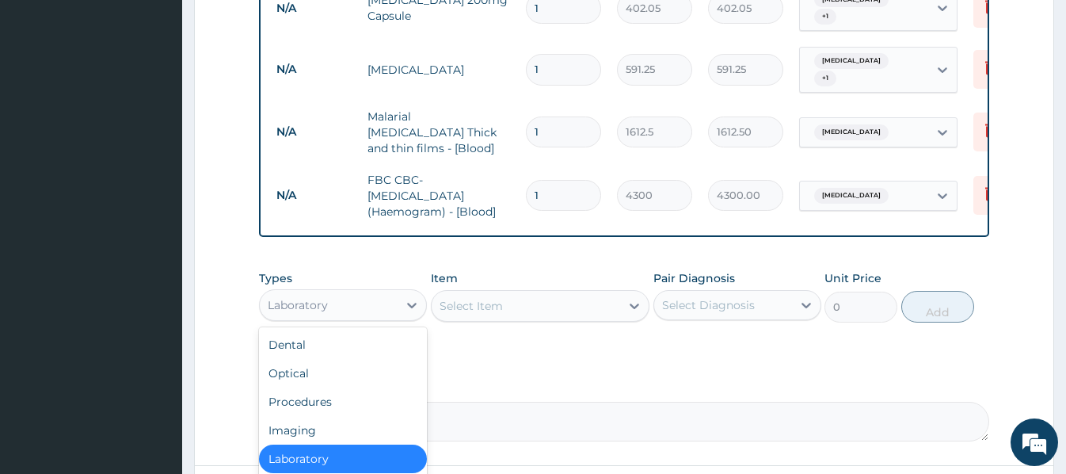
click at [363, 296] on div "Laboratory" at bounding box center [329, 304] width 138 height 25
click at [321, 387] on div "Procedures" at bounding box center [343, 401] width 168 height 29
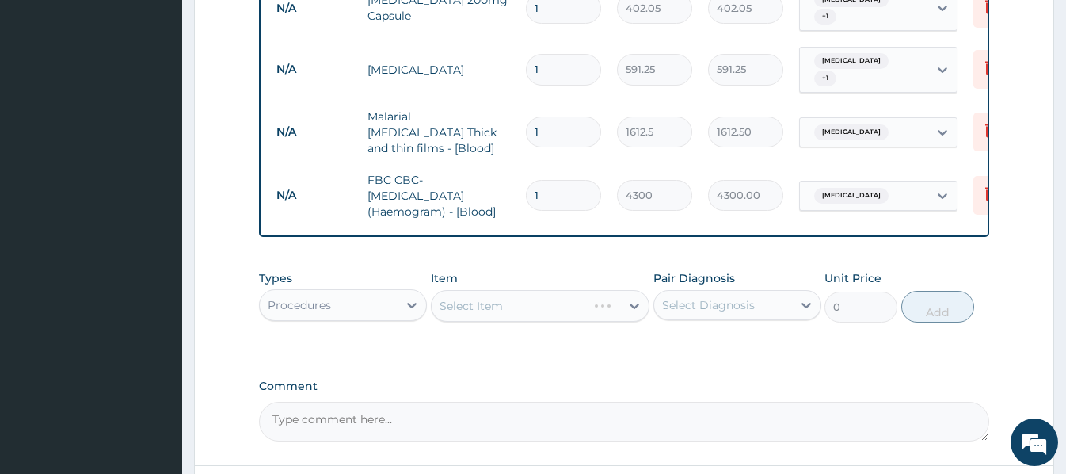
click at [444, 290] on div "Select Item" at bounding box center [540, 306] width 219 height 32
click at [441, 290] on div "Select Item" at bounding box center [540, 306] width 219 height 32
click at [442, 293] on div "Select Item" at bounding box center [526, 305] width 189 height 25
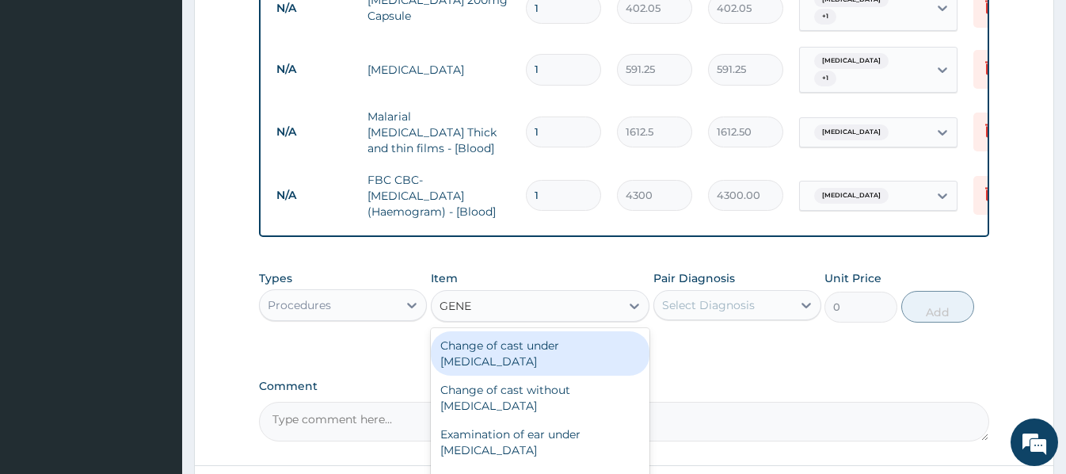
type input "GENER"
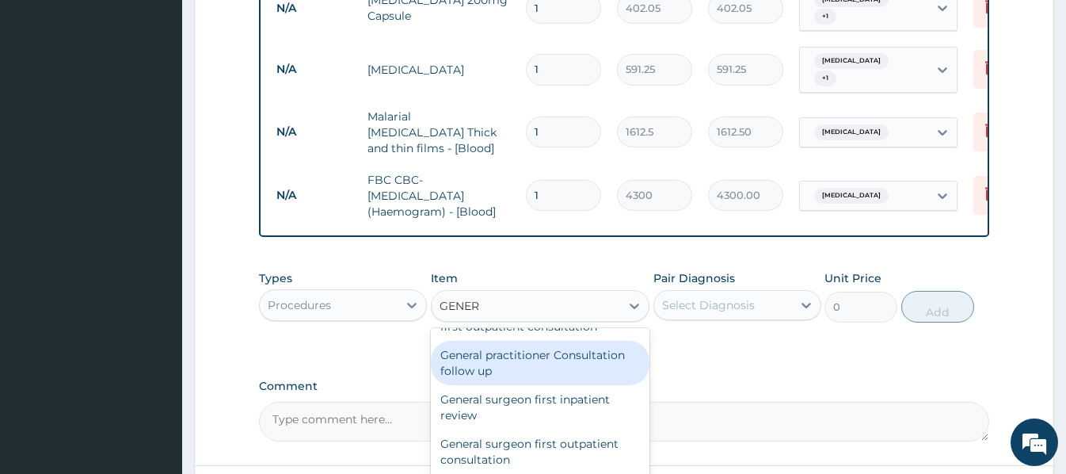
scroll to position [117, 0]
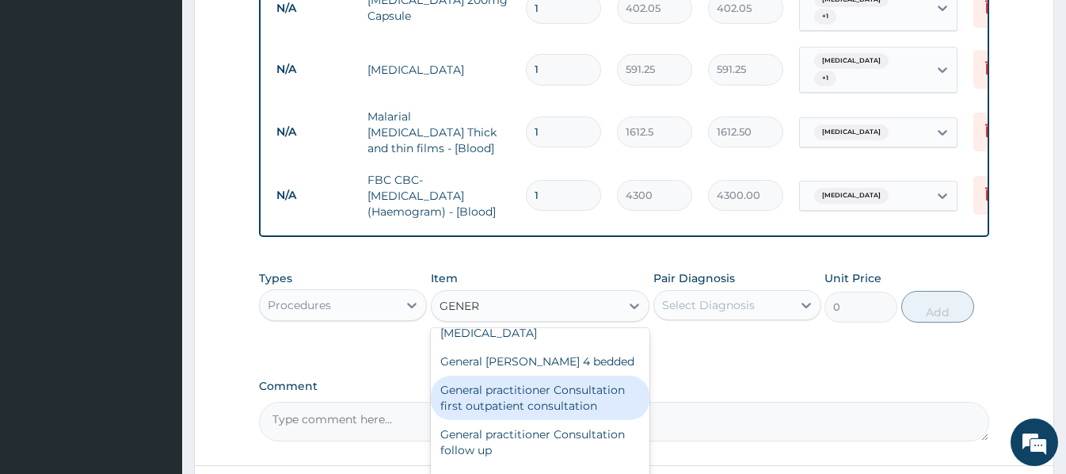
click at [520, 392] on div "General practitioner Consultation first outpatient consultation" at bounding box center [540, 397] width 219 height 44
type input "3547.5"
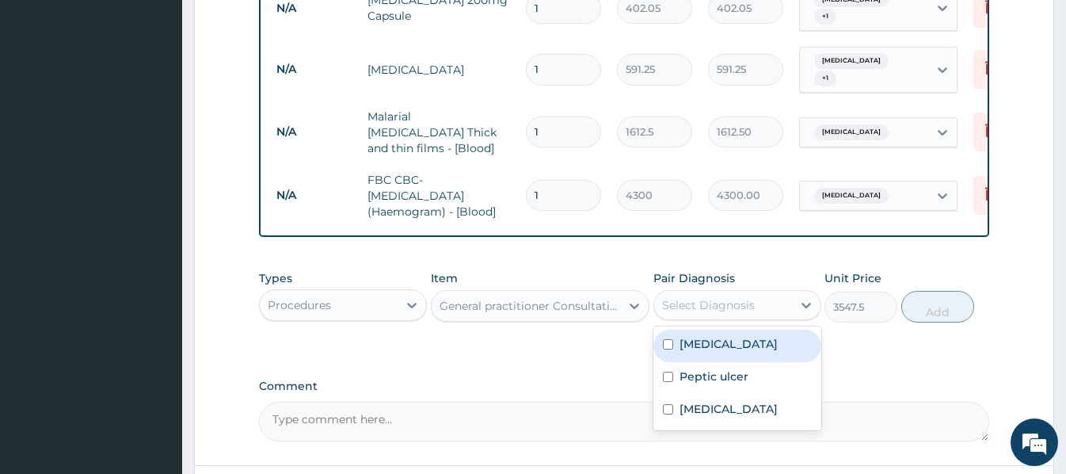
click at [722, 297] on div "Select Diagnosis" at bounding box center [708, 305] width 93 height 16
click at [724, 330] on div "Malaria" at bounding box center [737, 346] width 168 height 32
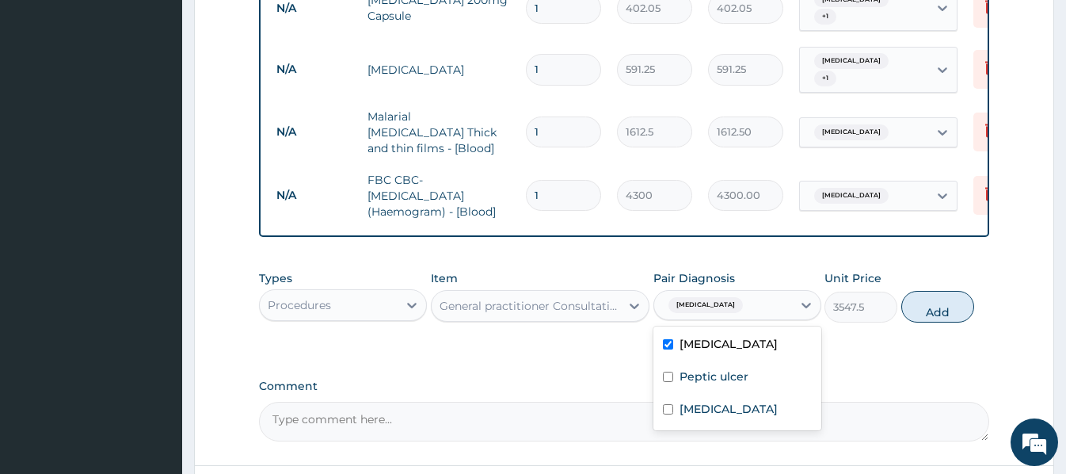
checkbox input "true"
click at [734, 368] on label "Peptic ulcer" at bounding box center [714, 376] width 69 height 16
checkbox input "true"
click at [730, 401] on div "Sepsis" at bounding box center [737, 410] width 168 height 32
checkbox input "true"
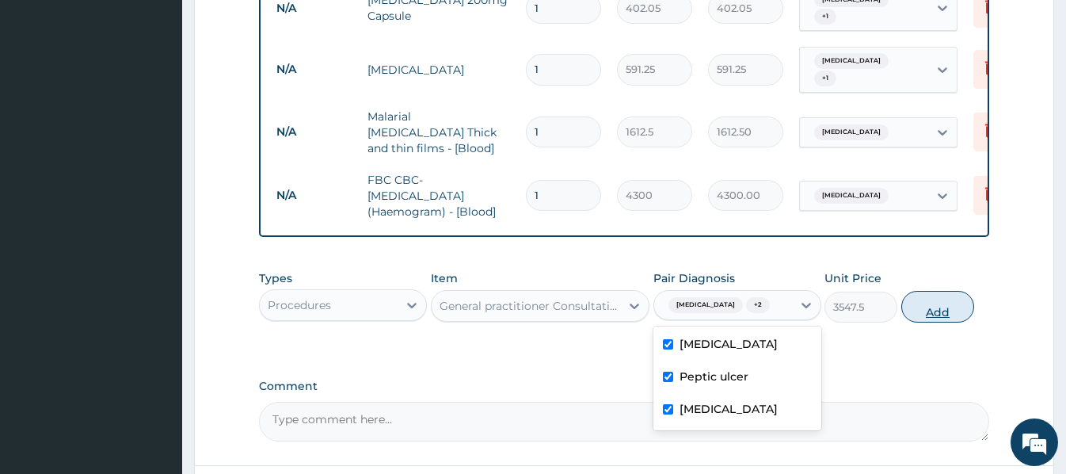
click at [936, 297] on button "Add" at bounding box center [937, 307] width 73 height 32
type input "0"
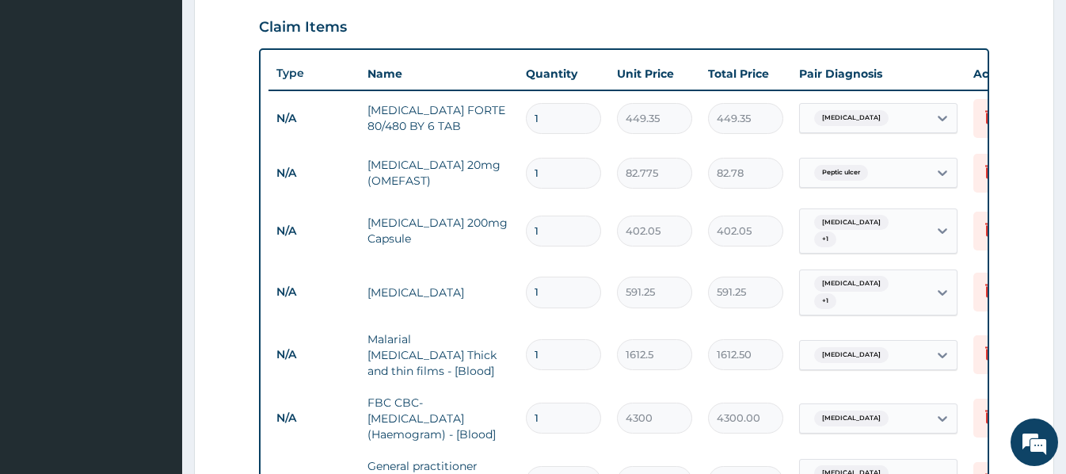
scroll to position [526, 0]
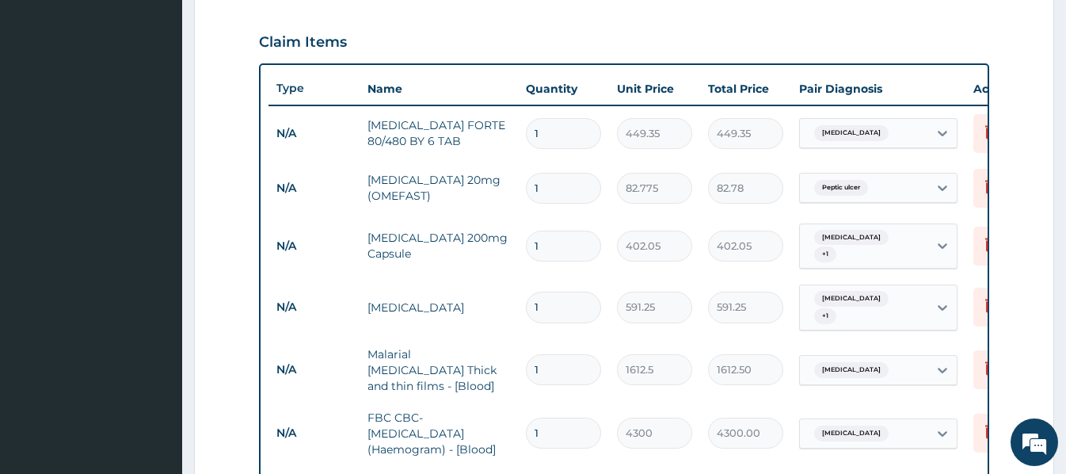
drag, startPoint x: 557, startPoint y: 130, endPoint x: 527, endPoint y: 130, distance: 30.1
click at [527, 130] on input "1" at bounding box center [563, 133] width 75 height 31
type input "6"
type input "2696.10"
type input "6"
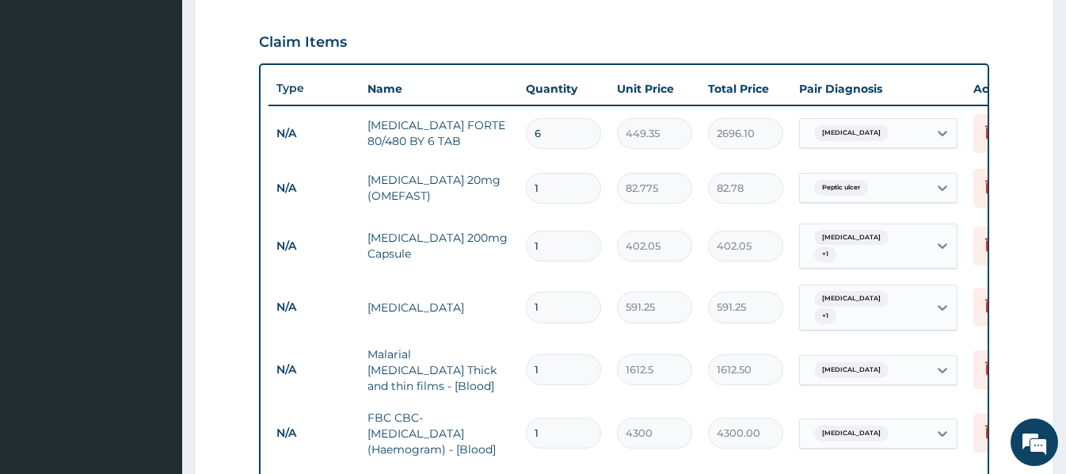
click at [557, 185] on input "1" at bounding box center [563, 188] width 75 height 31
type input "10"
type input "827.75"
type input "10"
click at [561, 238] on input "1" at bounding box center [563, 245] width 75 height 31
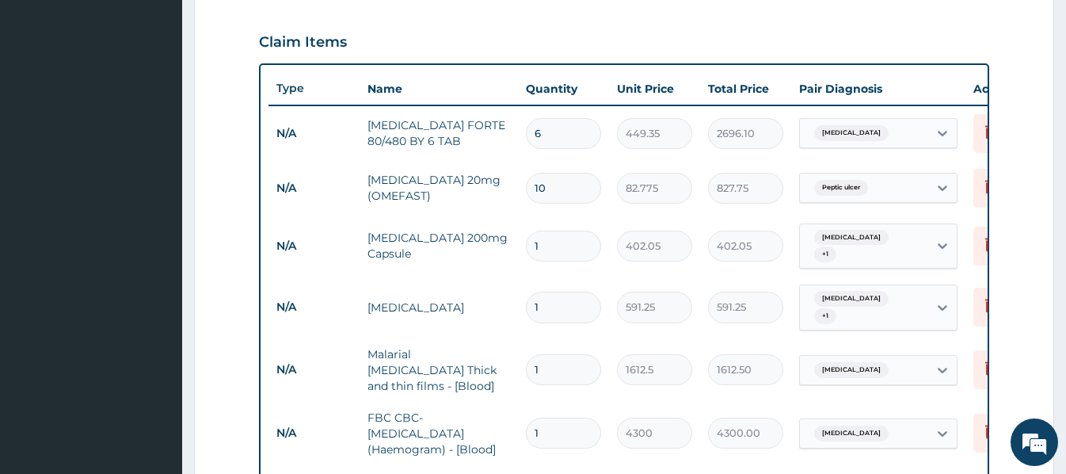
drag, startPoint x: 557, startPoint y: 242, endPoint x: 517, endPoint y: 240, distance: 39.6
click at [517, 240] on tr "N/A Celebrex 200mg Capsule 1 402.05 402.05 Malaria + 1 Delete" at bounding box center [657, 246] width 776 height 62
type input "6"
type input "2412.30"
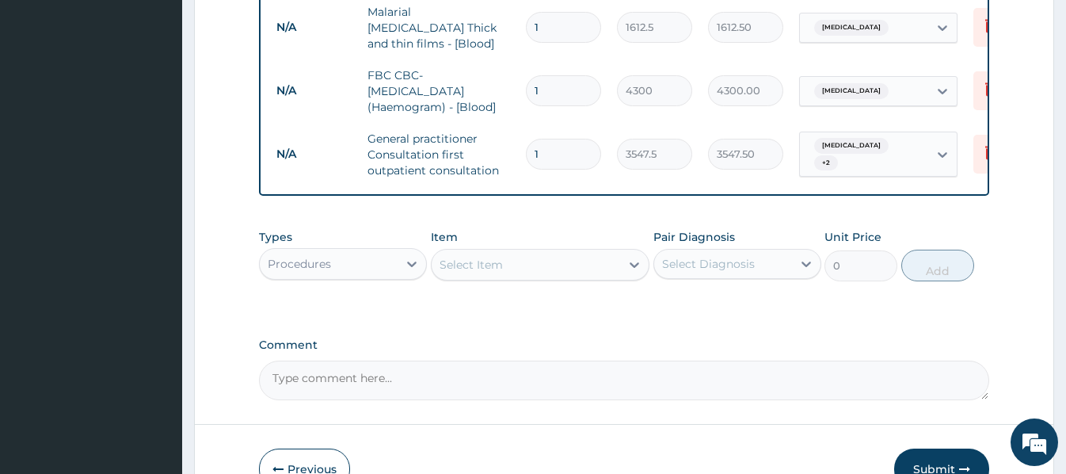
scroll to position [950, 0]
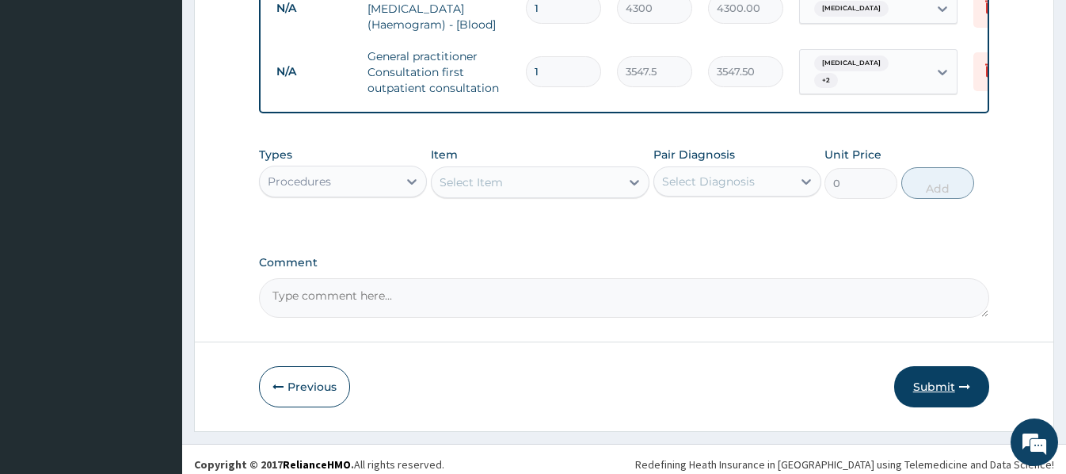
type input "6"
click at [947, 371] on button "Submit" at bounding box center [941, 386] width 95 height 41
